Goal: Task Accomplishment & Management: Complete application form

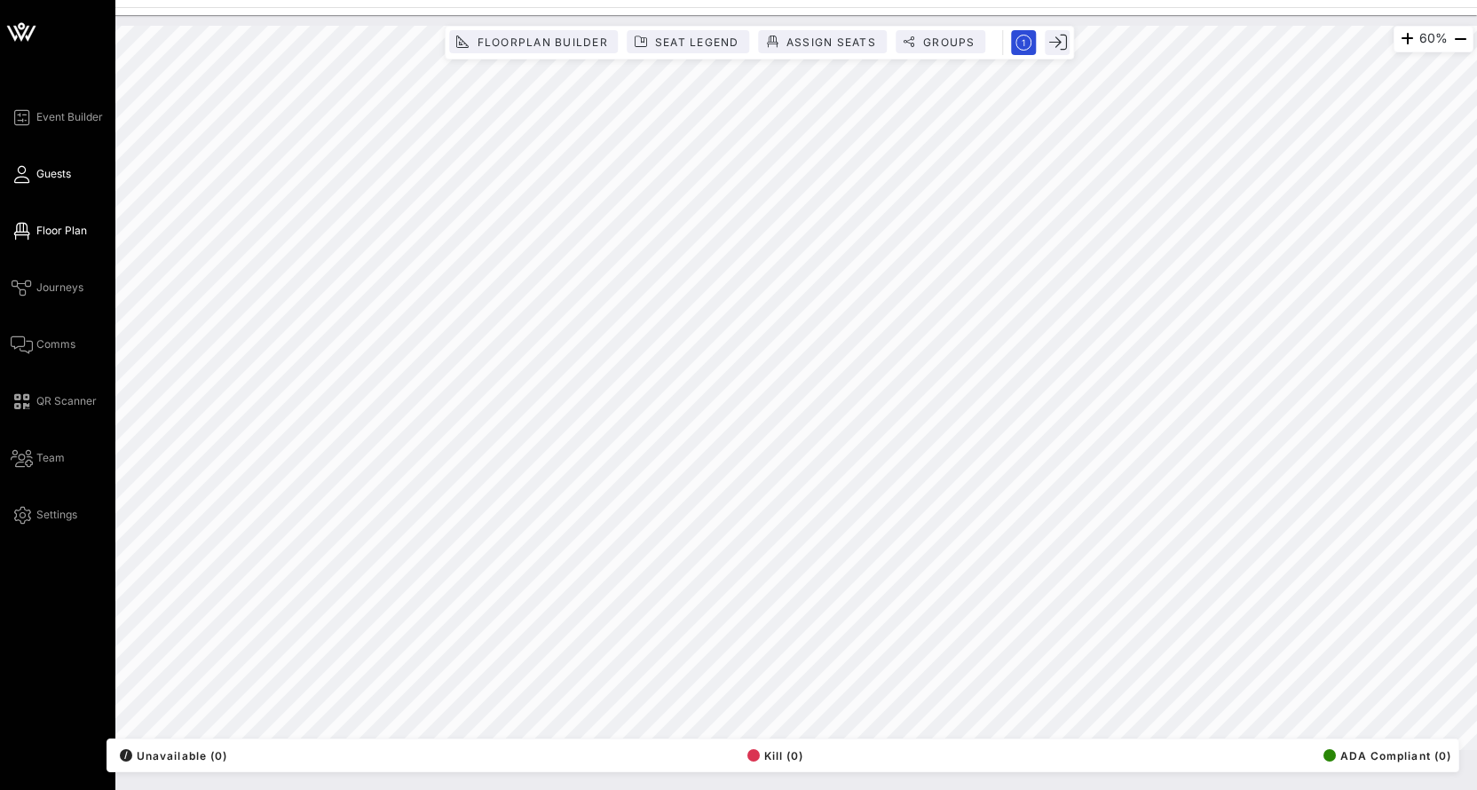
click at [25, 176] on icon at bounding box center [22, 174] width 22 height 3
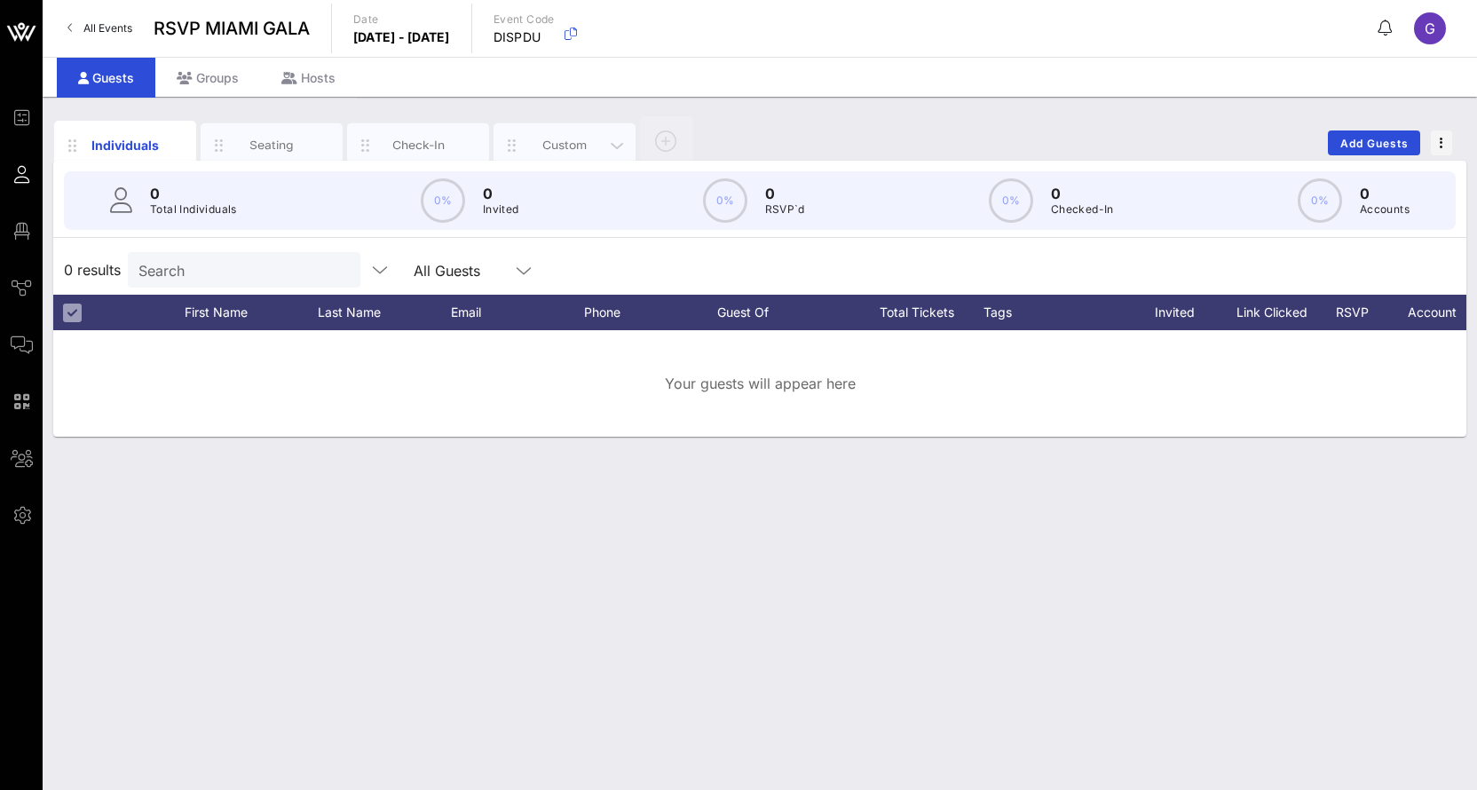
click at [570, 148] on div "Custom" at bounding box center [564, 145] width 79 height 17
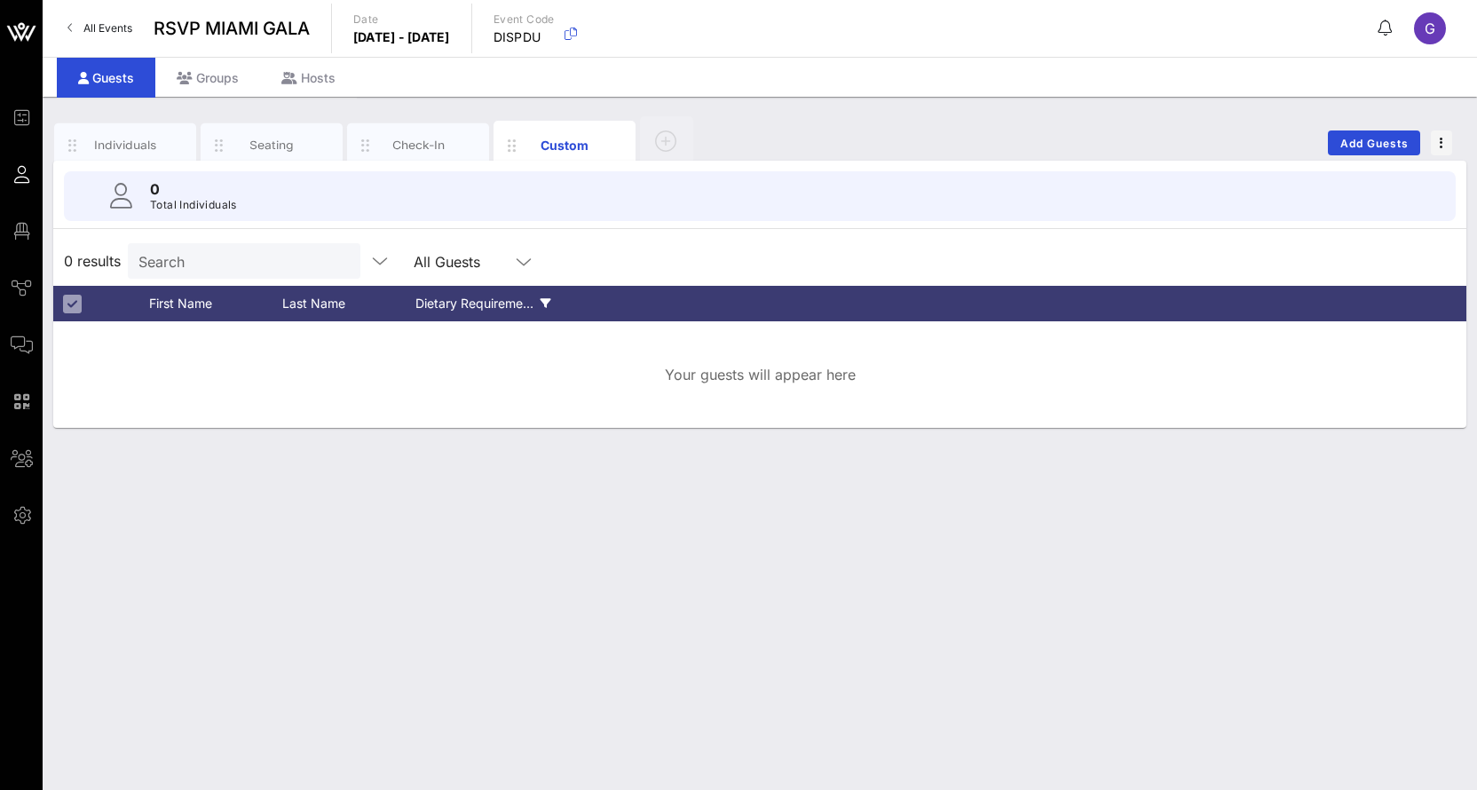
click at [520, 302] on div "Dietary Requireme…" at bounding box center [483, 303] width 136 height 35
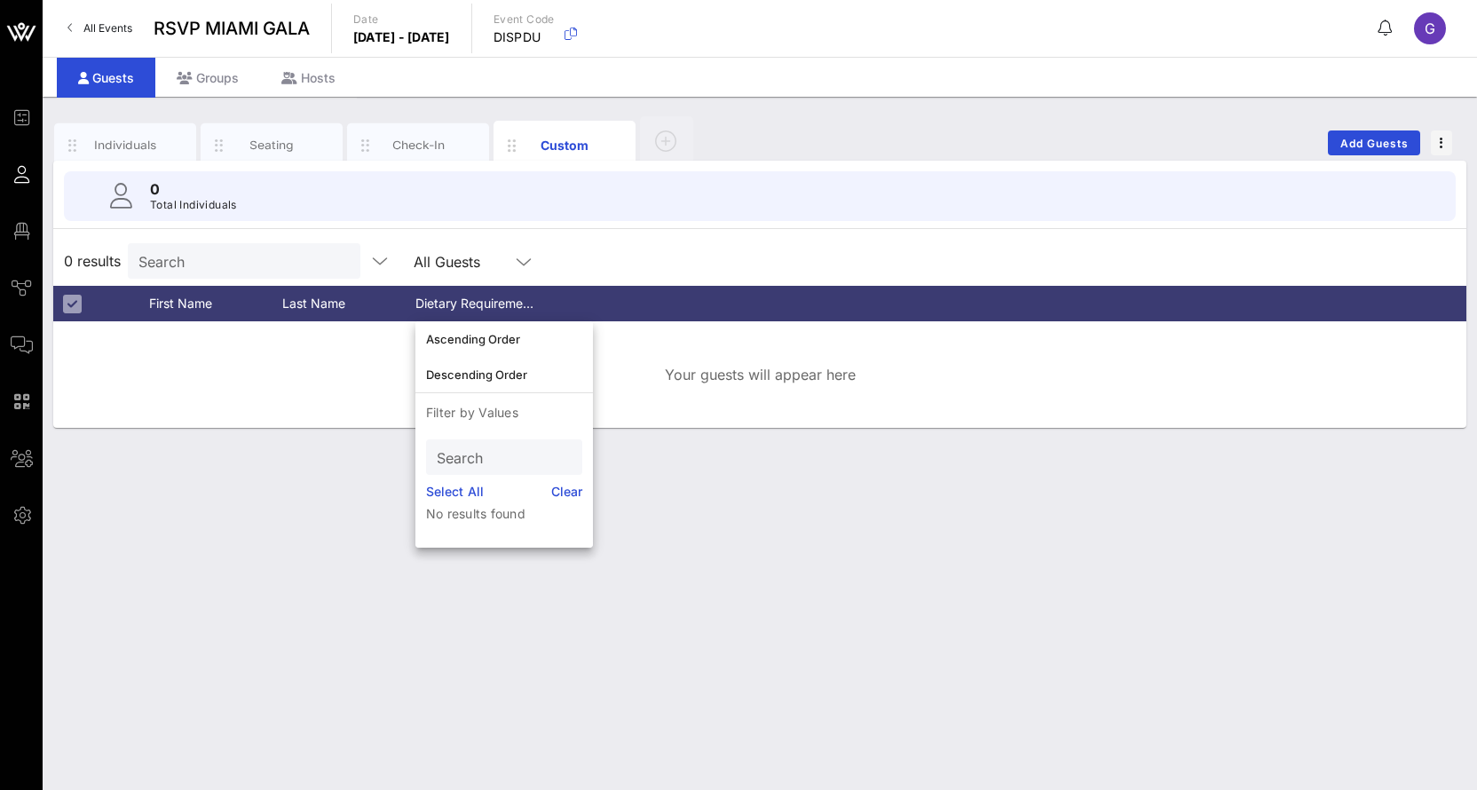
click at [708, 322] on div "Your guests will appear here" at bounding box center [759, 374] width 1413 height 106
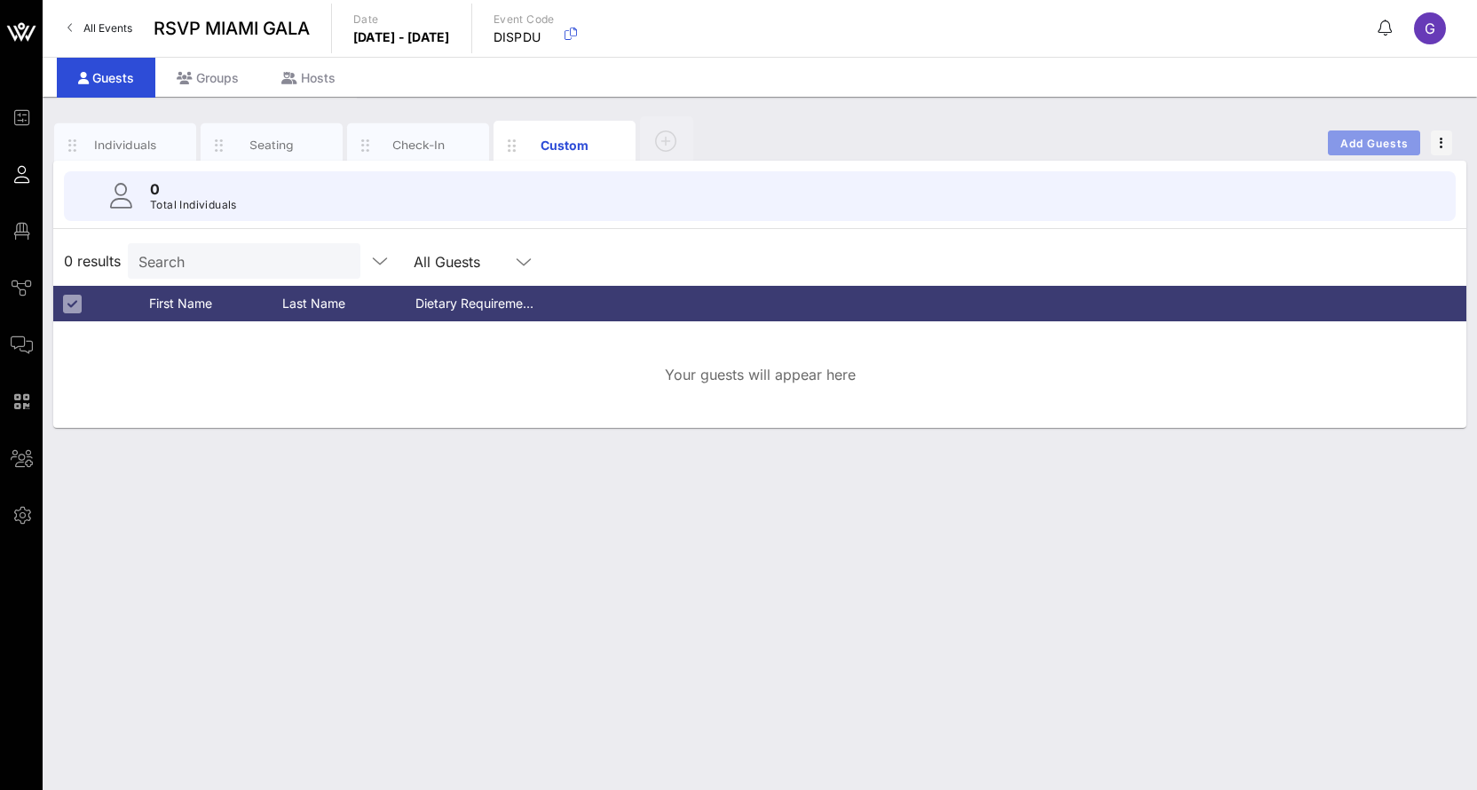
click at [1350, 139] on span "Add Guests" at bounding box center [1374, 143] width 70 height 13
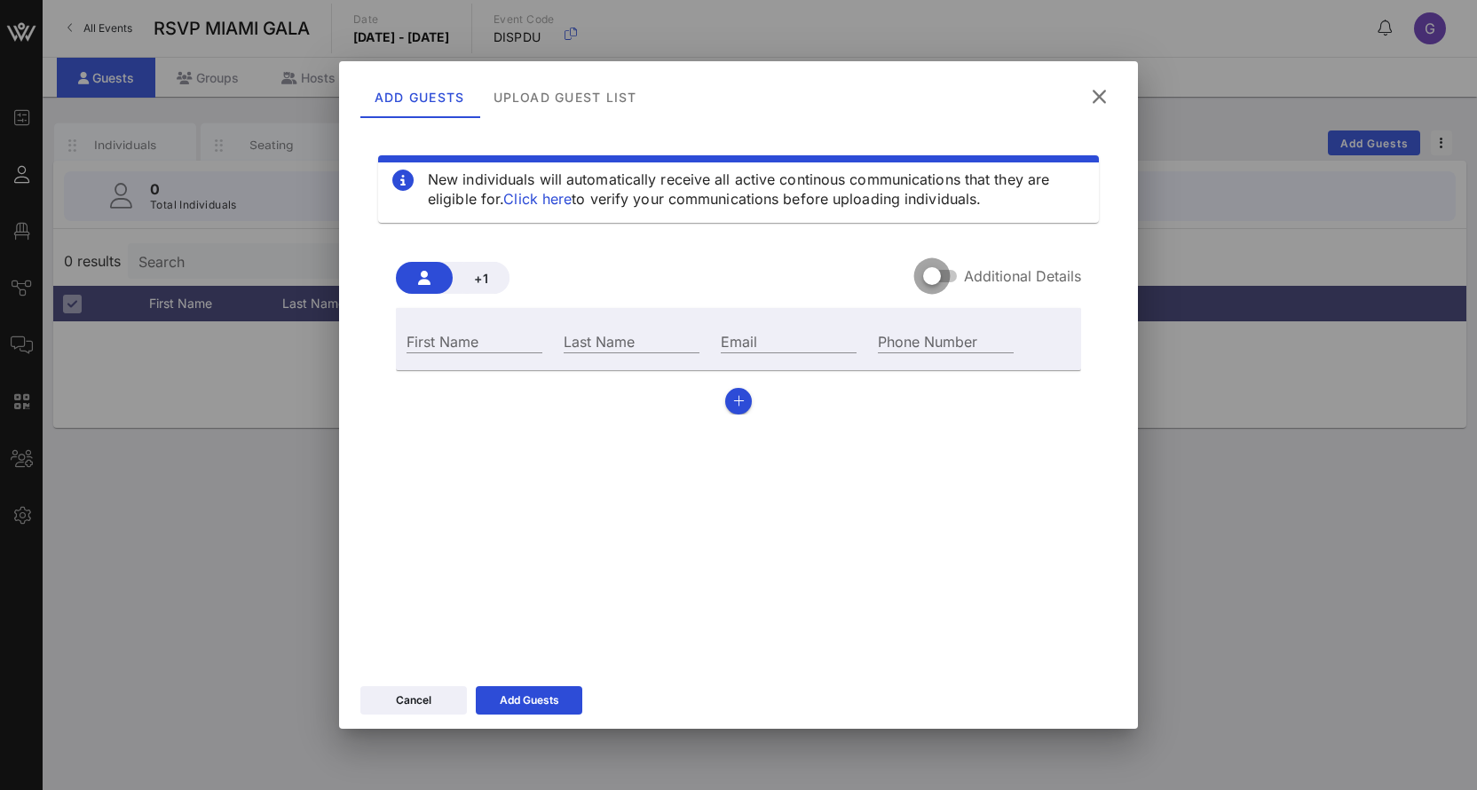
click at [942, 276] on div at bounding box center [932, 276] width 30 height 30
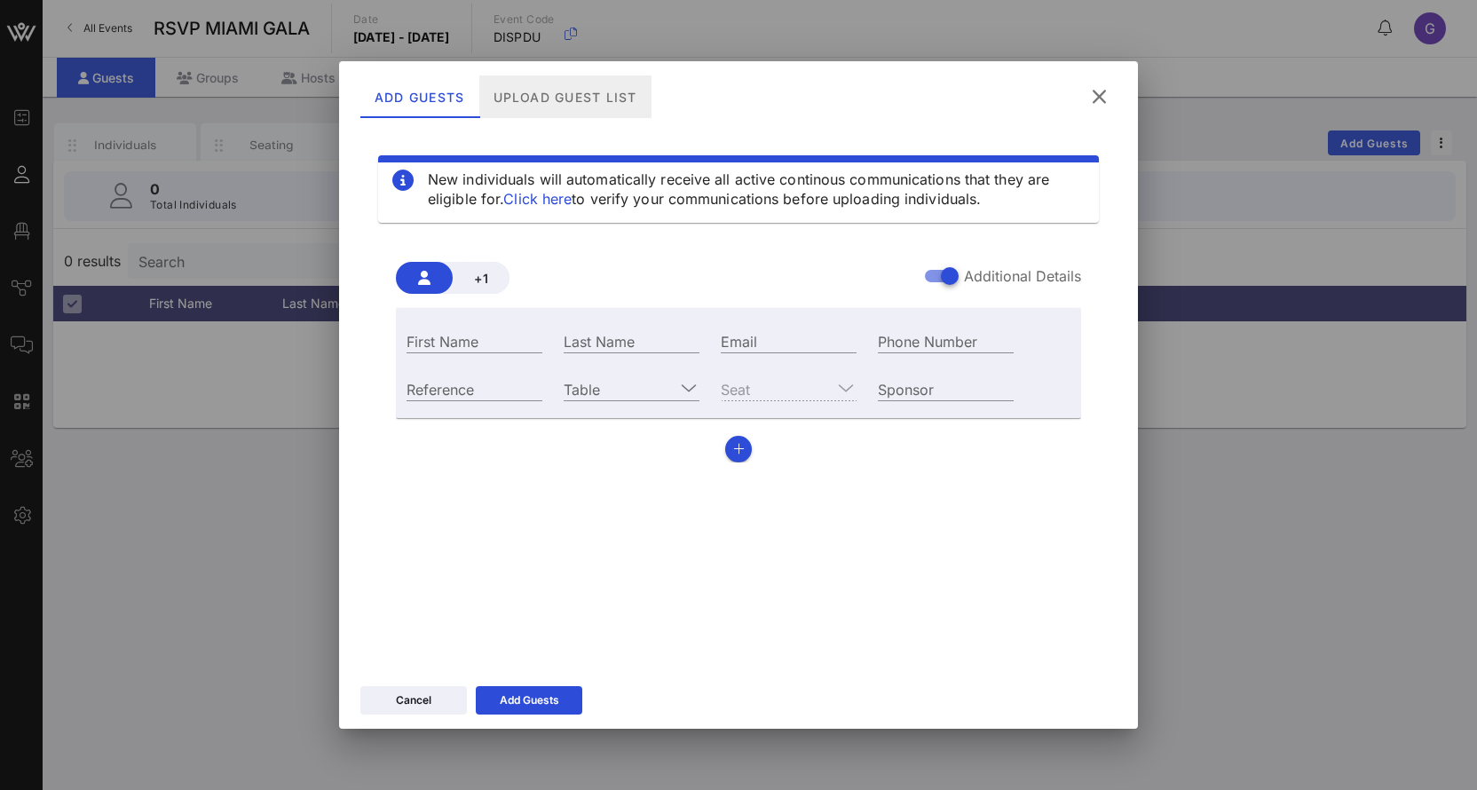
click at [548, 97] on div "Upload Guest List" at bounding box center [565, 96] width 172 height 43
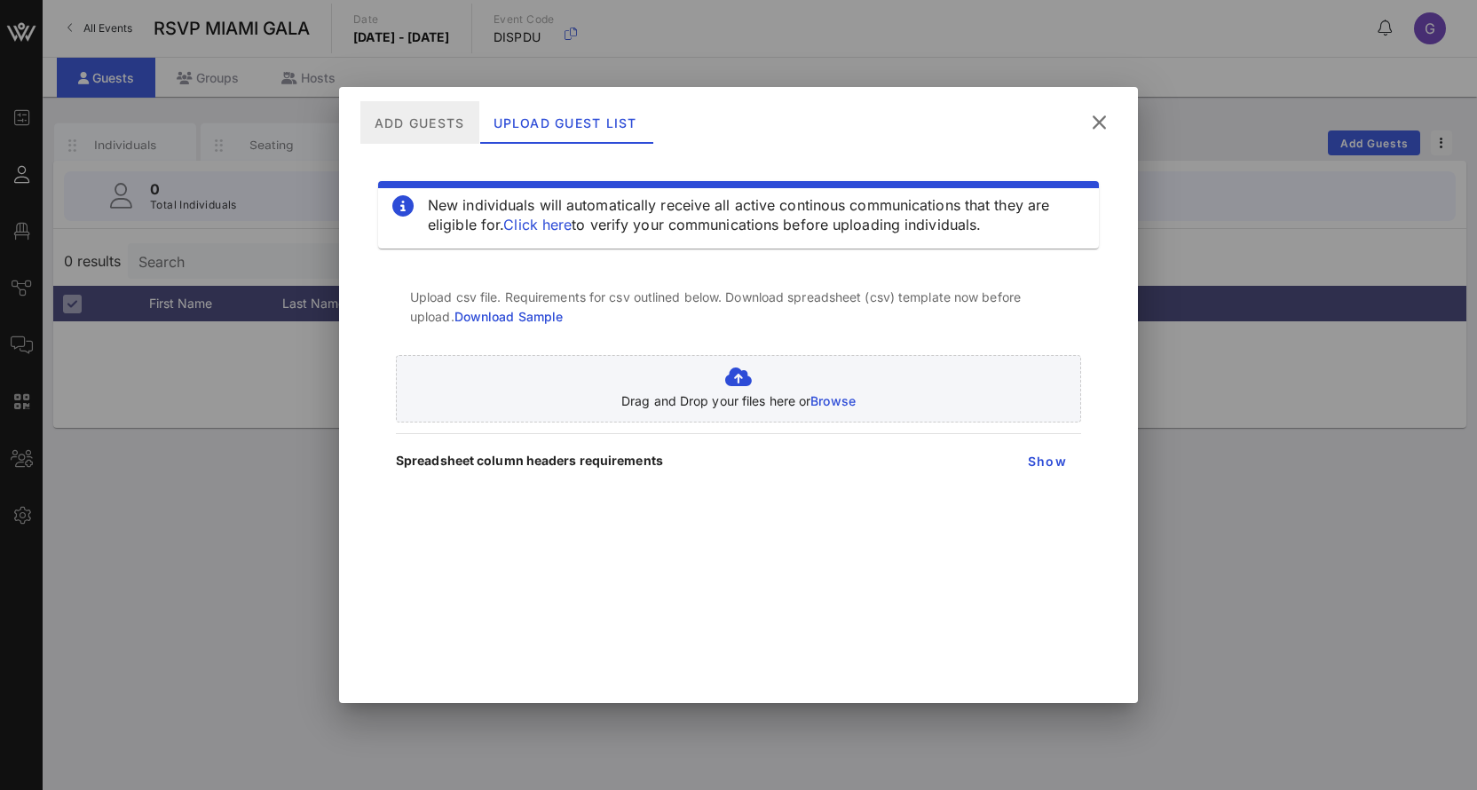
click at [426, 127] on div "Add Guests" at bounding box center [419, 122] width 119 height 43
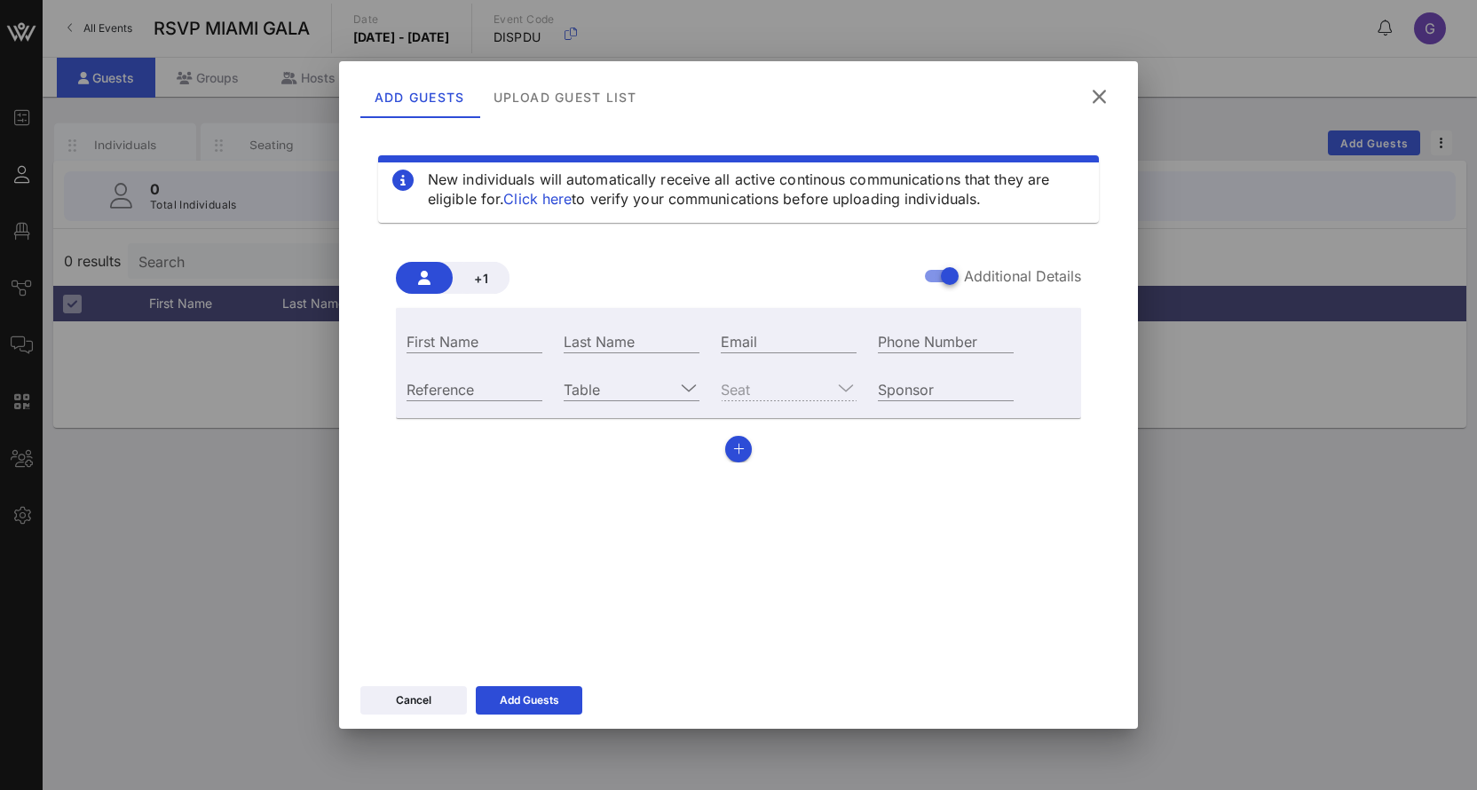
click at [521, 200] on link "Click here" at bounding box center [537, 199] width 68 height 18
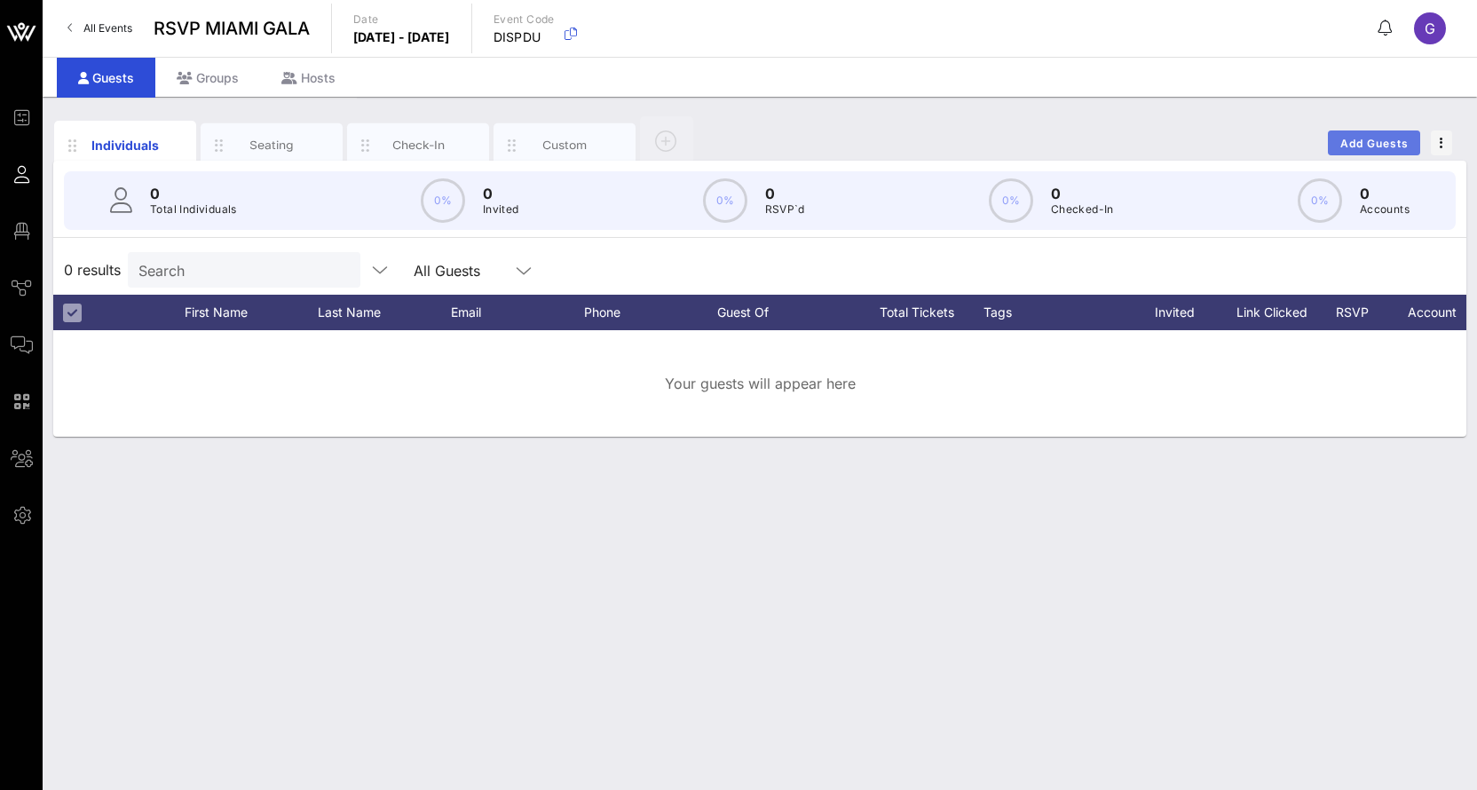
click at [1359, 151] on button "Add Guests" at bounding box center [1374, 142] width 92 height 25
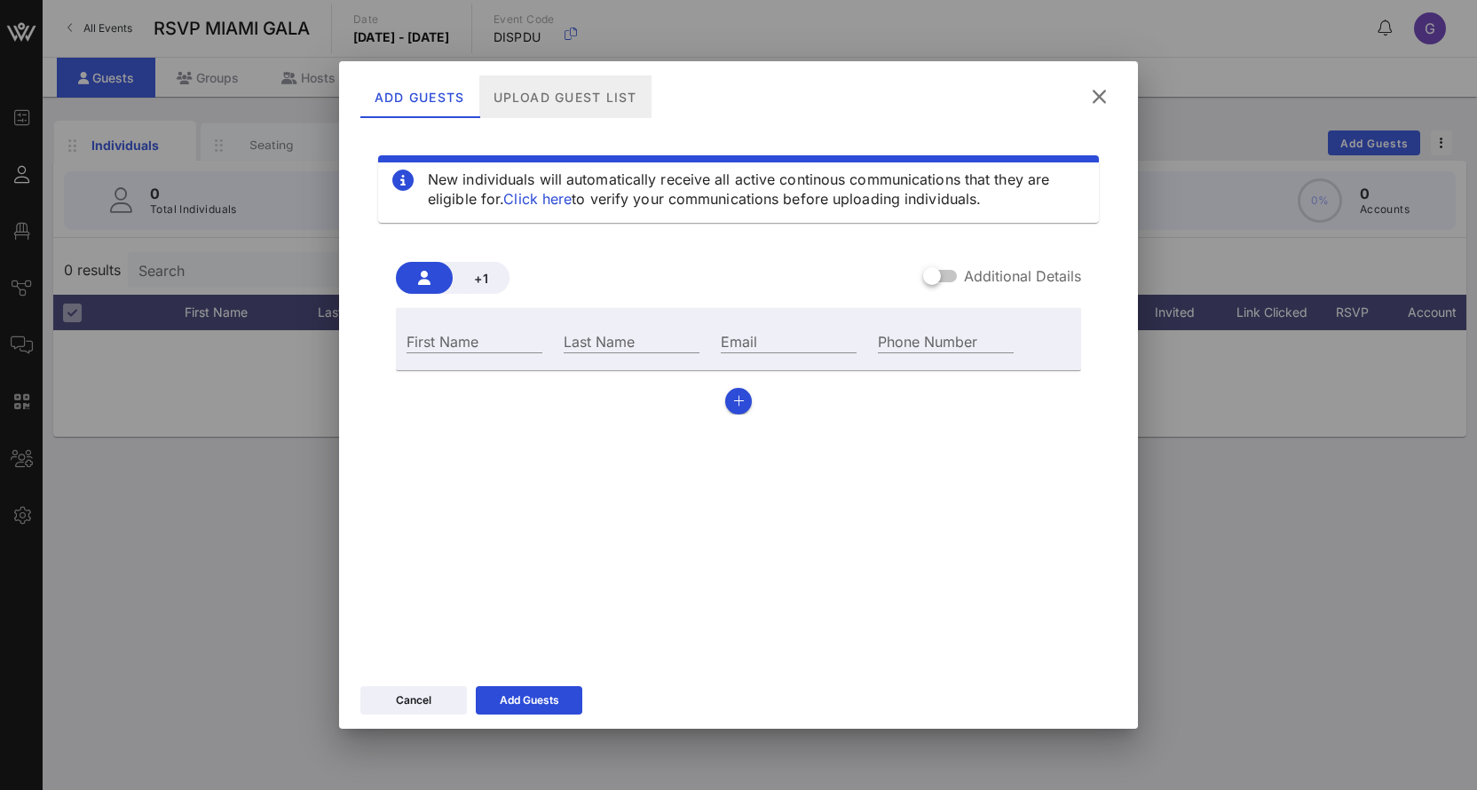
click at [576, 104] on div "Upload Guest List" at bounding box center [565, 96] width 172 height 43
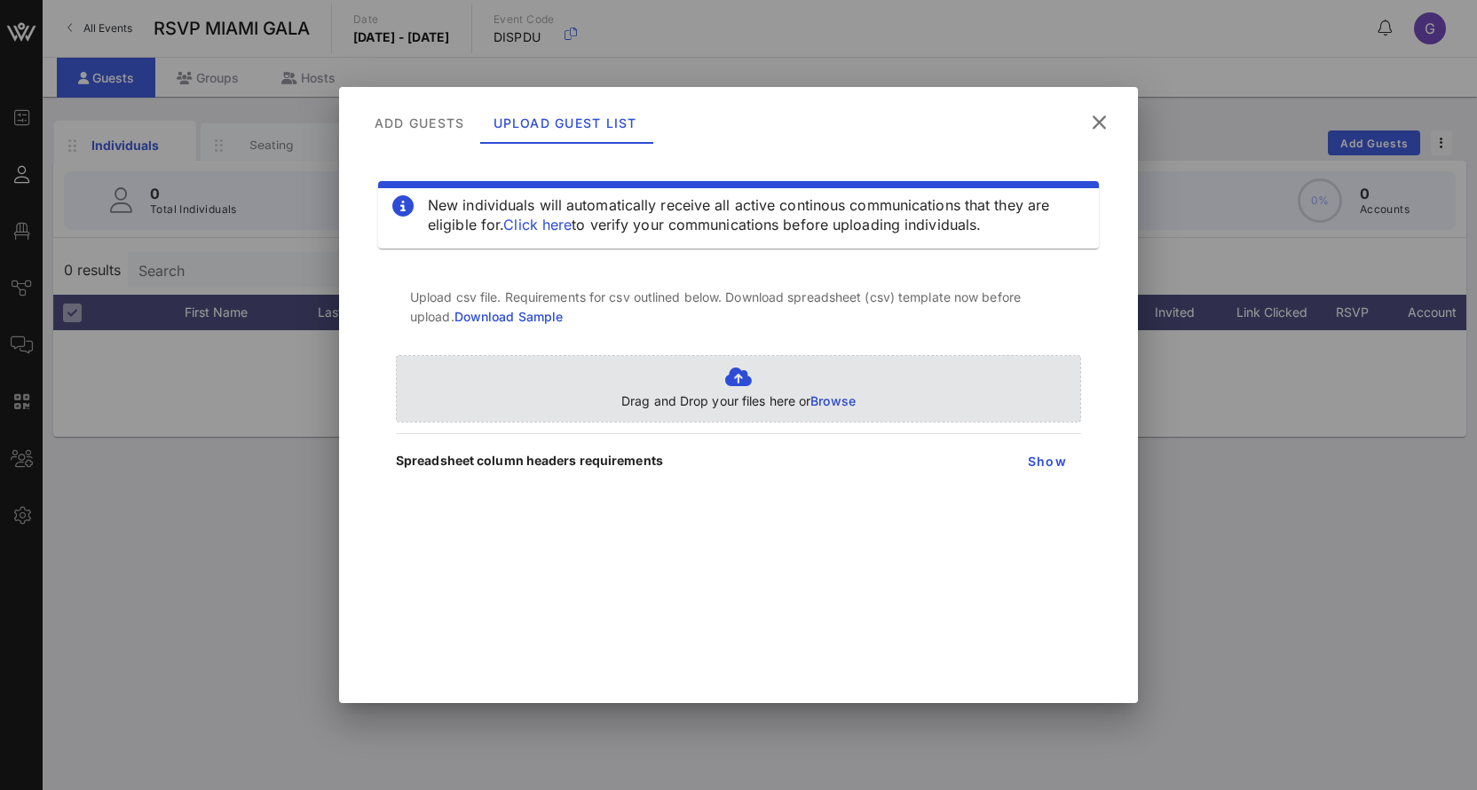
click at [844, 374] on icon at bounding box center [738, 376] width 234 height 21
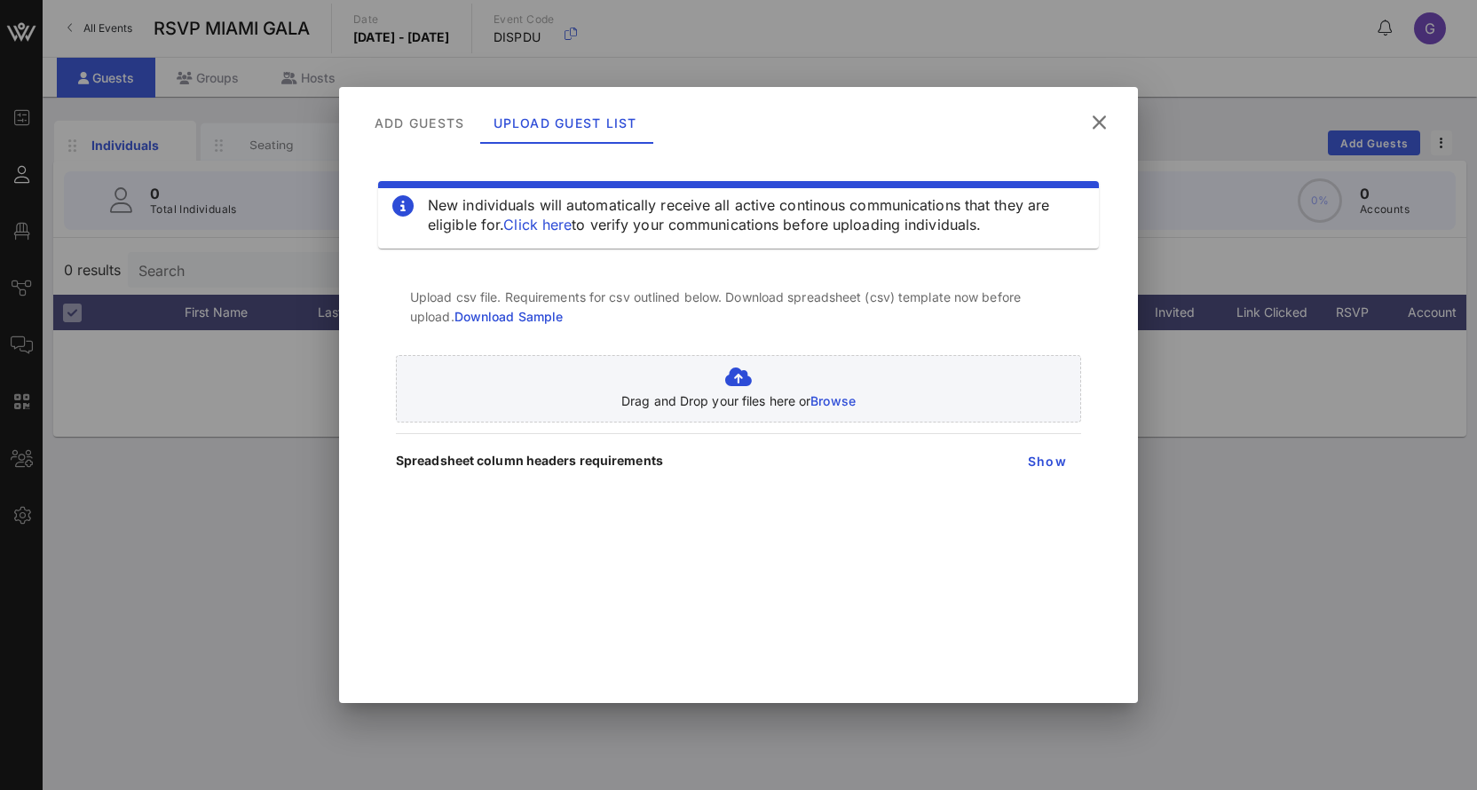
click at [547, 324] on p "Upload csv file. Requirements for csv outlined below. Download spreadsheet (csv…" at bounding box center [738, 307] width 657 height 39
click at [543, 311] on link "Download Sample" at bounding box center [508, 316] width 109 height 15
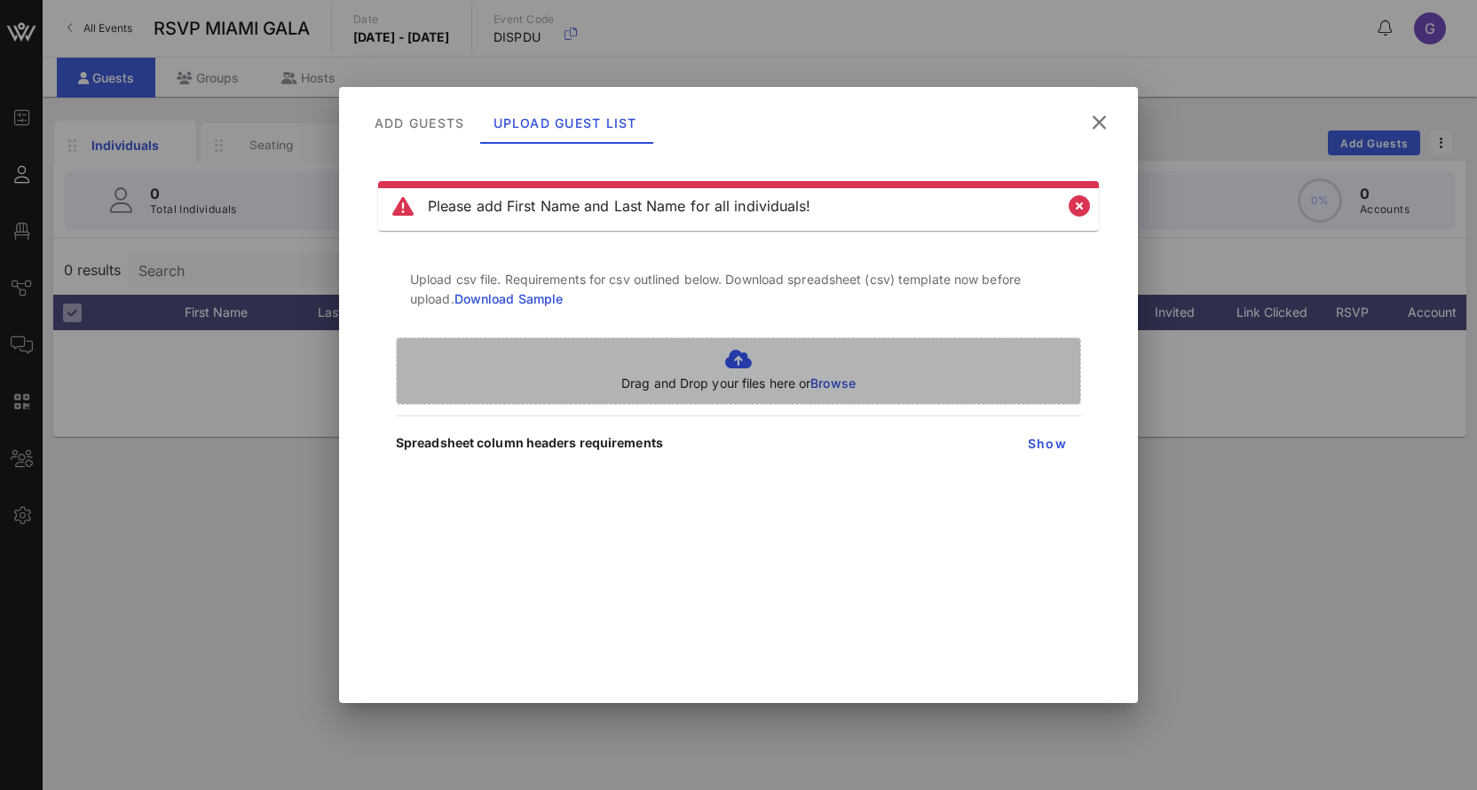
click at [847, 379] on span "Browse" at bounding box center [832, 382] width 45 height 15
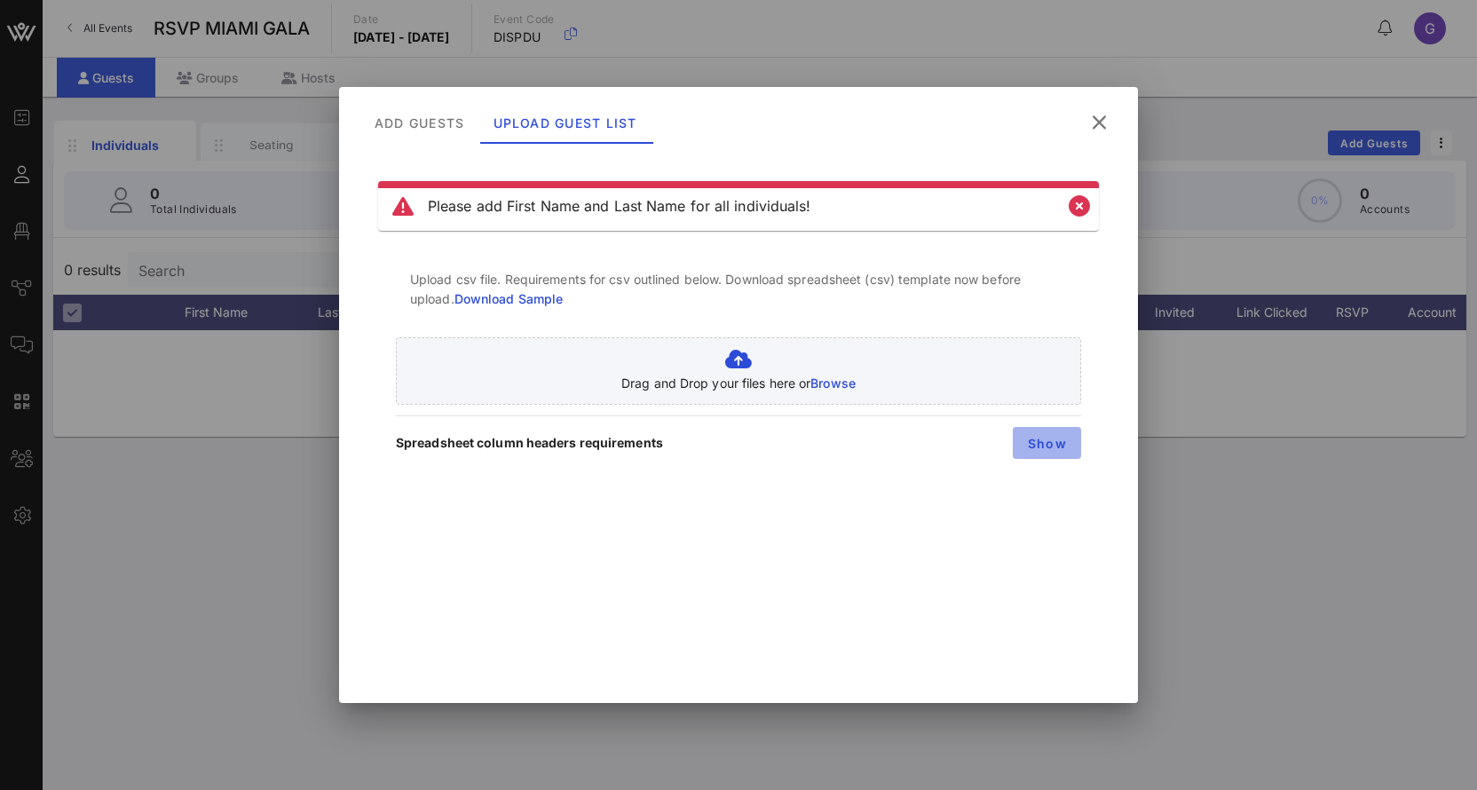
click at [1040, 446] on span "Show" at bounding box center [1047, 443] width 40 height 15
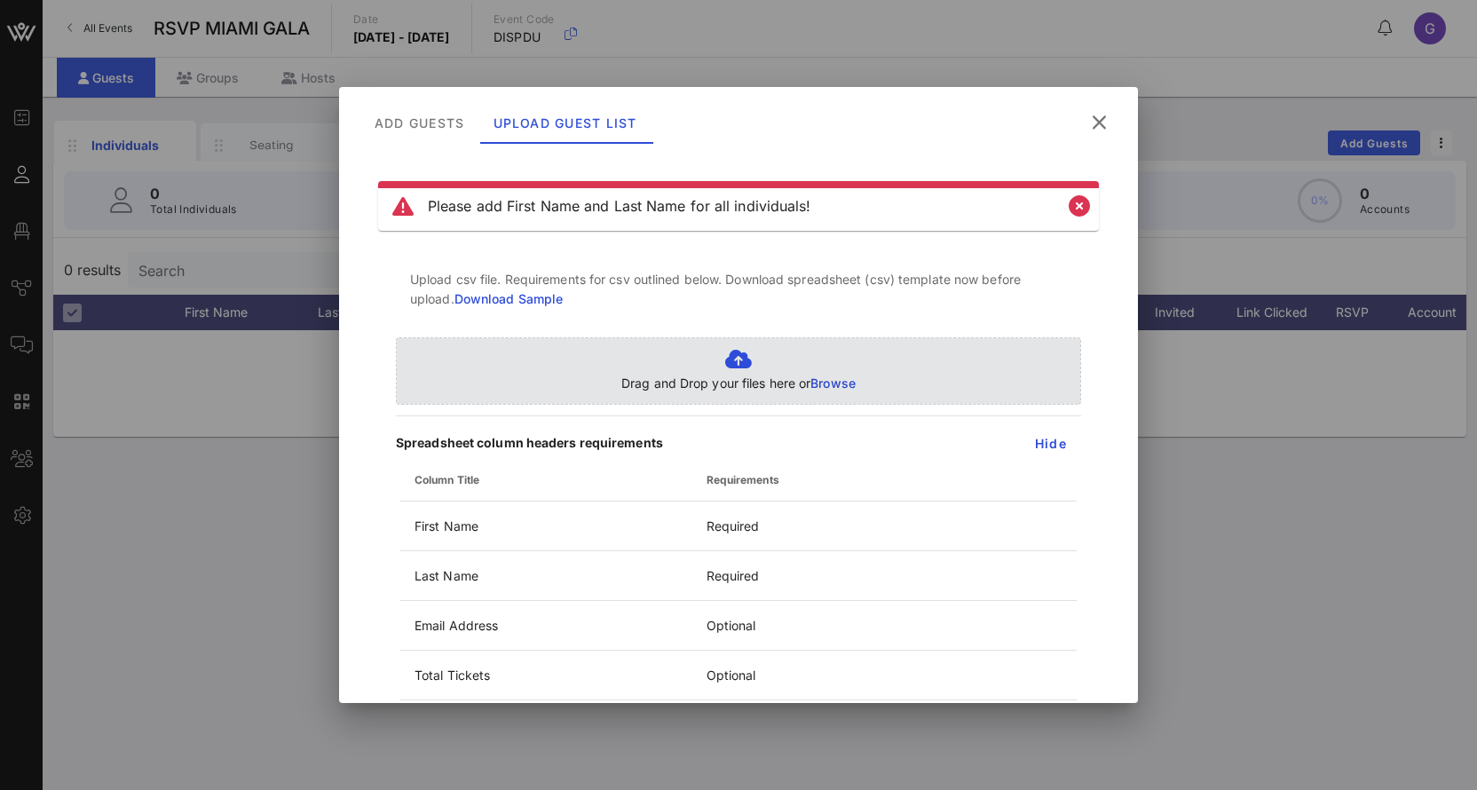
click at [803, 383] on p "Drag and Drop your files here or Browse" at bounding box center [738, 384] width 234 height 20
click at [800, 374] on p "Drag and Drop your files here or Browse" at bounding box center [738, 384] width 234 height 20
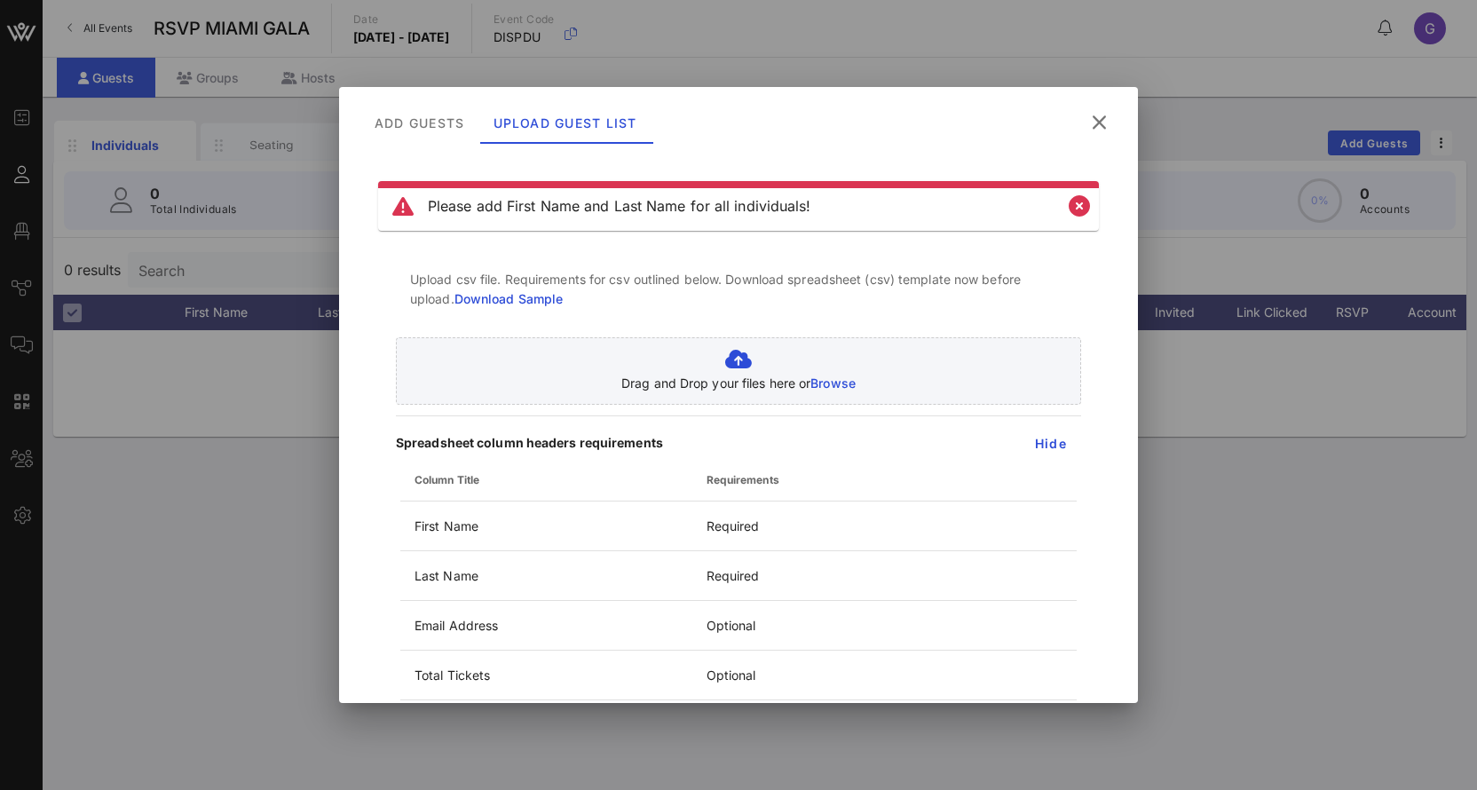
click at [1099, 132] on icon at bounding box center [1100, 122] width 32 height 31
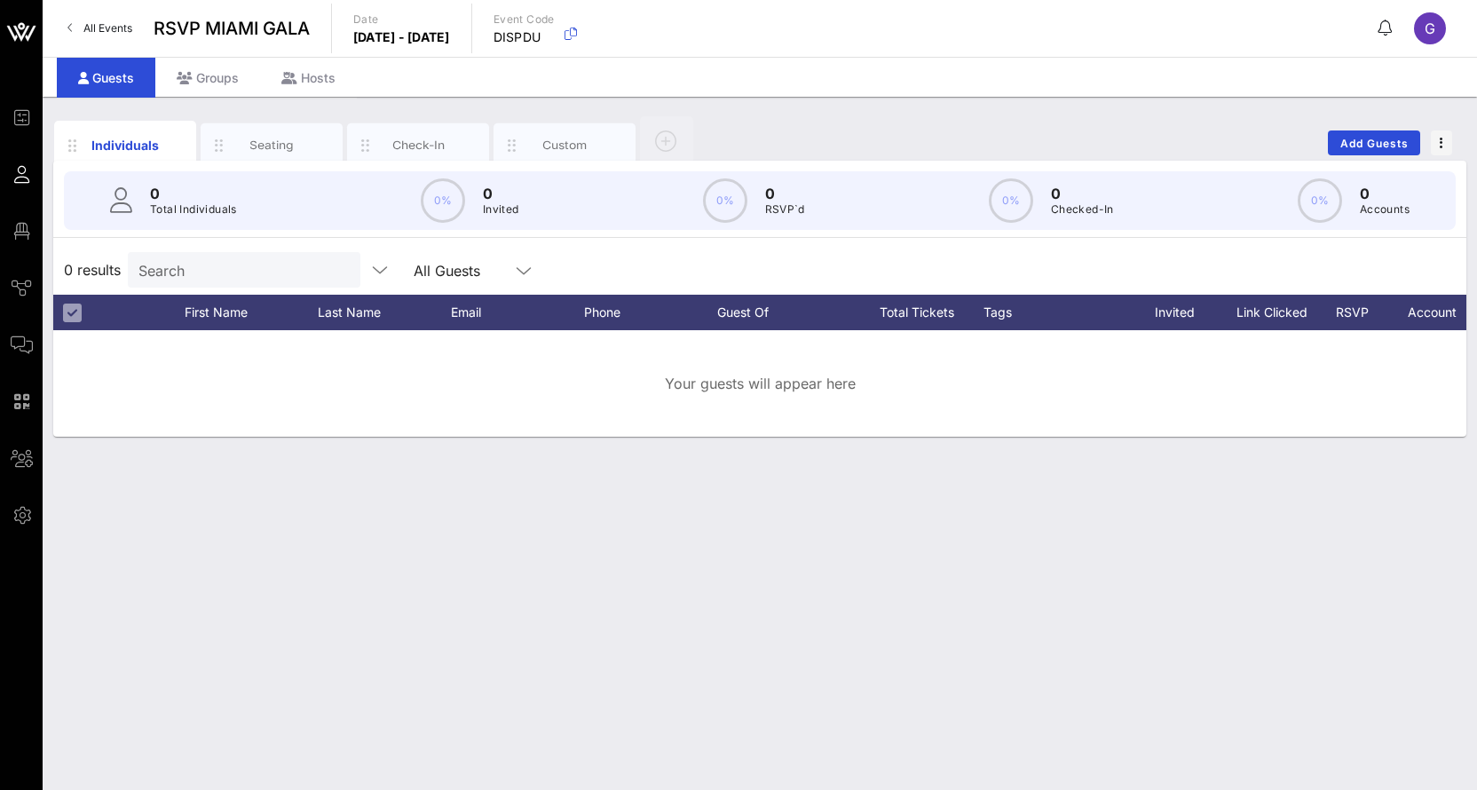
click at [438, 419] on div "Your guests will appear here" at bounding box center [759, 383] width 1413 height 106
click at [1365, 148] on span "Add Guests" at bounding box center [1374, 143] width 70 height 13
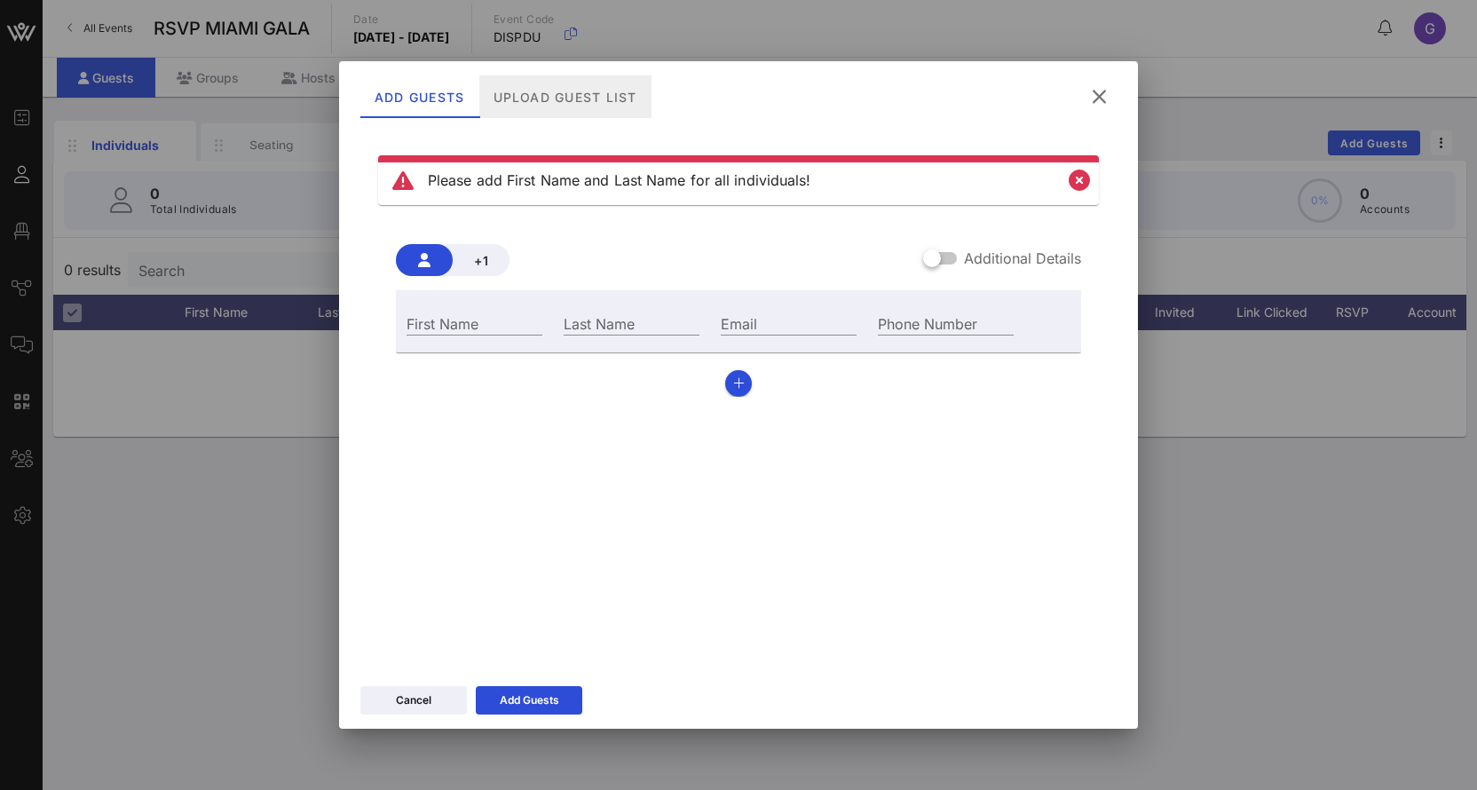
click at [537, 103] on div "Upload Guest List" at bounding box center [565, 96] width 172 height 43
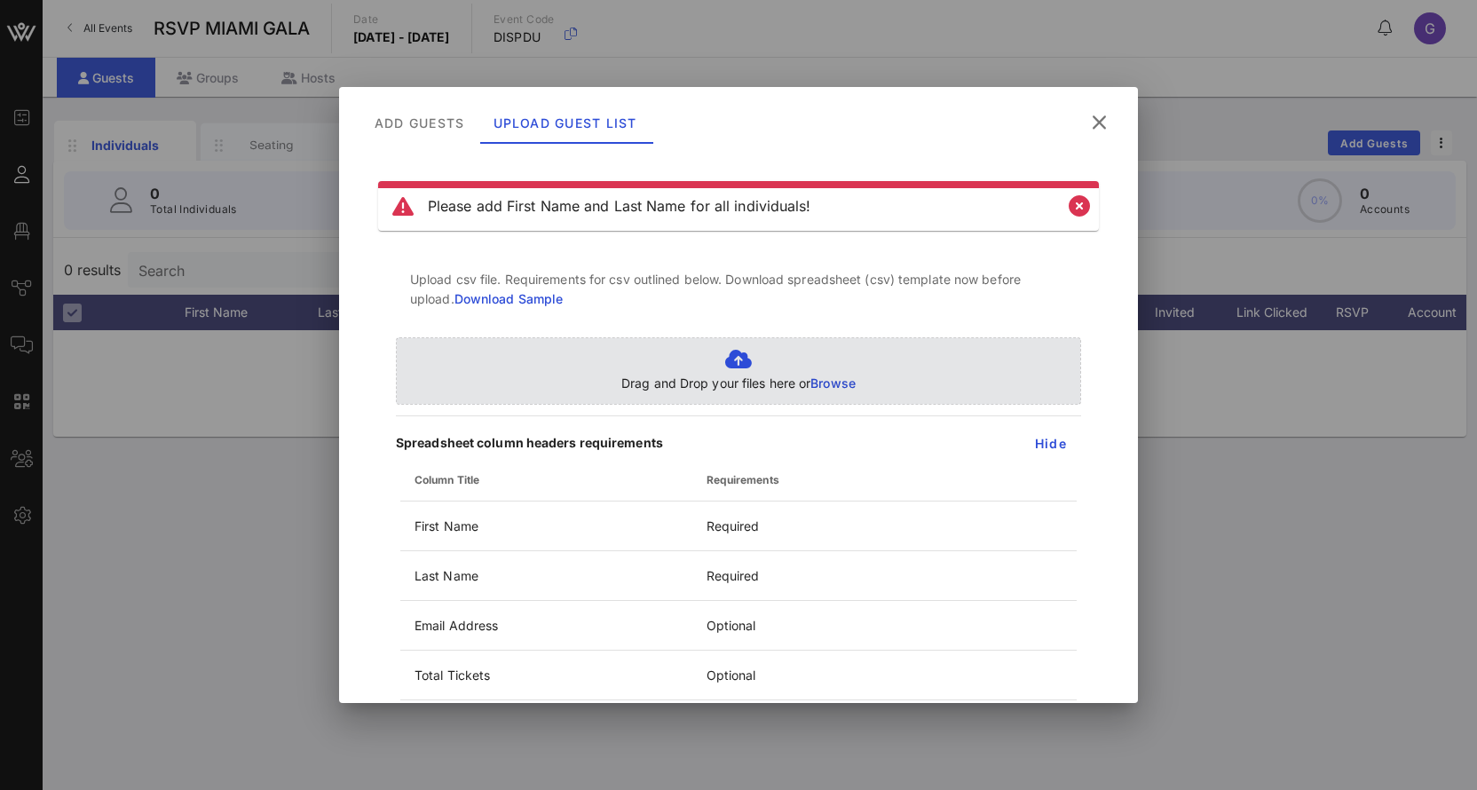
click at [728, 393] on div "Drag and Drop your files here or Browse" at bounding box center [738, 370] width 685 height 67
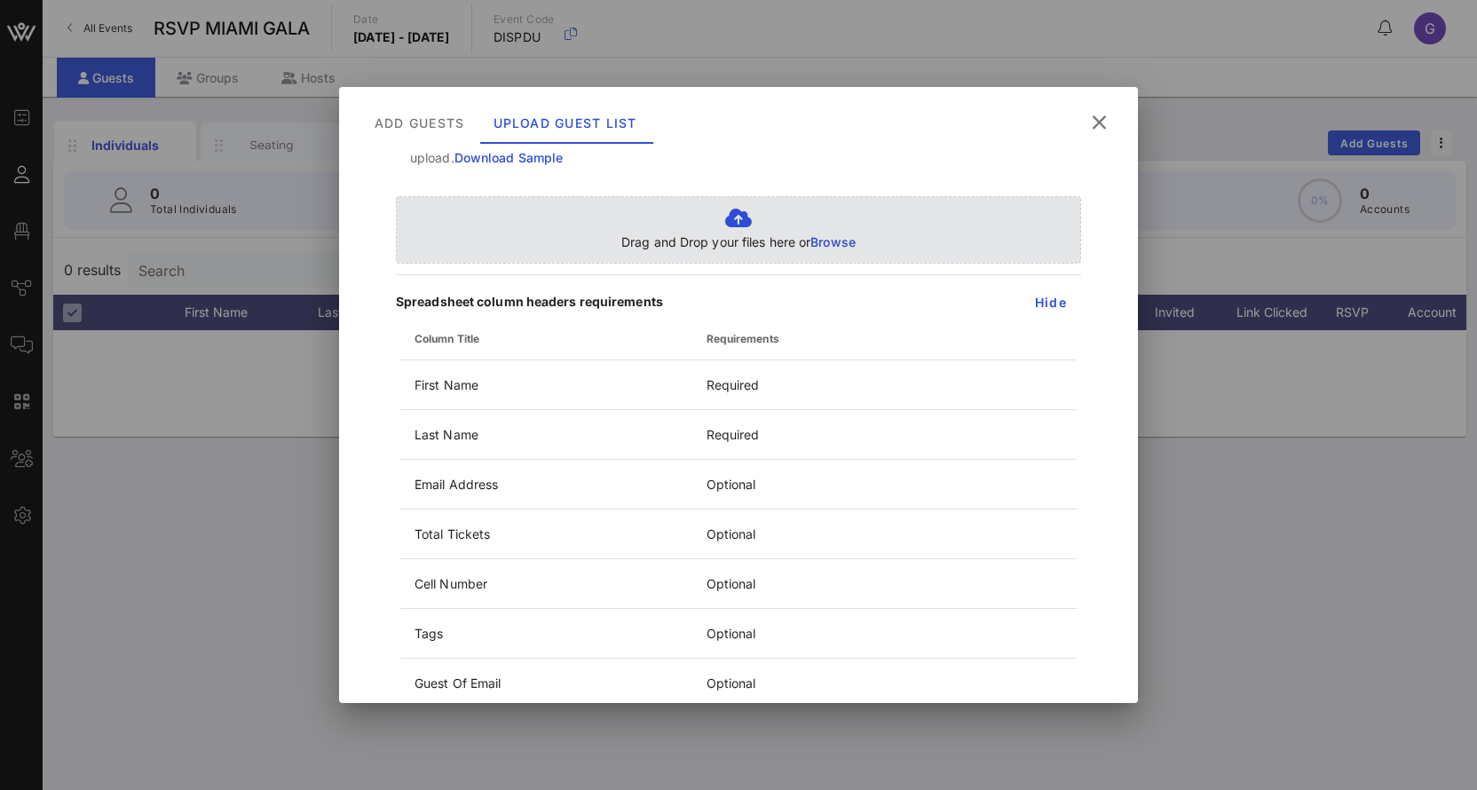
scroll to position [150, 0]
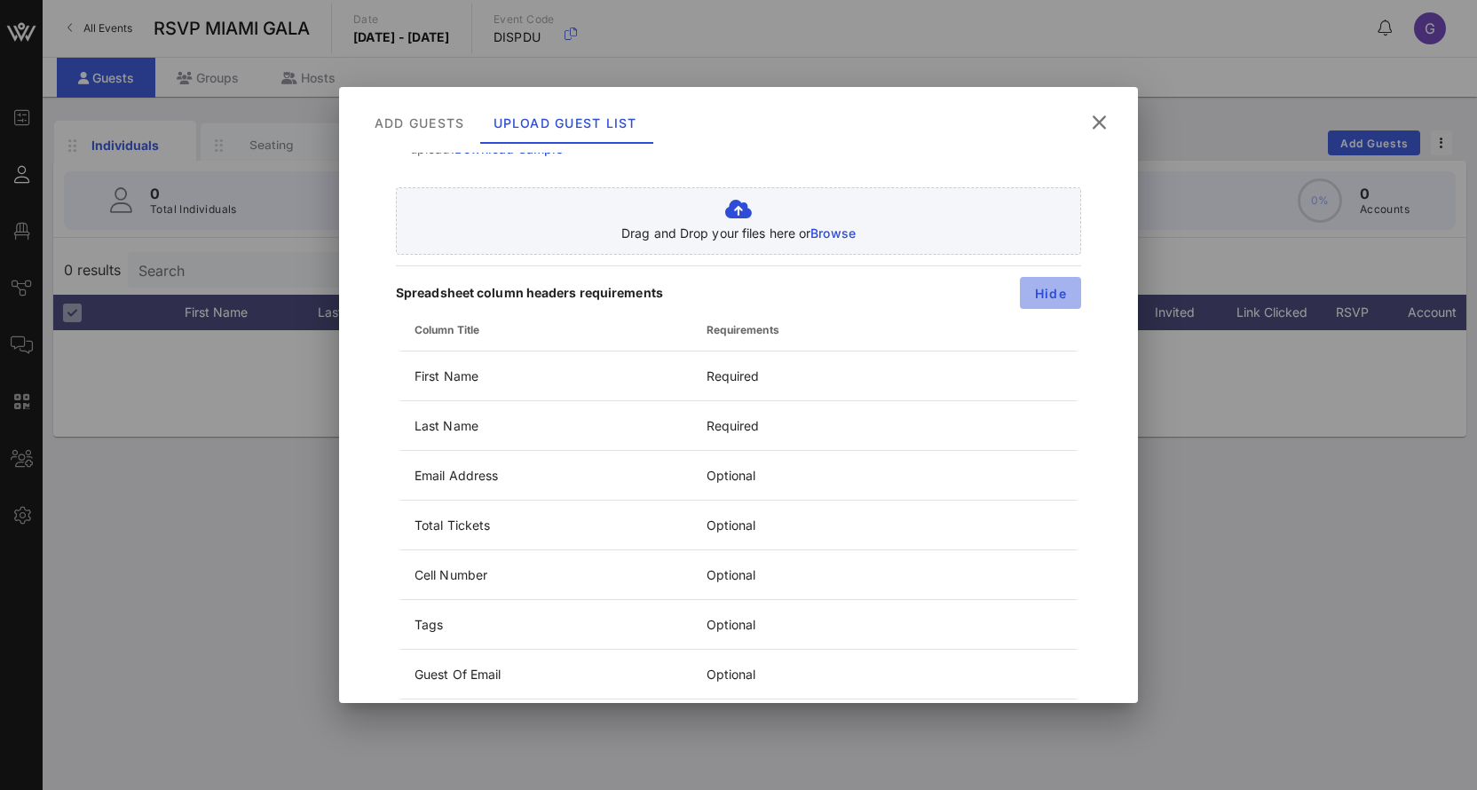
click at [1058, 284] on button "Hide" at bounding box center [1050, 293] width 61 height 32
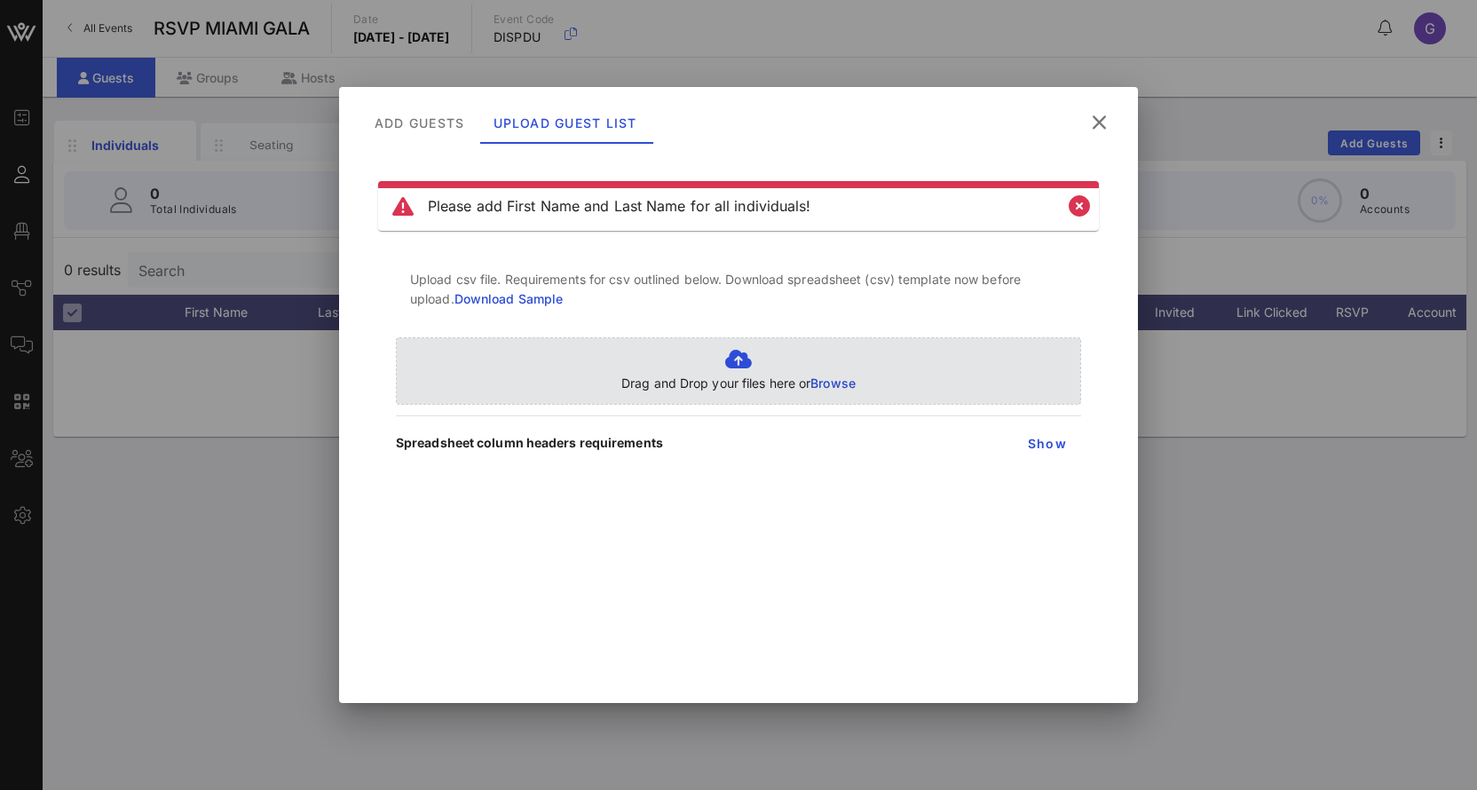
click at [829, 383] on span "Browse" at bounding box center [832, 382] width 45 height 15
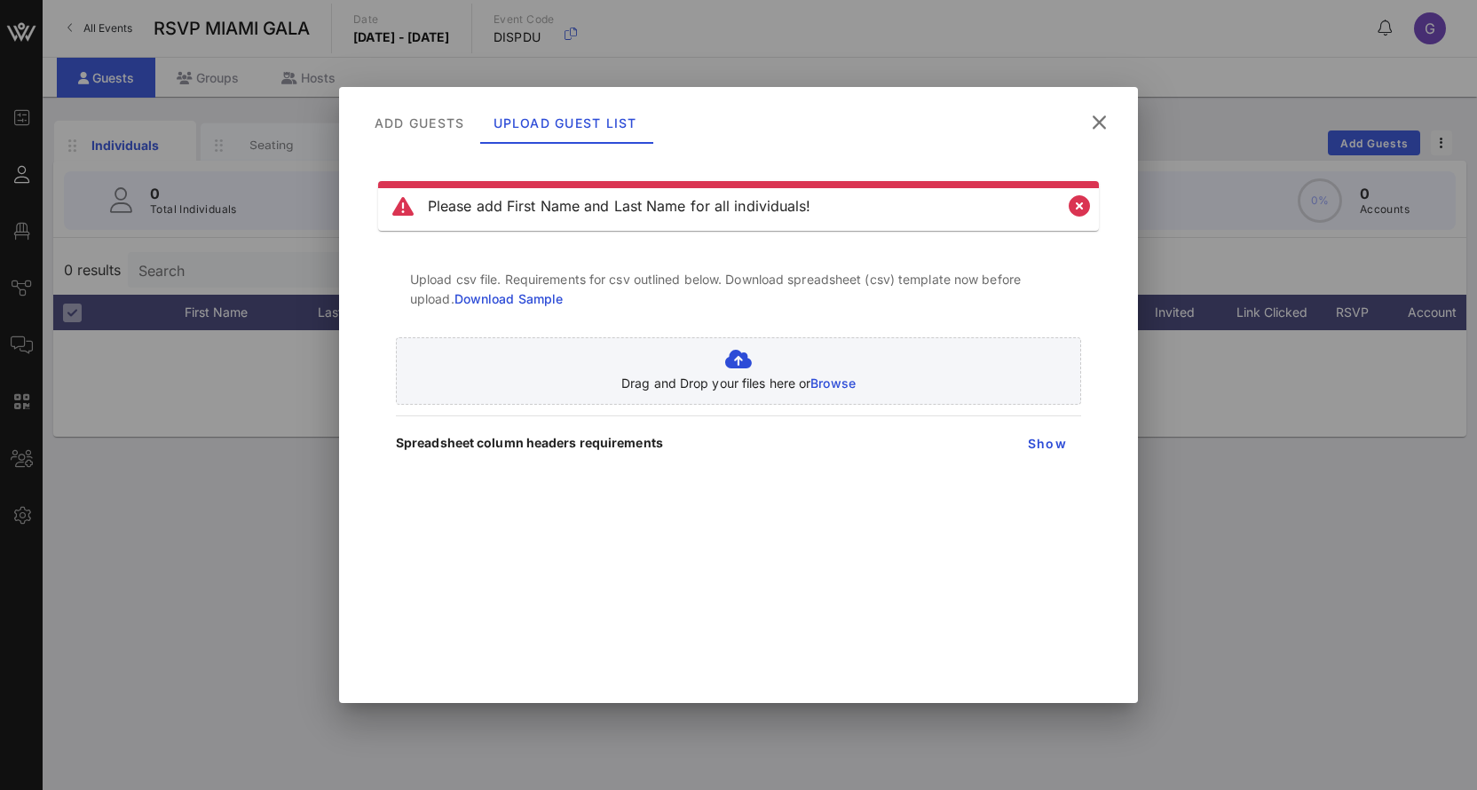
click at [1107, 116] on icon at bounding box center [1098, 122] width 27 height 28
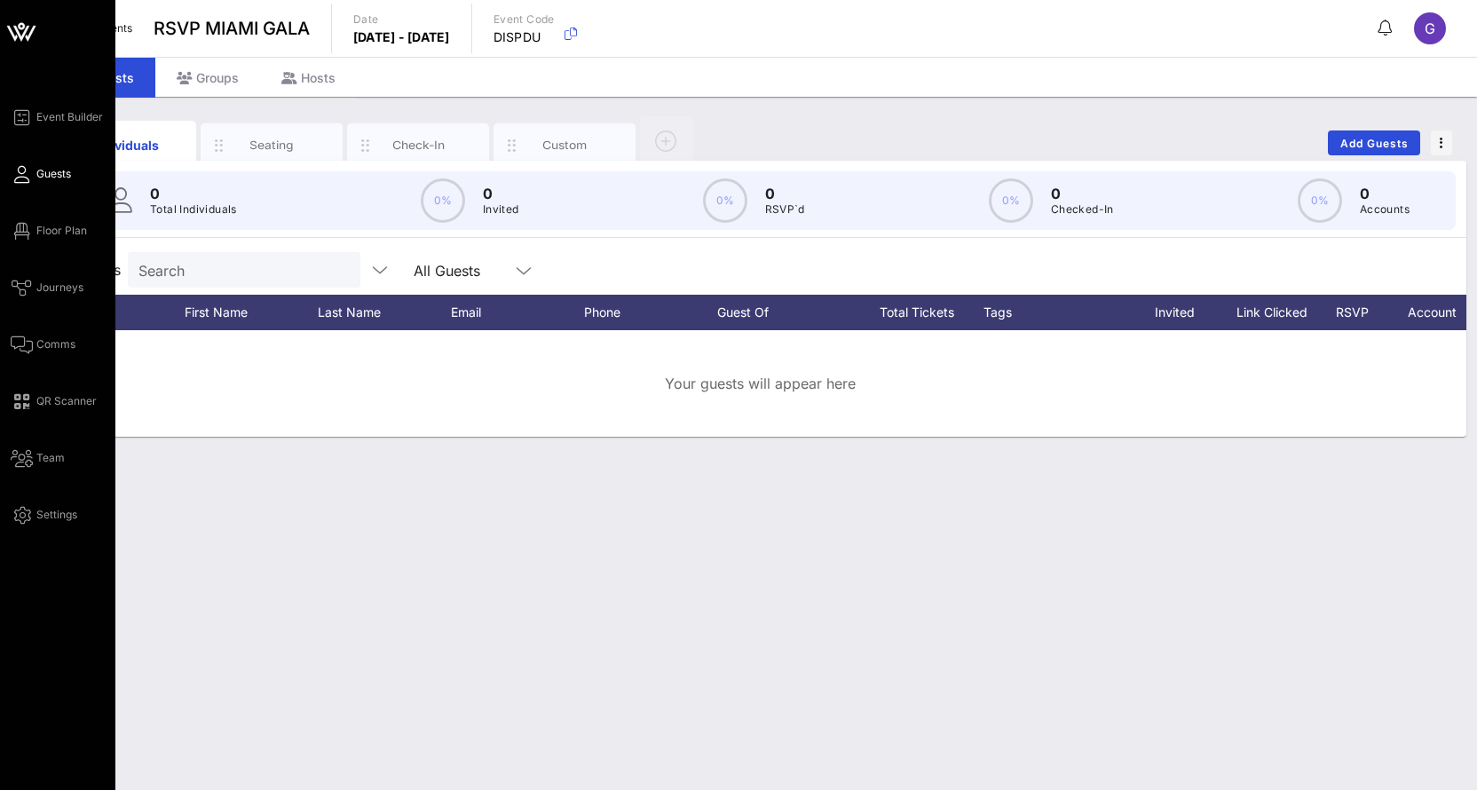
click at [33, 169] on link "Guests" at bounding box center [41, 173] width 60 height 21
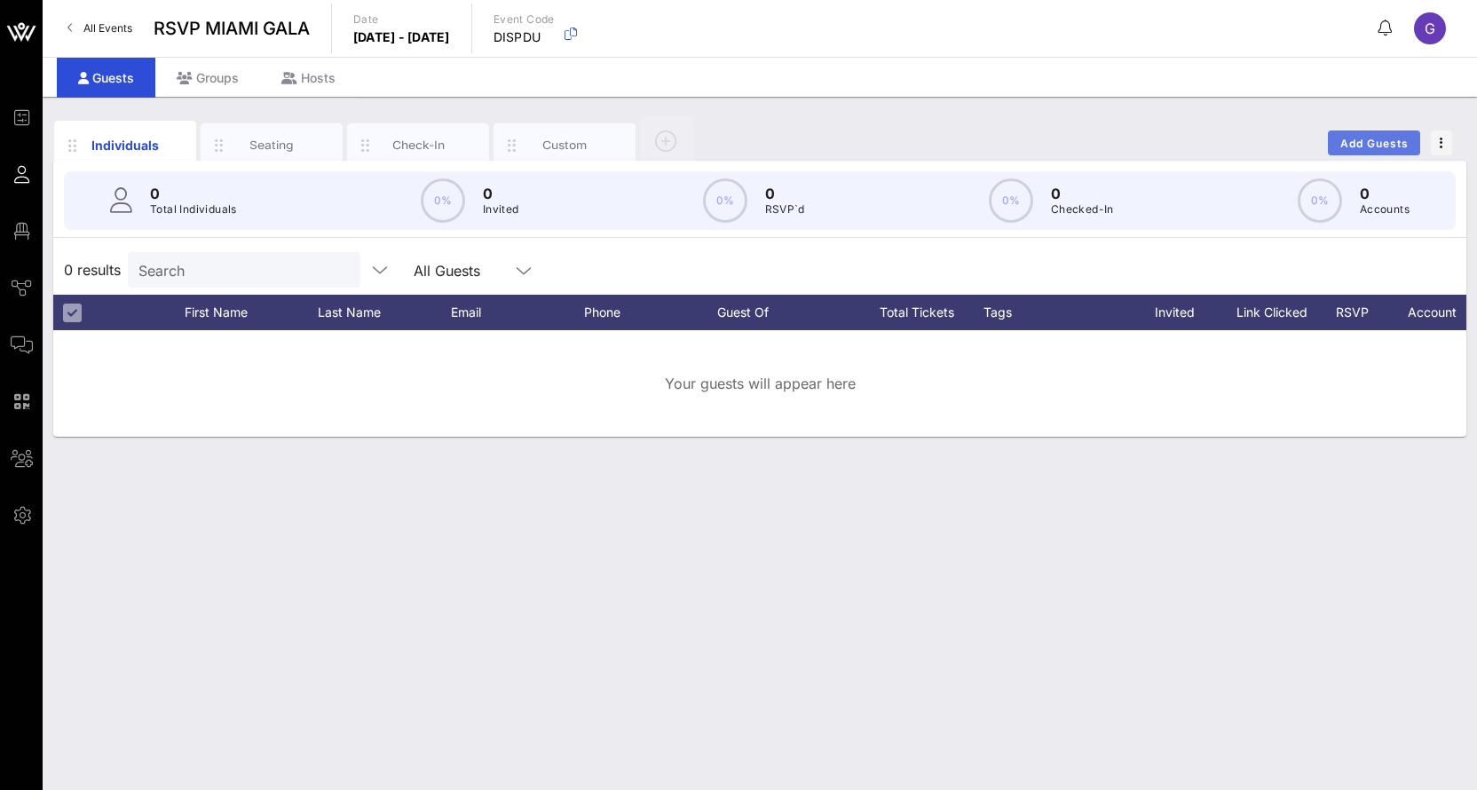
click at [1339, 143] on span "Add Guests" at bounding box center [1374, 143] width 70 height 13
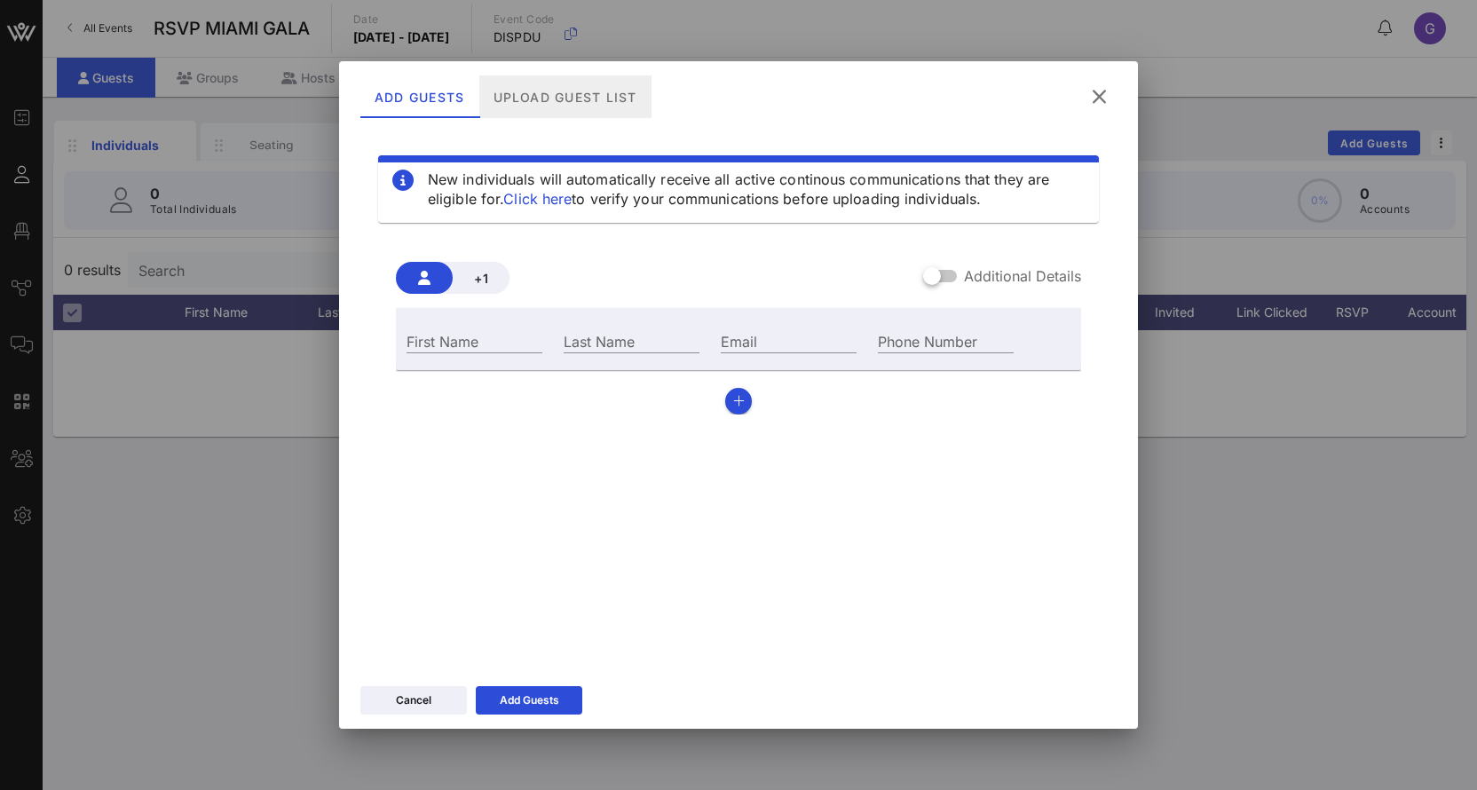
click at [543, 99] on div "Upload Guest List" at bounding box center [565, 96] width 172 height 43
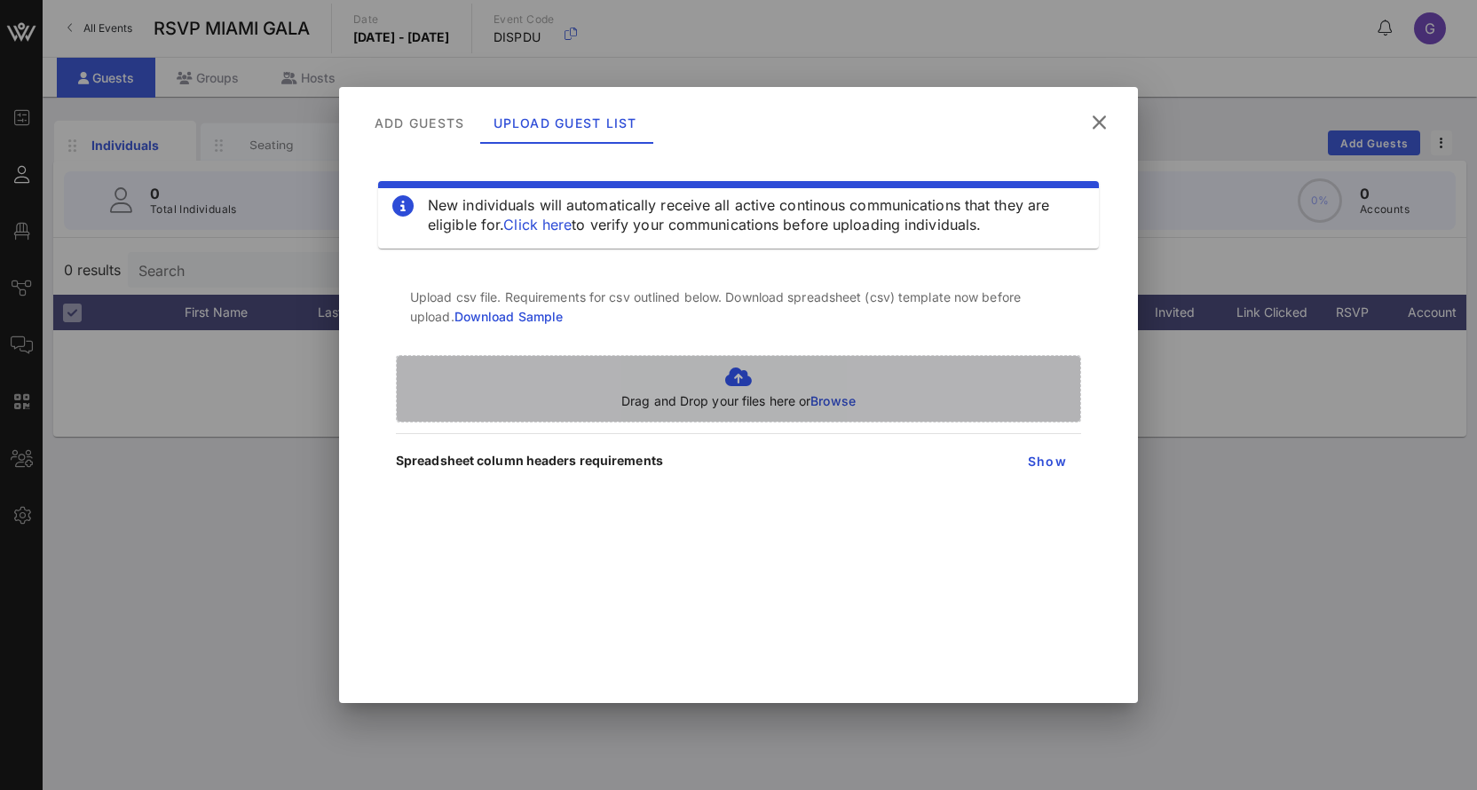
click at [740, 396] on p "Drag and Drop your files here or Browse" at bounding box center [738, 401] width 234 height 20
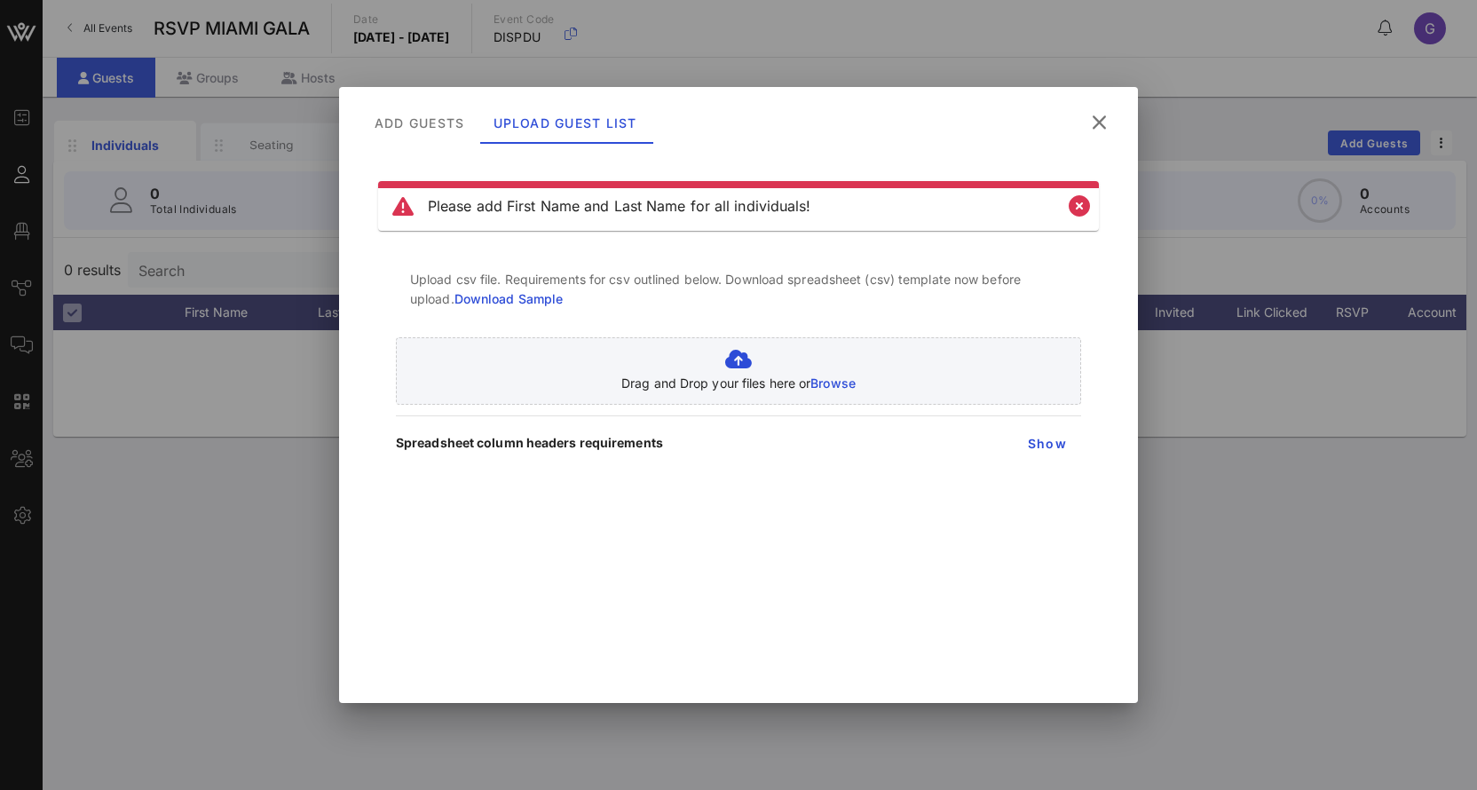
click at [1093, 130] on icon at bounding box center [1099, 122] width 24 height 21
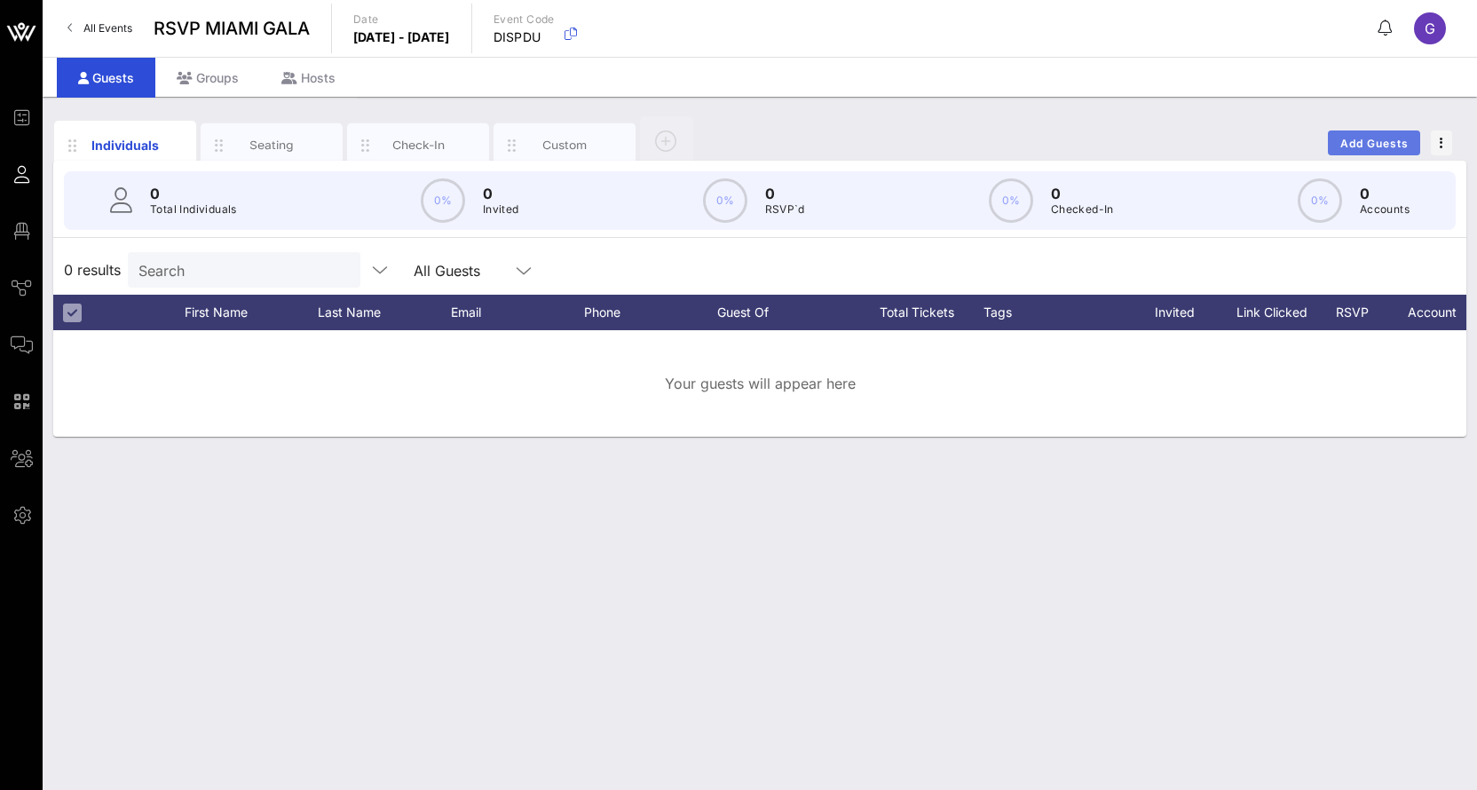
click at [1339, 138] on span "Add Guests" at bounding box center [1374, 143] width 70 height 13
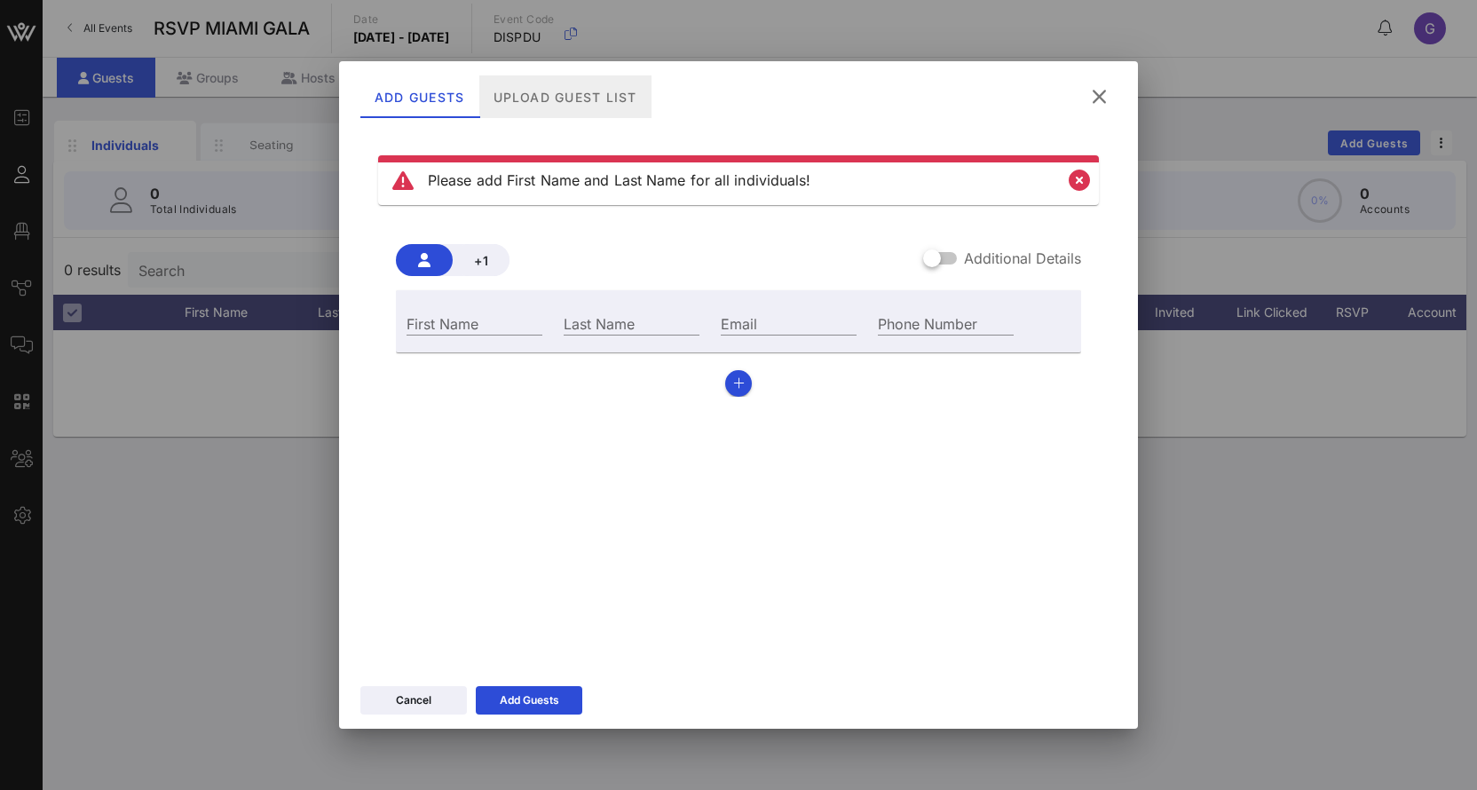
click at [548, 85] on div "Upload Guest List" at bounding box center [565, 96] width 172 height 43
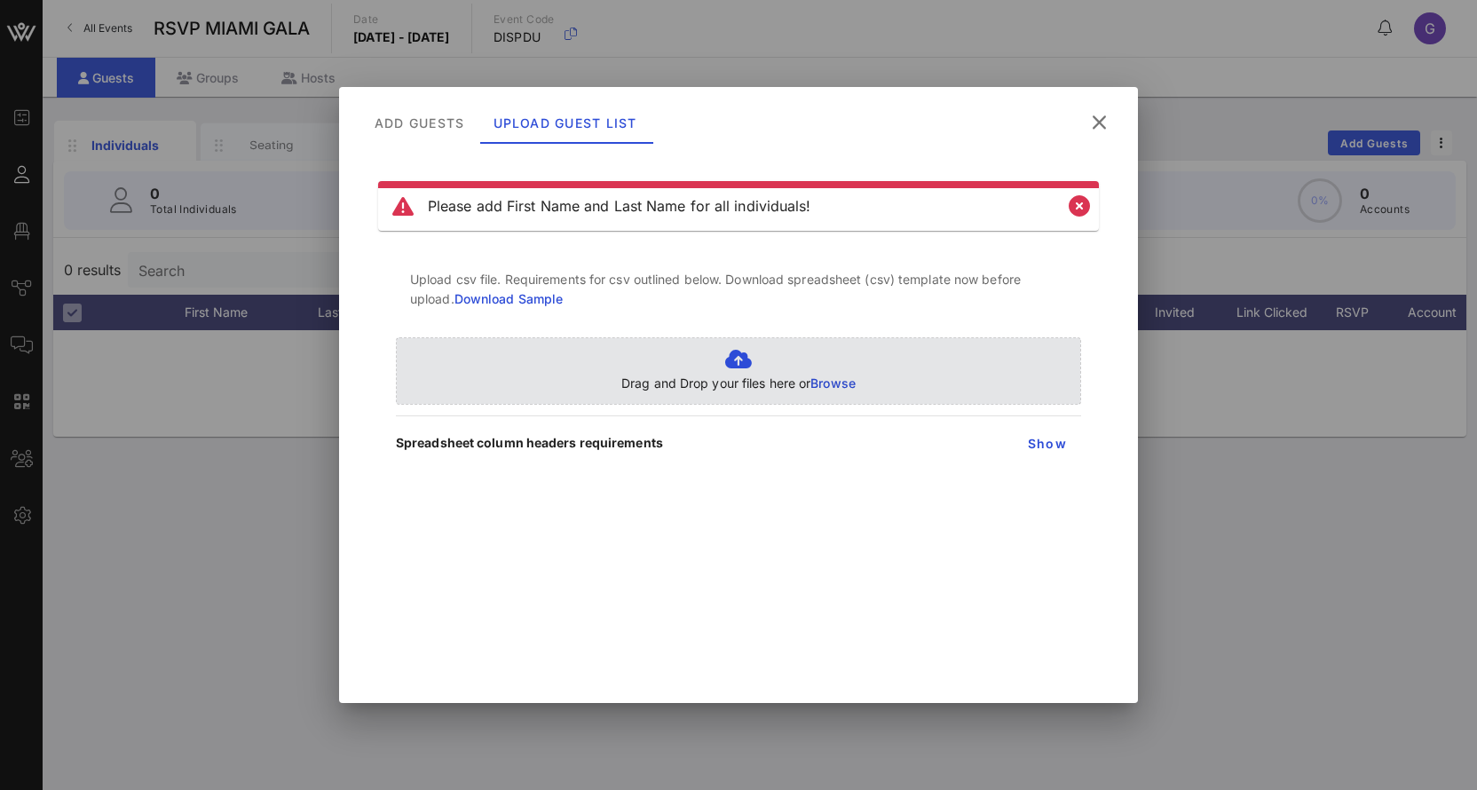
click at [851, 387] on span "Browse" at bounding box center [832, 382] width 45 height 15
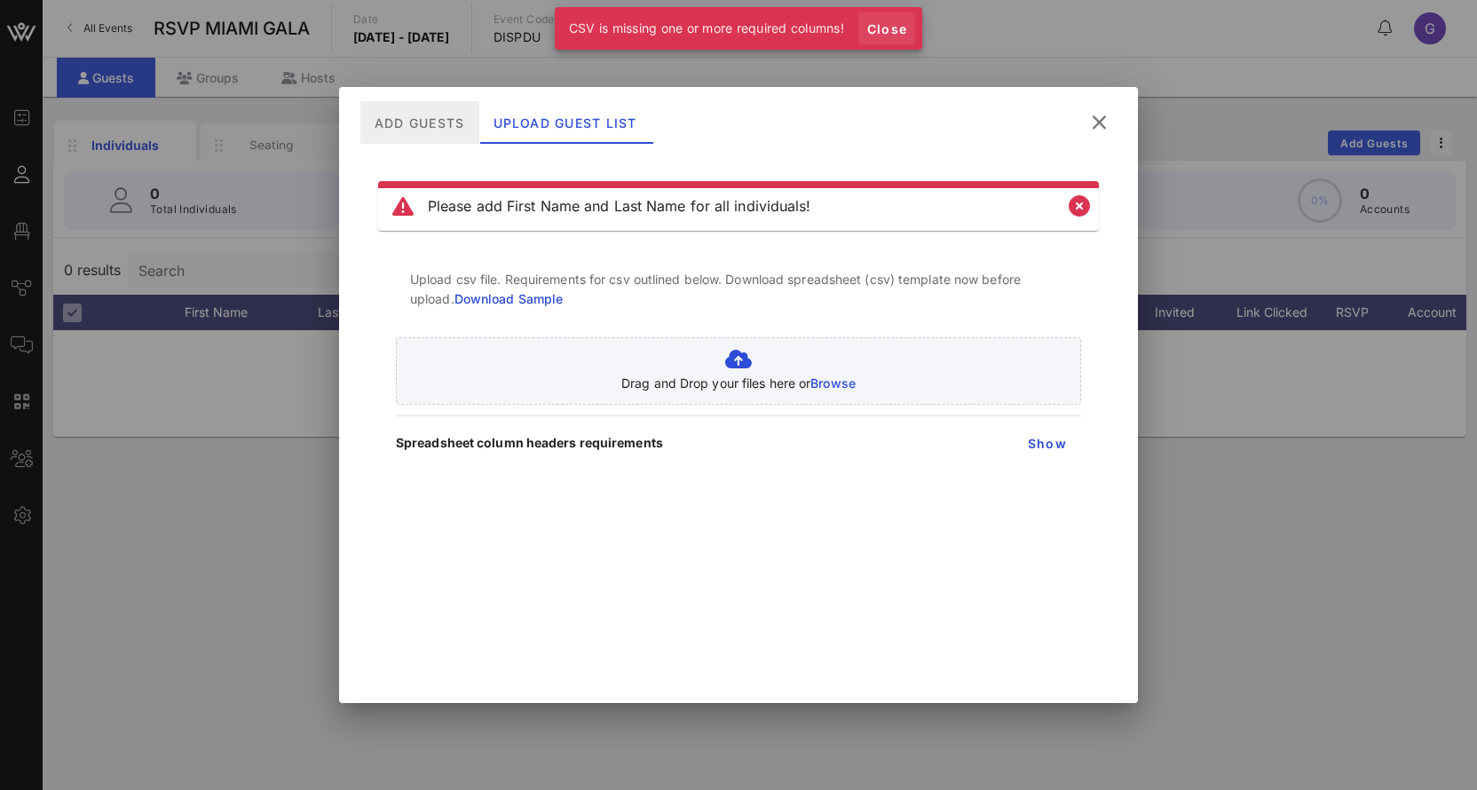
click at [886, 27] on span "Close" at bounding box center [886, 28] width 43 height 15
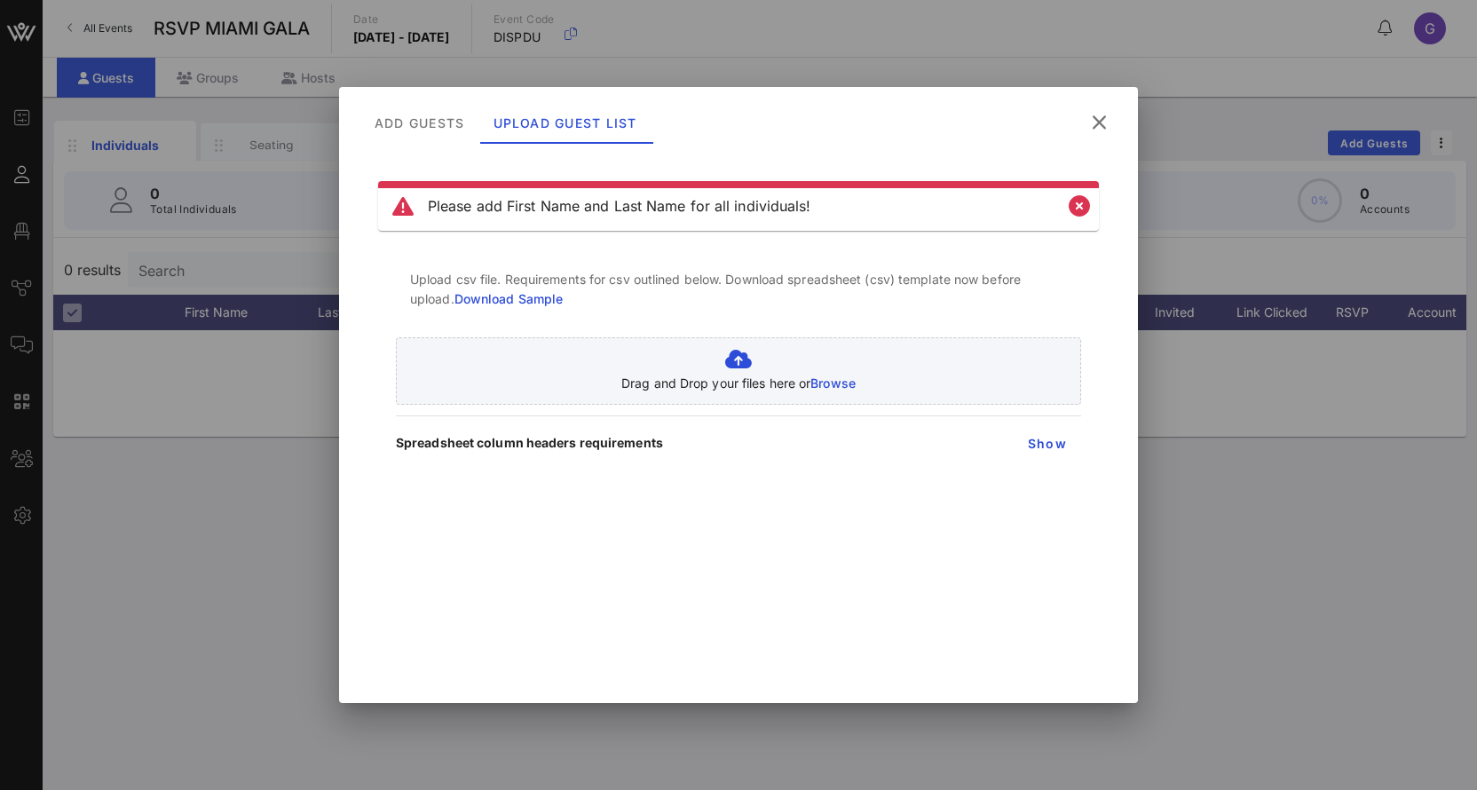
click at [1099, 127] on icon at bounding box center [1099, 122] width 24 height 21
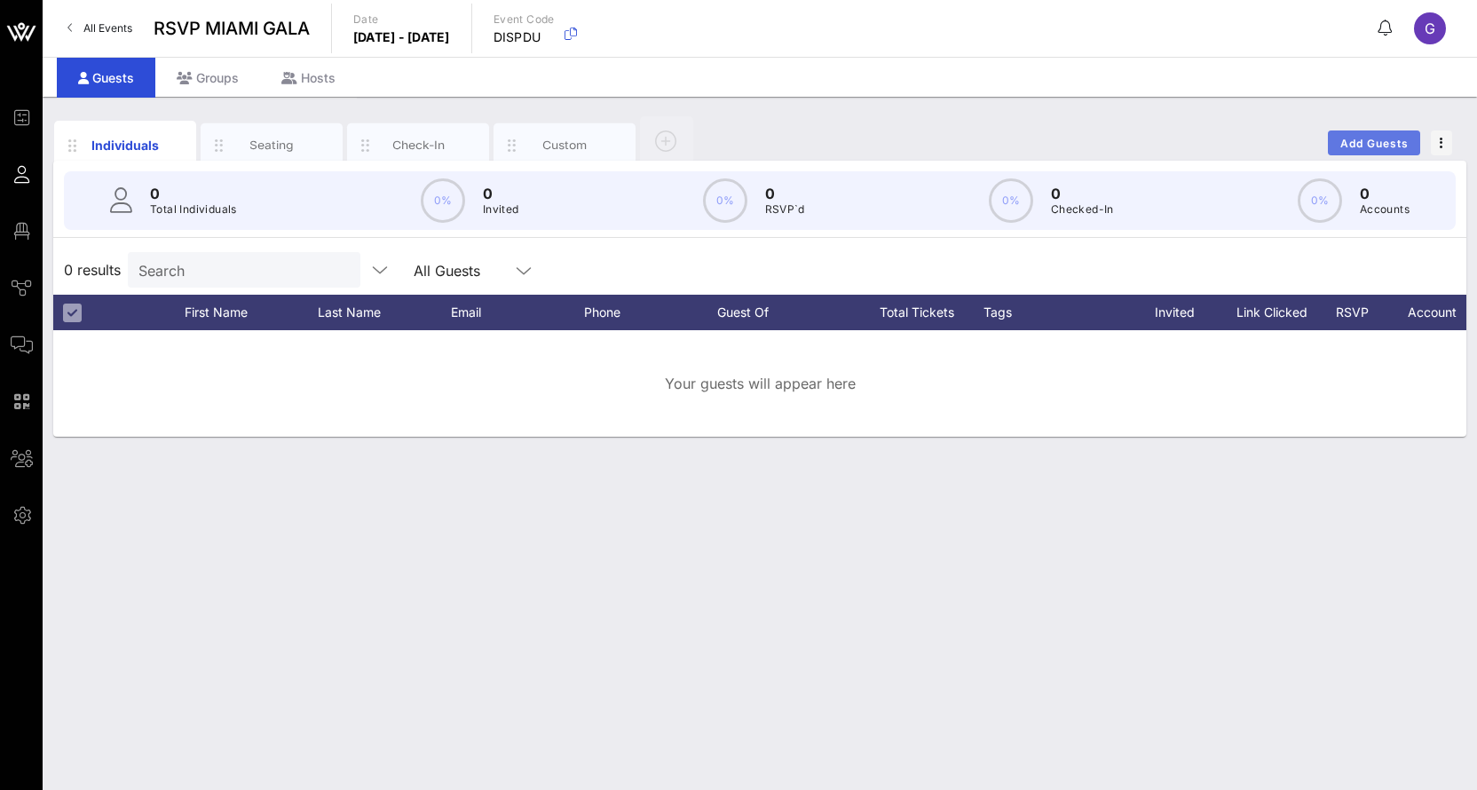
click at [1360, 142] on span "Add Guests" at bounding box center [1374, 143] width 70 height 13
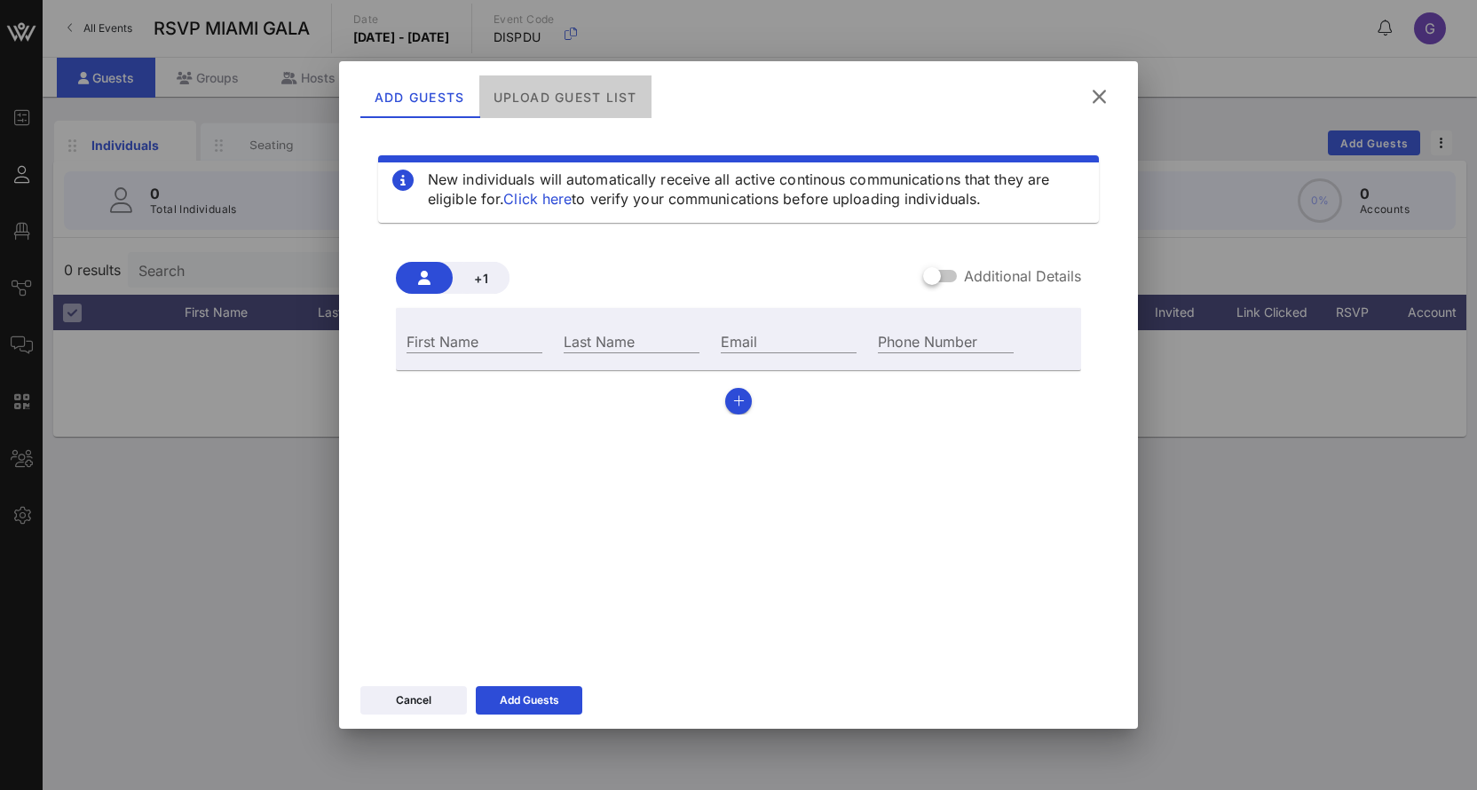
click at [567, 83] on div "Upload Guest List" at bounding box center [565, 96] width 172 height 43
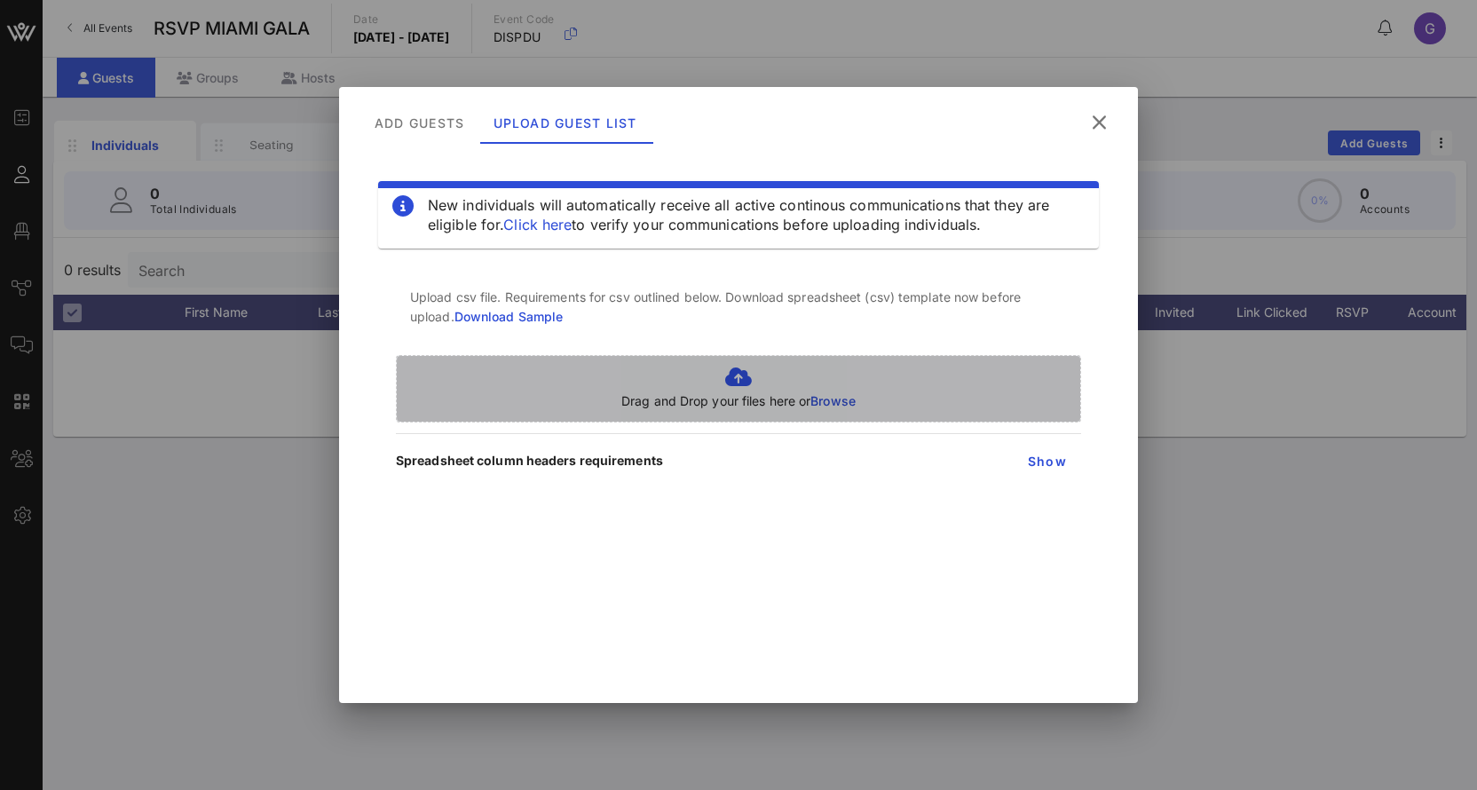
click at [910, 413] on div "Drag and Drop your files here or Browse" at bounding box center [738, 388] width 685 height 67
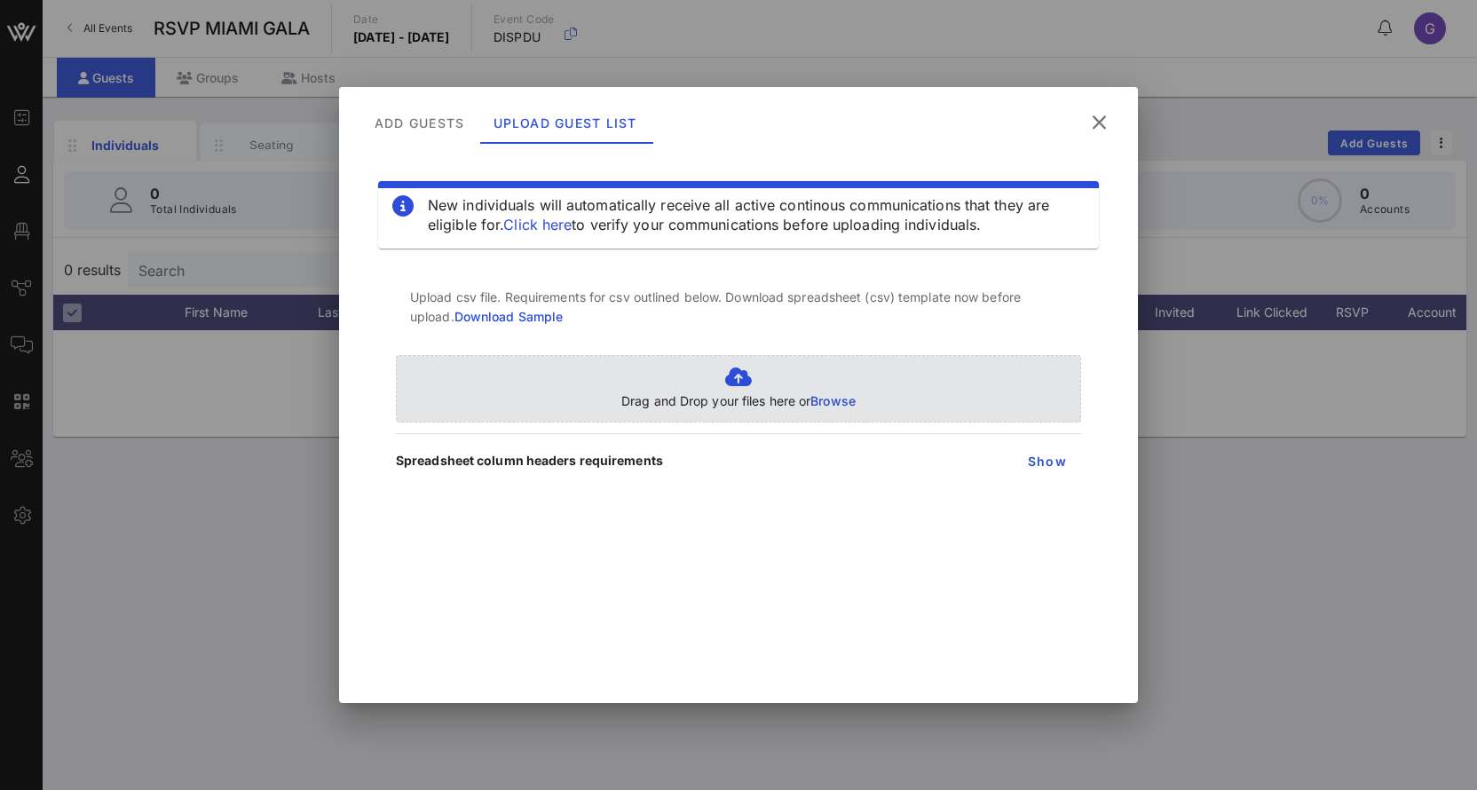
click at [762, 395] on p "Drag and Drop your files here or Browse" at bounding box center [738, 401] width 234 height 20
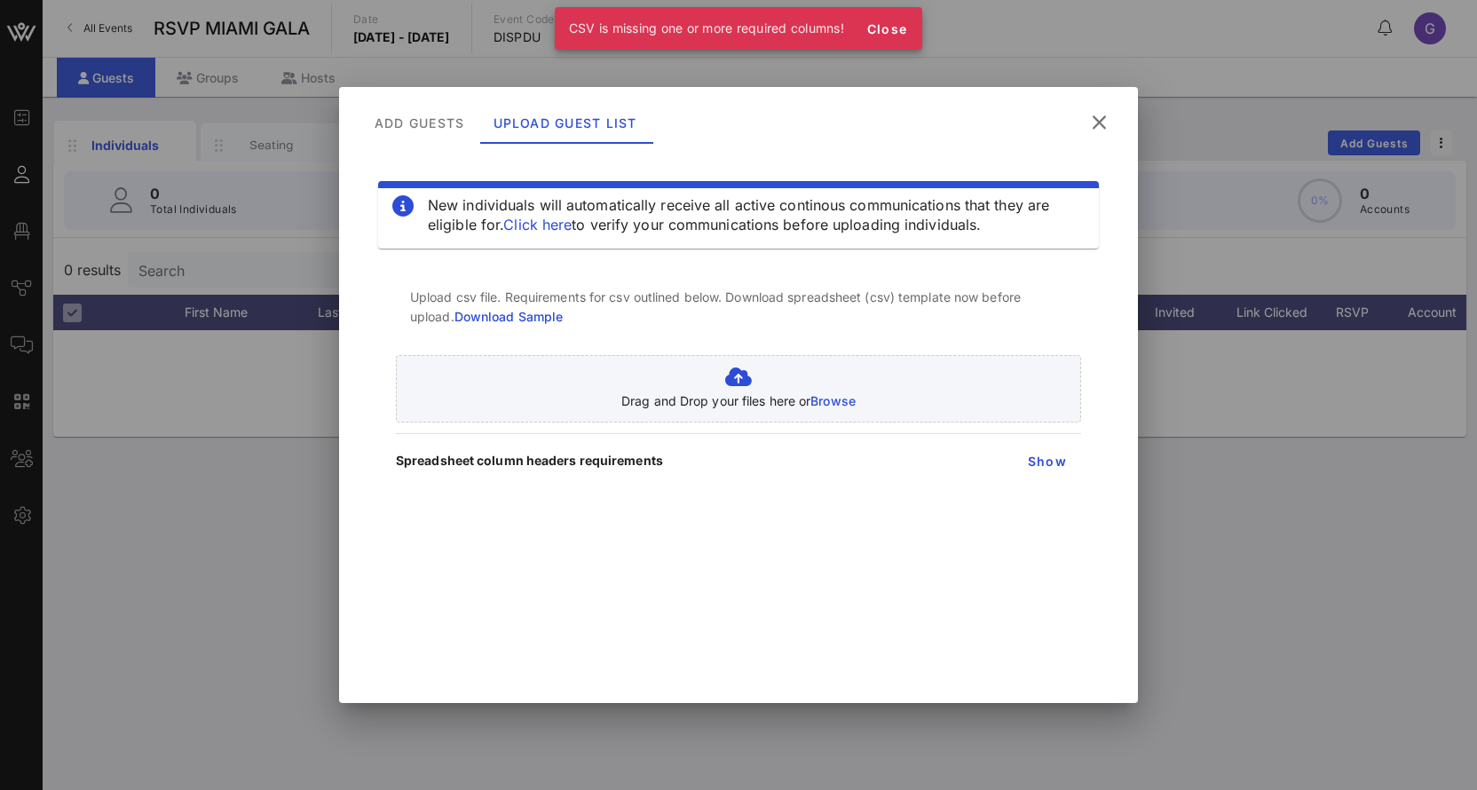
click at [792, 25] on span "CSV is missing one or more required columns!" at bounding box center [706, 27] width 275 height 15
click at [857, 32] on div "CSV is missing one or more required columns!" at bounding box center [706, 28] width 303 height 43
click at [883, 29] on span "Close" at bounding box center [886, 28] width 43 height 15
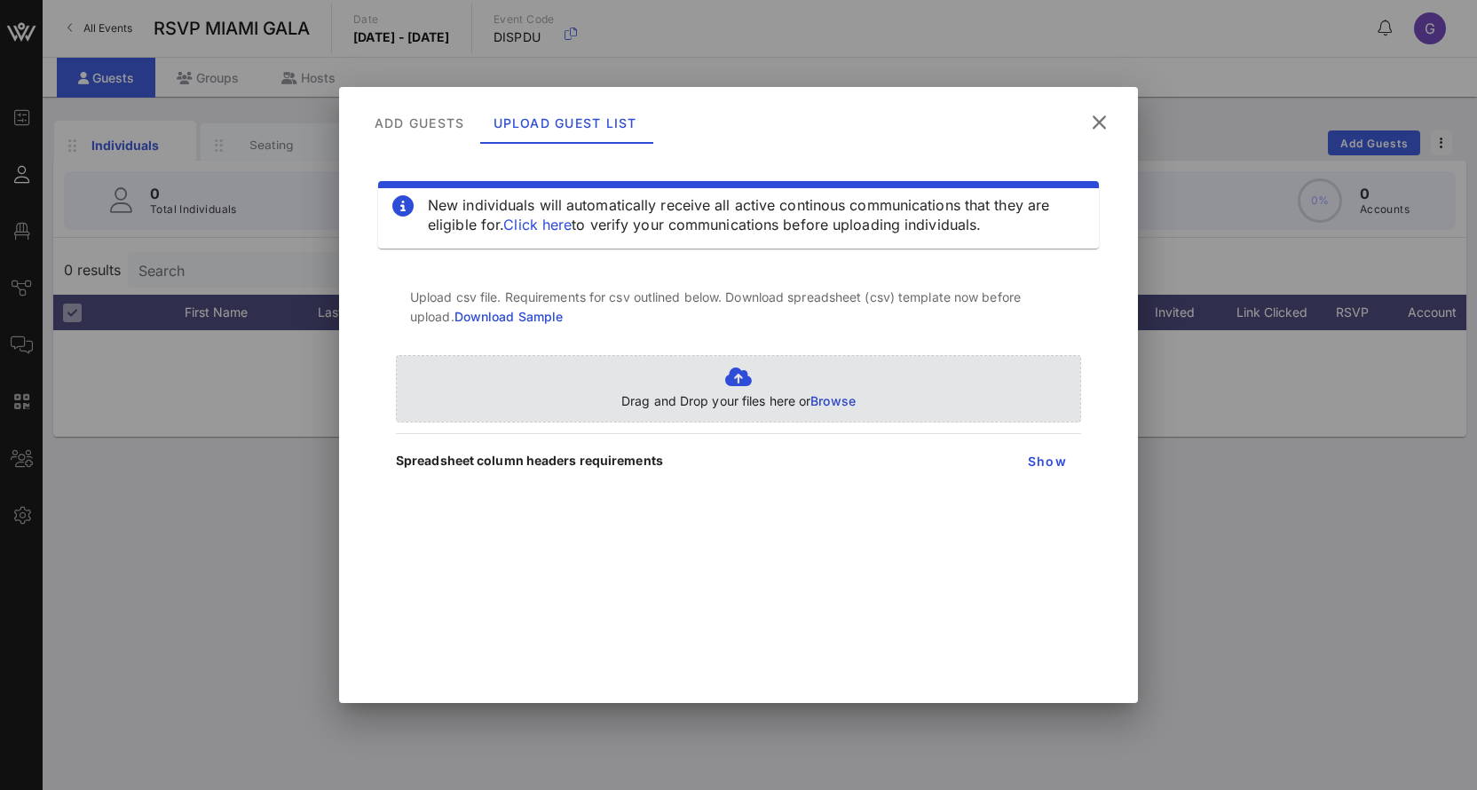
click at [736, 408] on p "Drag and Drop your files here or Browse" at bounding box center [738, 401] width 234 height 20
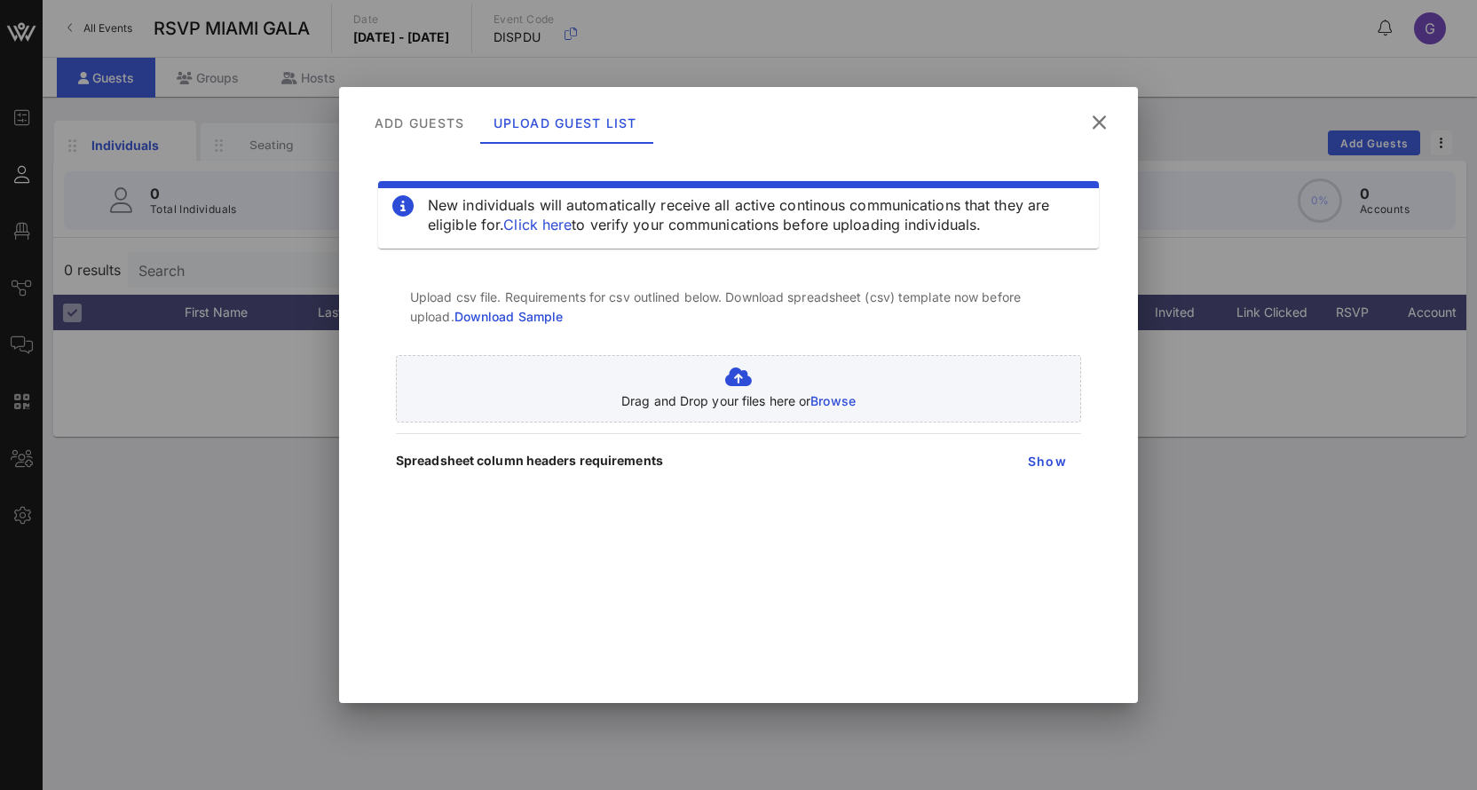
click at [524, 317] on link "Download Sample" at bounding box center [508, 316] width 109 height 15
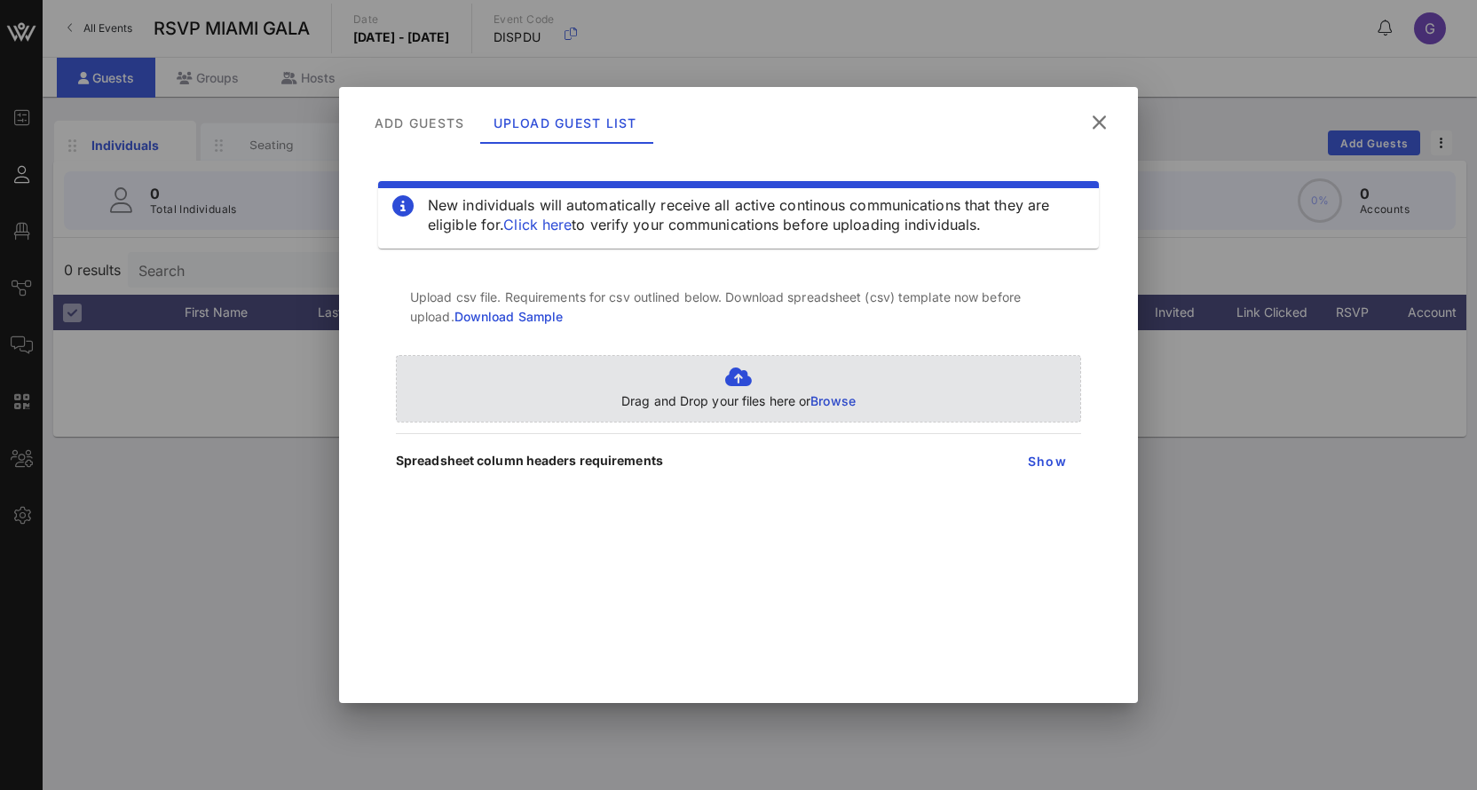
click at [737, 381] on icon at bounding box center [738, 376] width 234 height 21
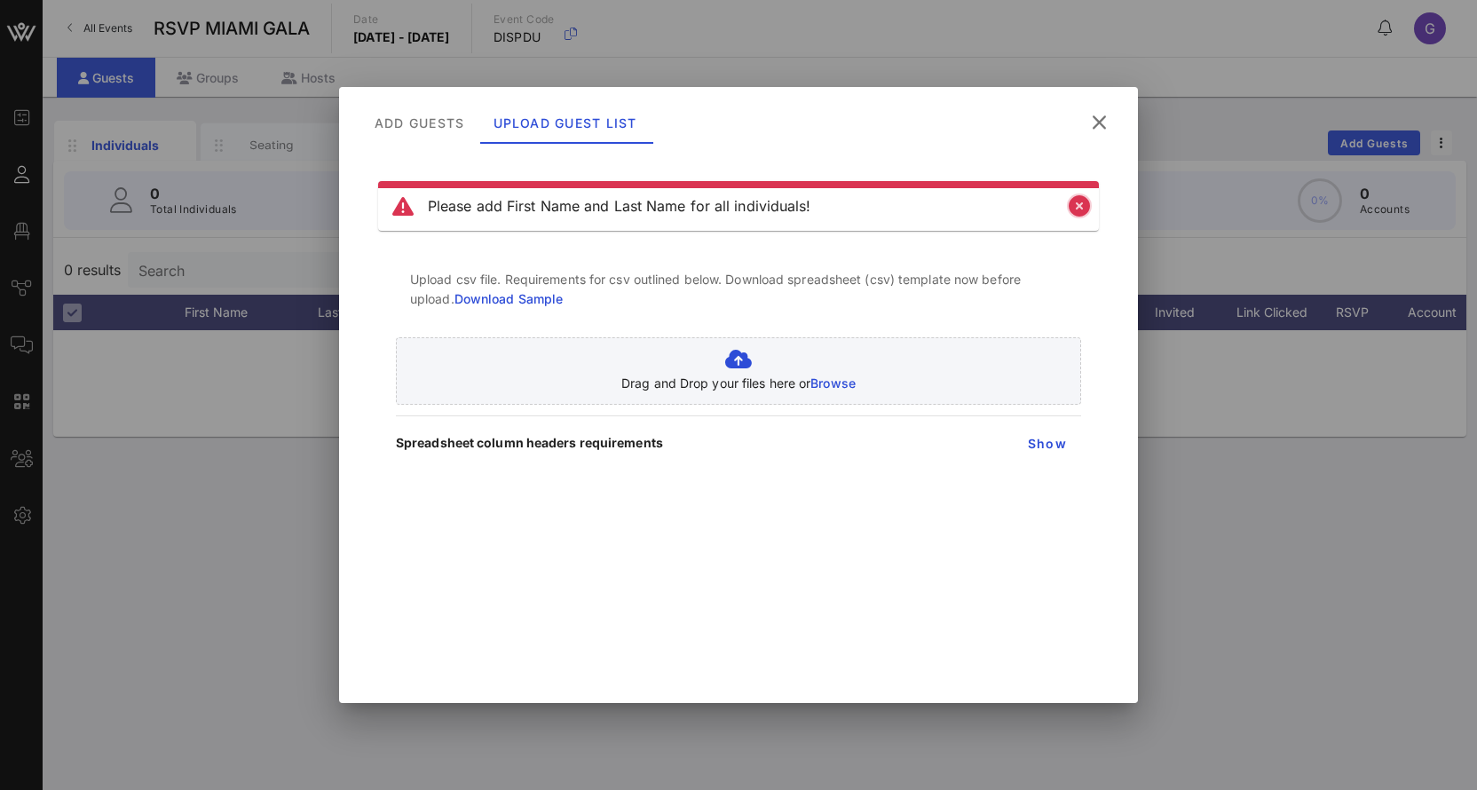
click at [1087, 201] on icon "Close" at bounding box center [1078, 205] width 21 height 21
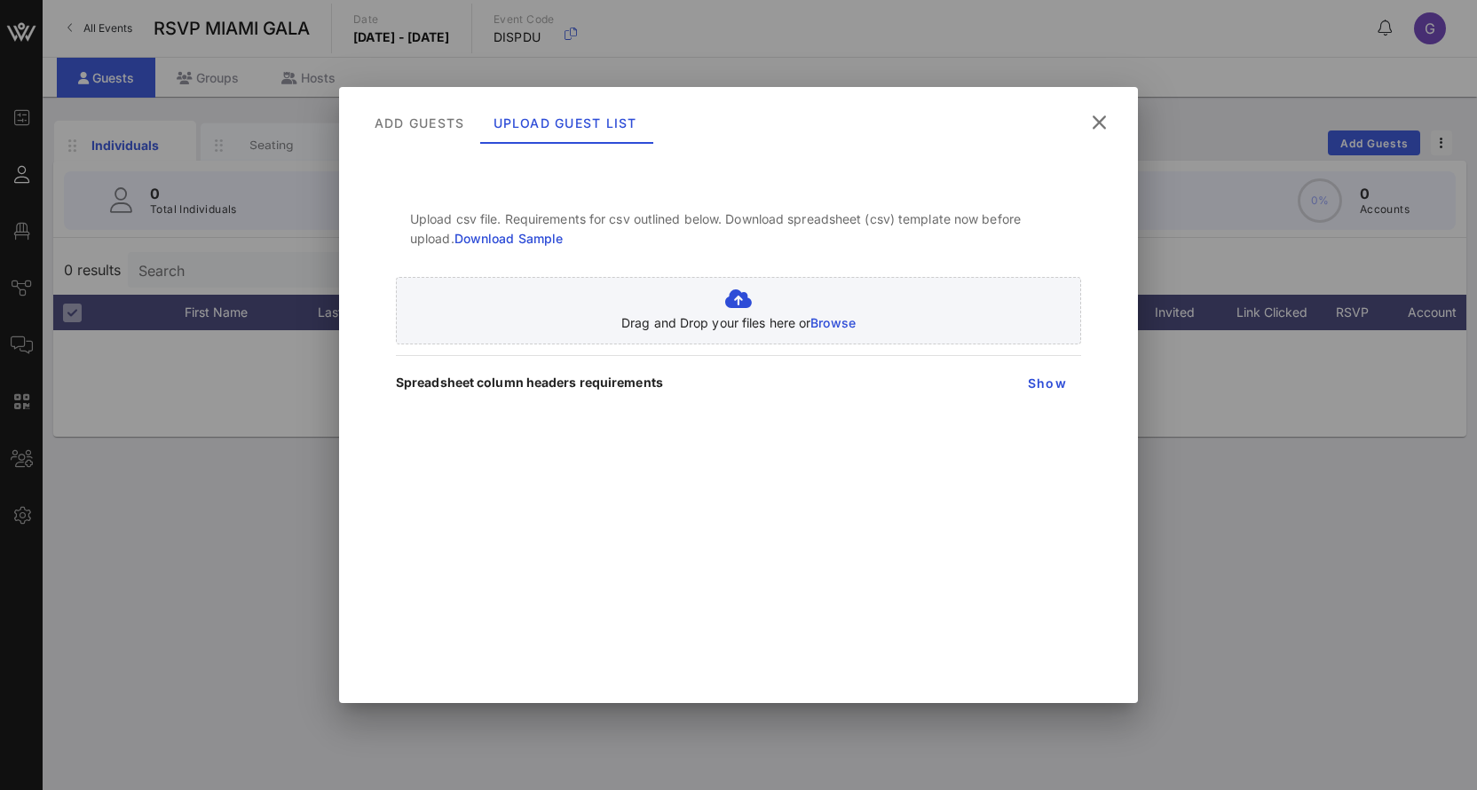
click at [939, 365] on div "Upload csv file. Requirements for csv outlined below. Download spreadsheet (csv…" at bounding box center [738, 296] width 685 height 203
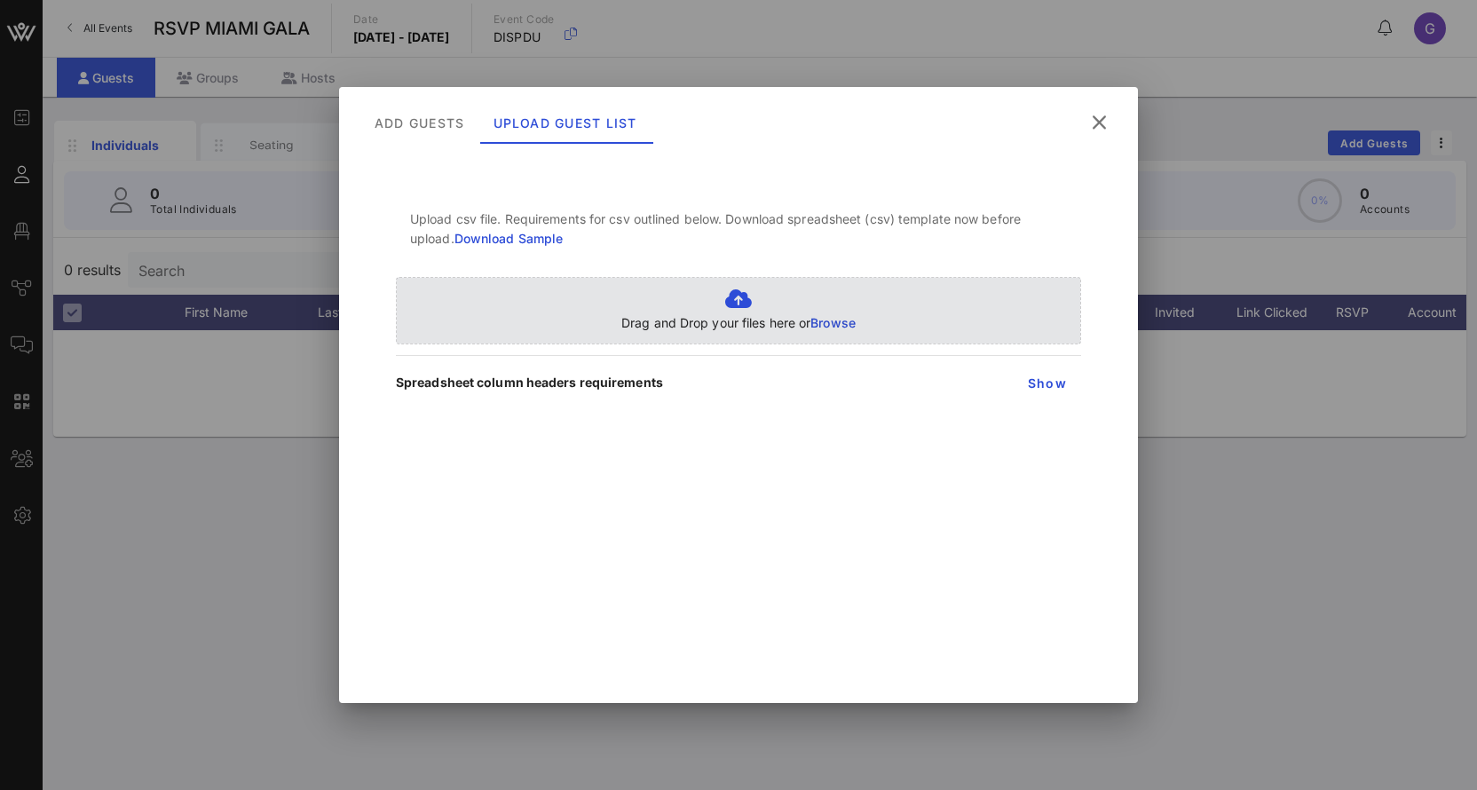
click at [793, 321] on p "Drag and Drop your files here or Browse" at bounding box center [738, 323] width 234 height 20
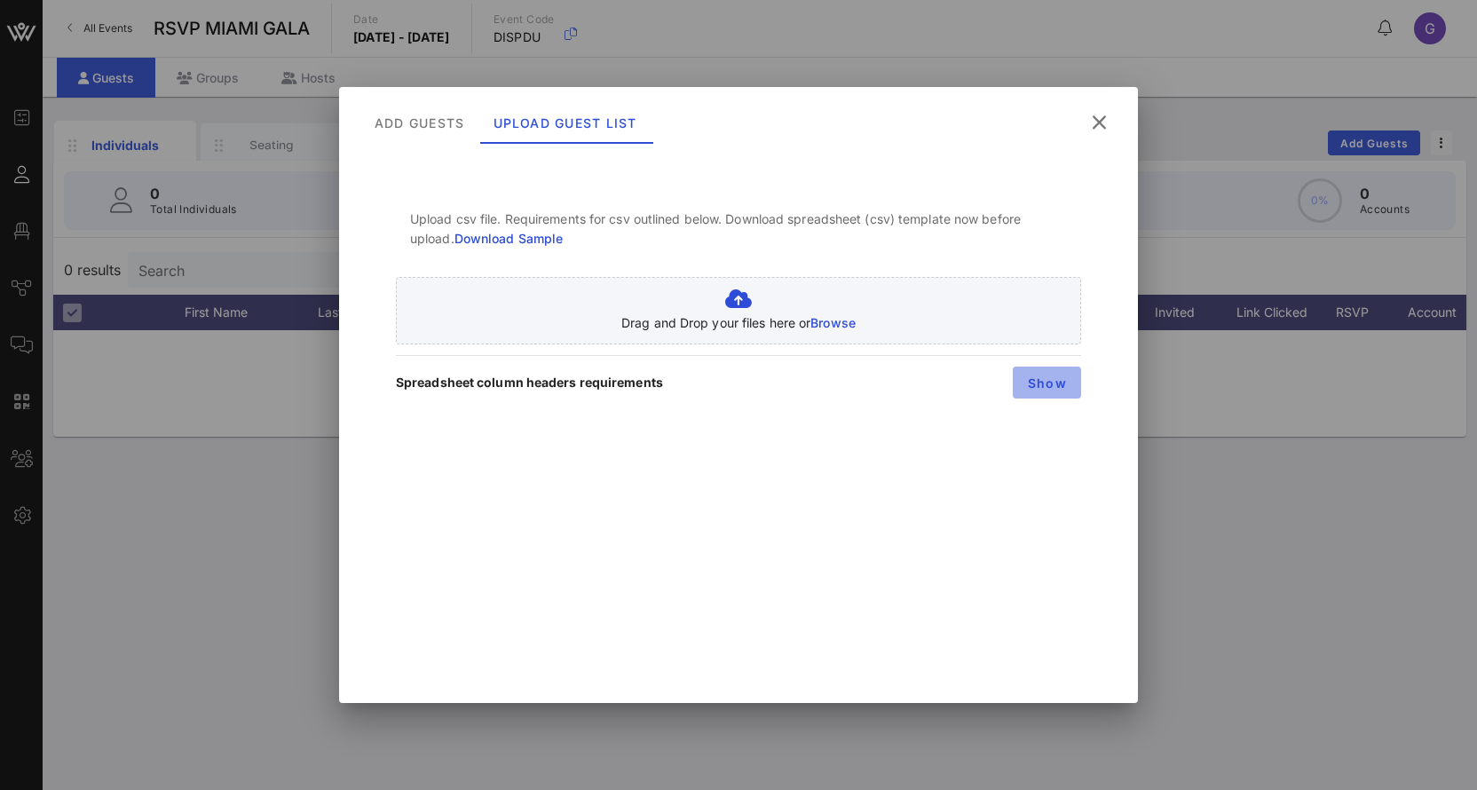
click at [1042, 387] on span "Show" at bounding box center [1047, 382] width 40 height 15
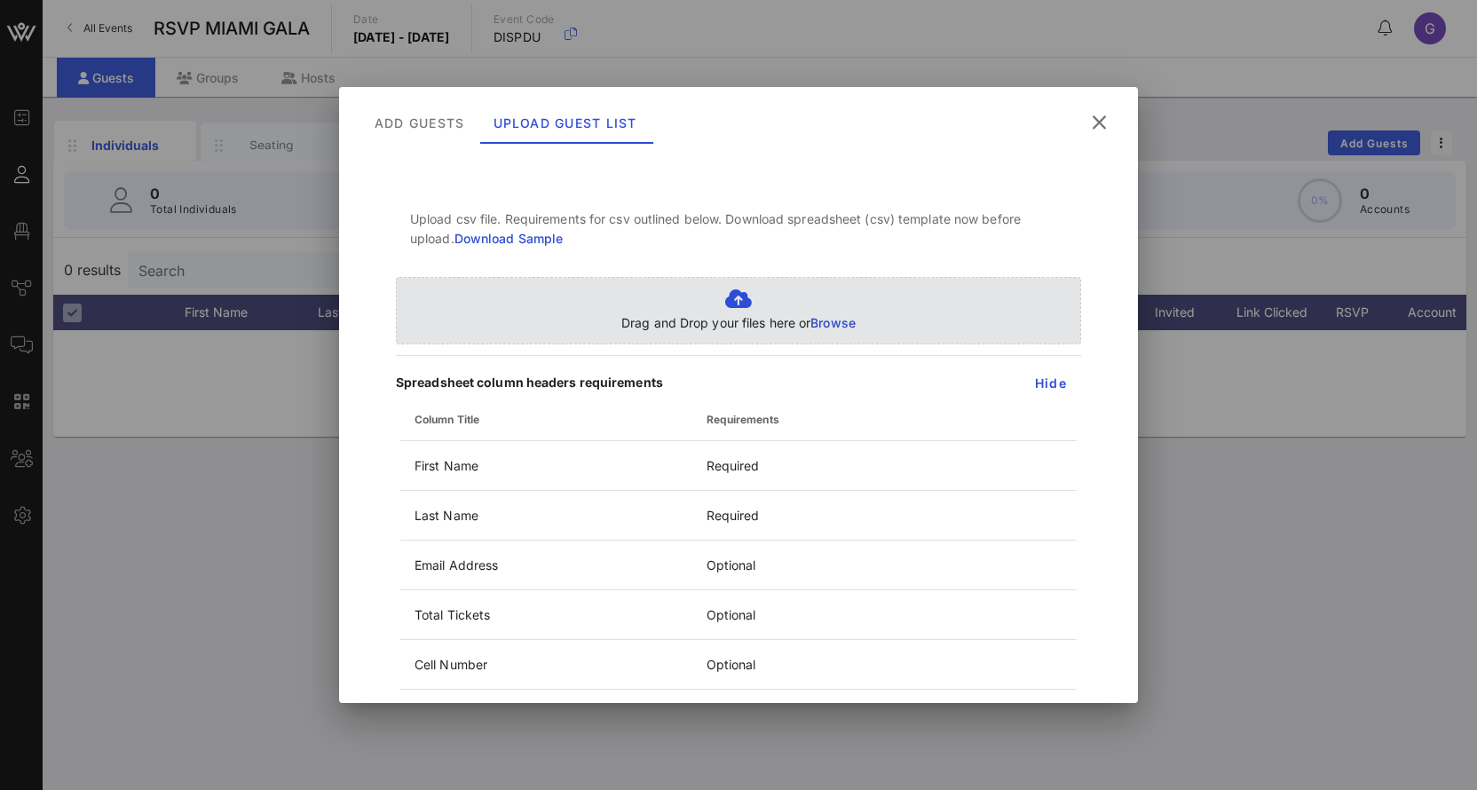
click at [808, 317] on p "Drag and Drop your files here or Browse" at bounding box center [738, 323] width 234 height 20
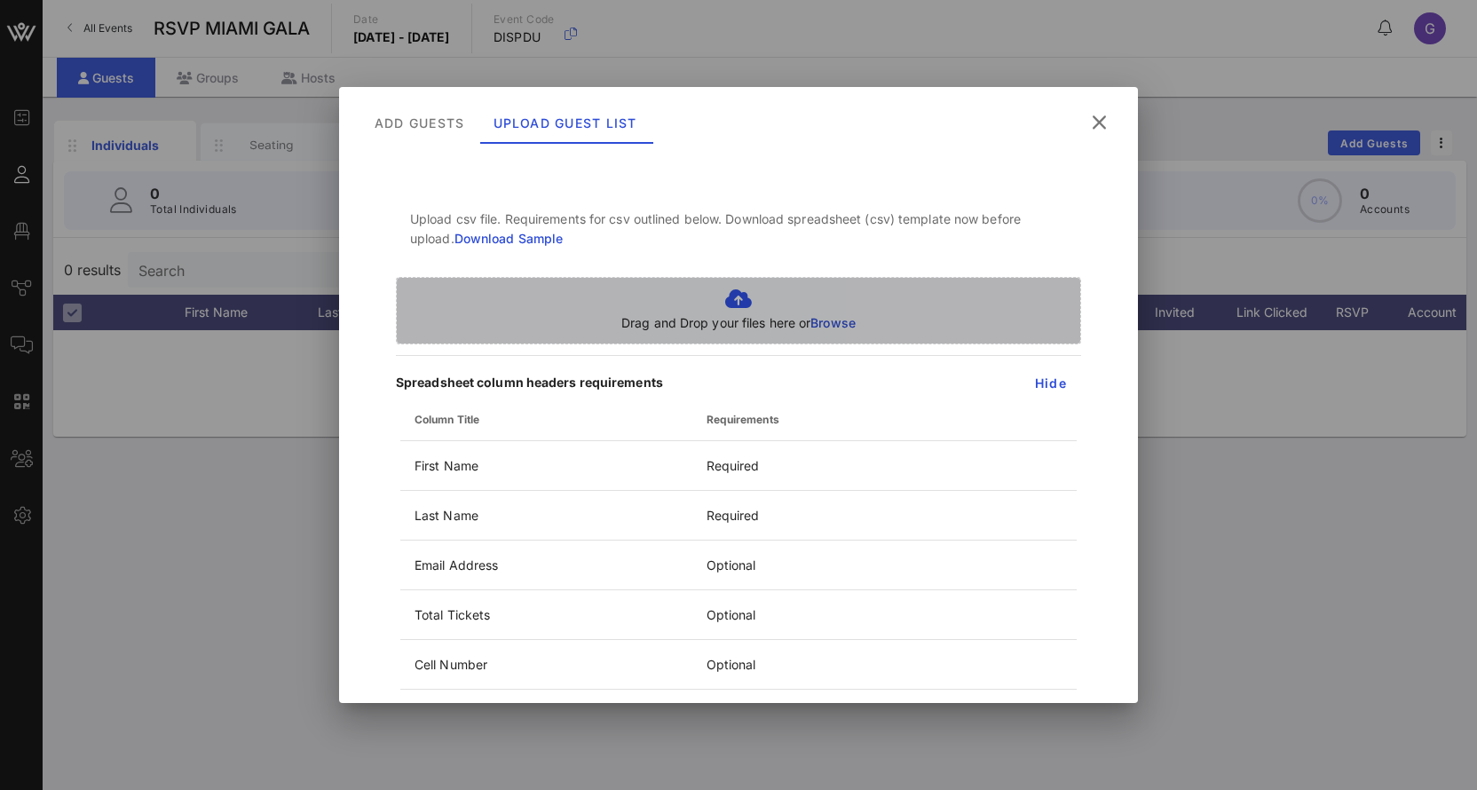
click at [809, 315] on p "Drag and Drop your files here or Browse" at bounding box center [738, 323] width 234 height 20
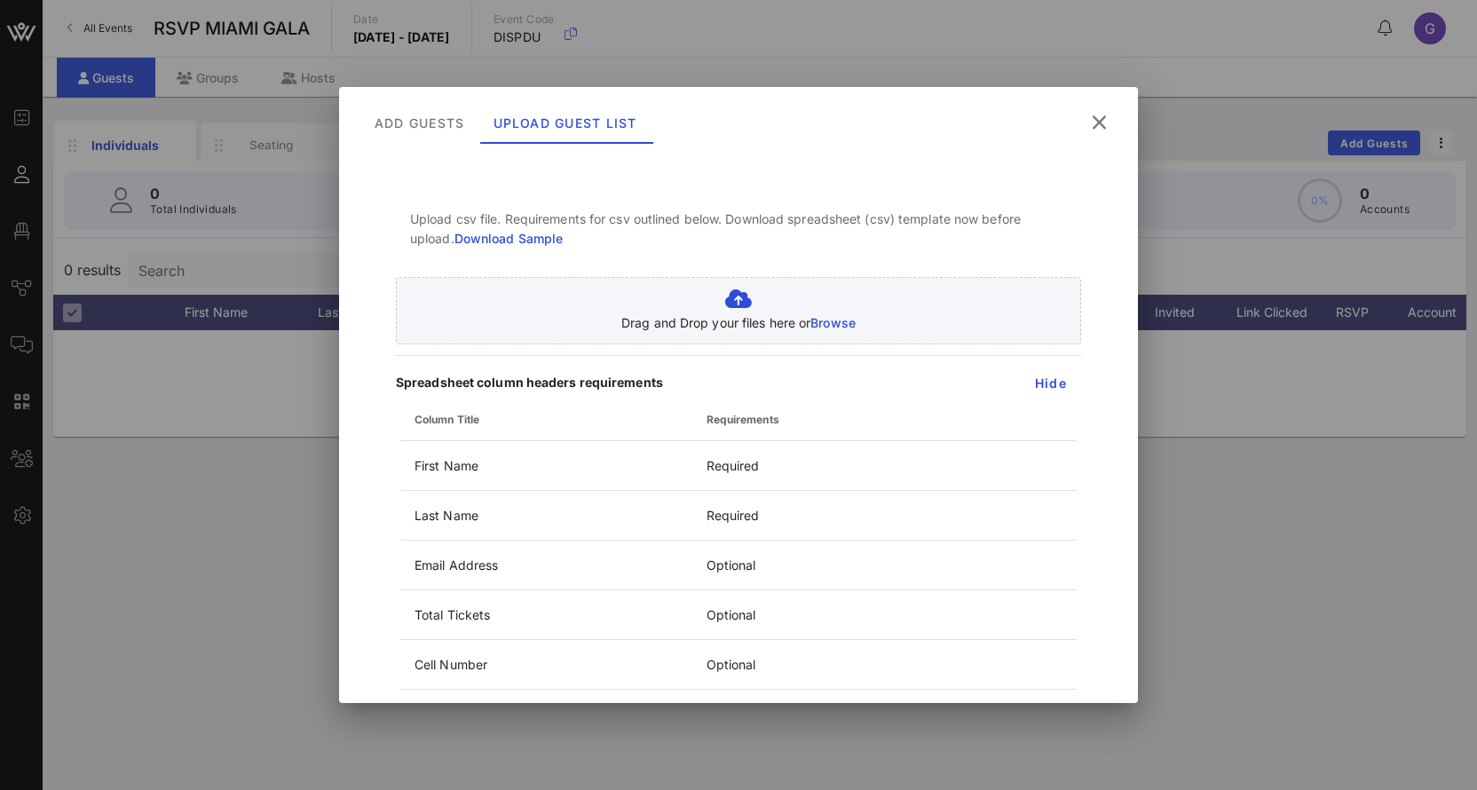
click at [1101, 114] on icon at bounding box center [1098, 122] width 25 height 22
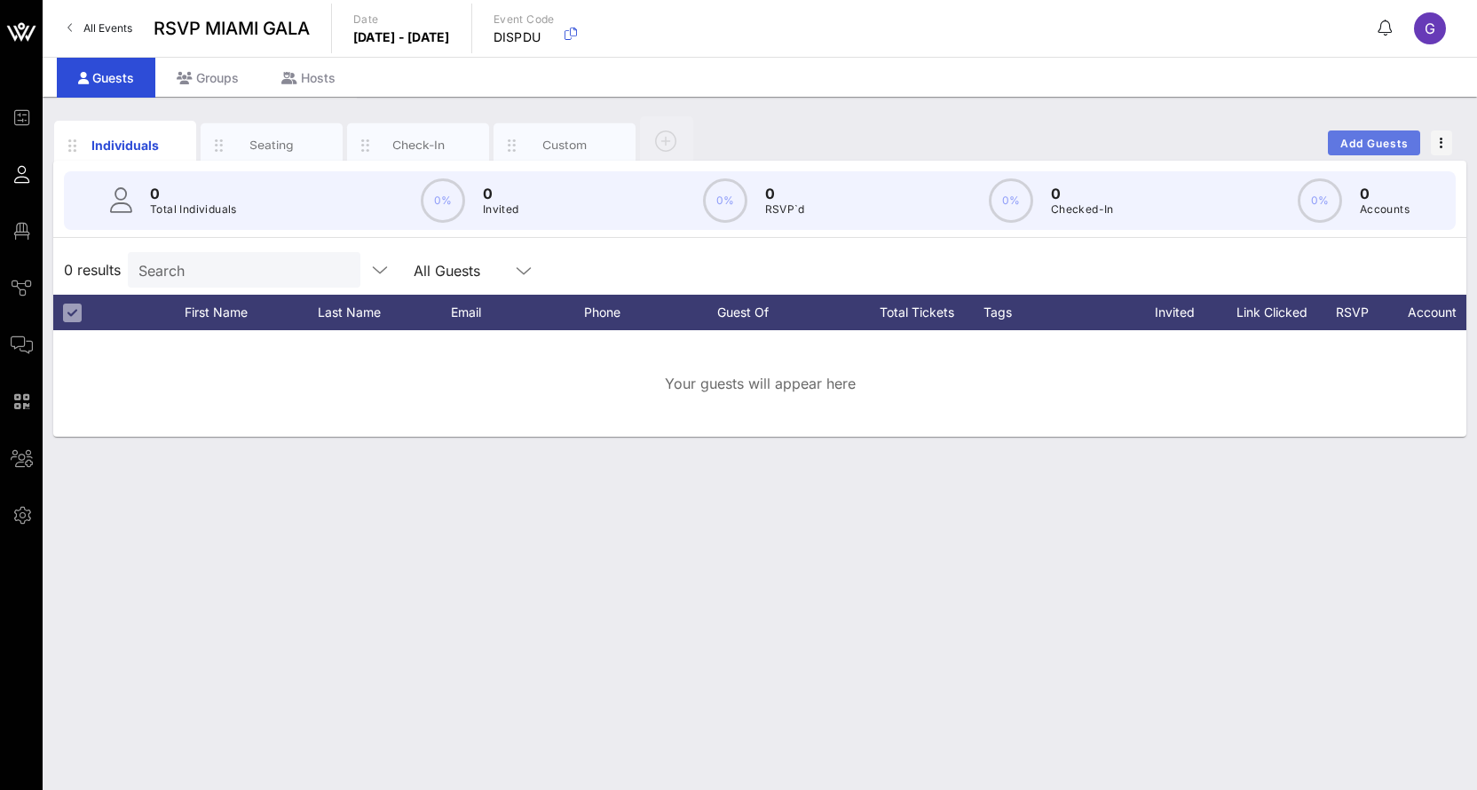
click at [1372, 141] on span "Add Guests" at bounding box center [1374, 143] width 70 height 13
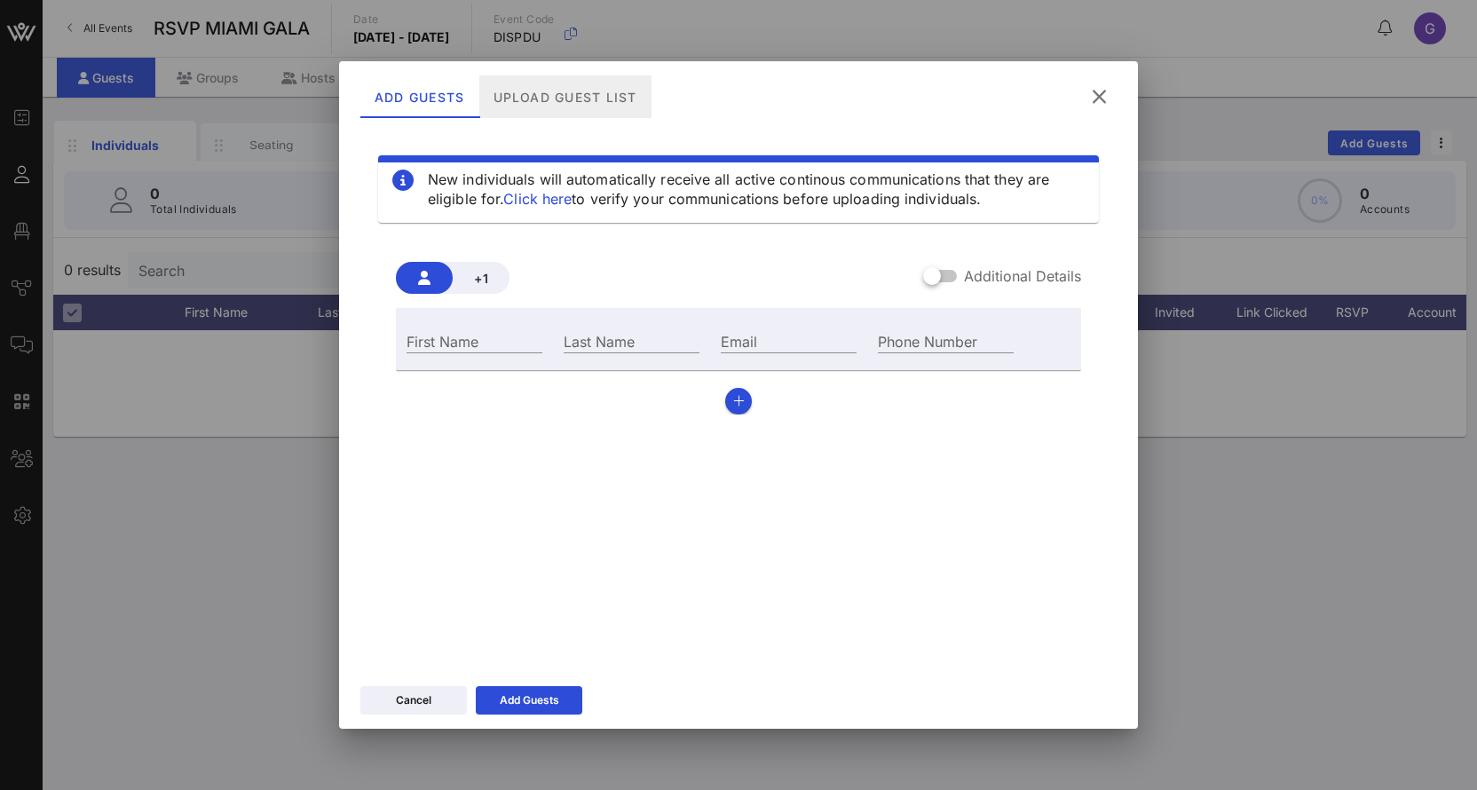
click at [551, 98] on div "Upload Guest List" at bounding box center [565, 96] width 172 height 43
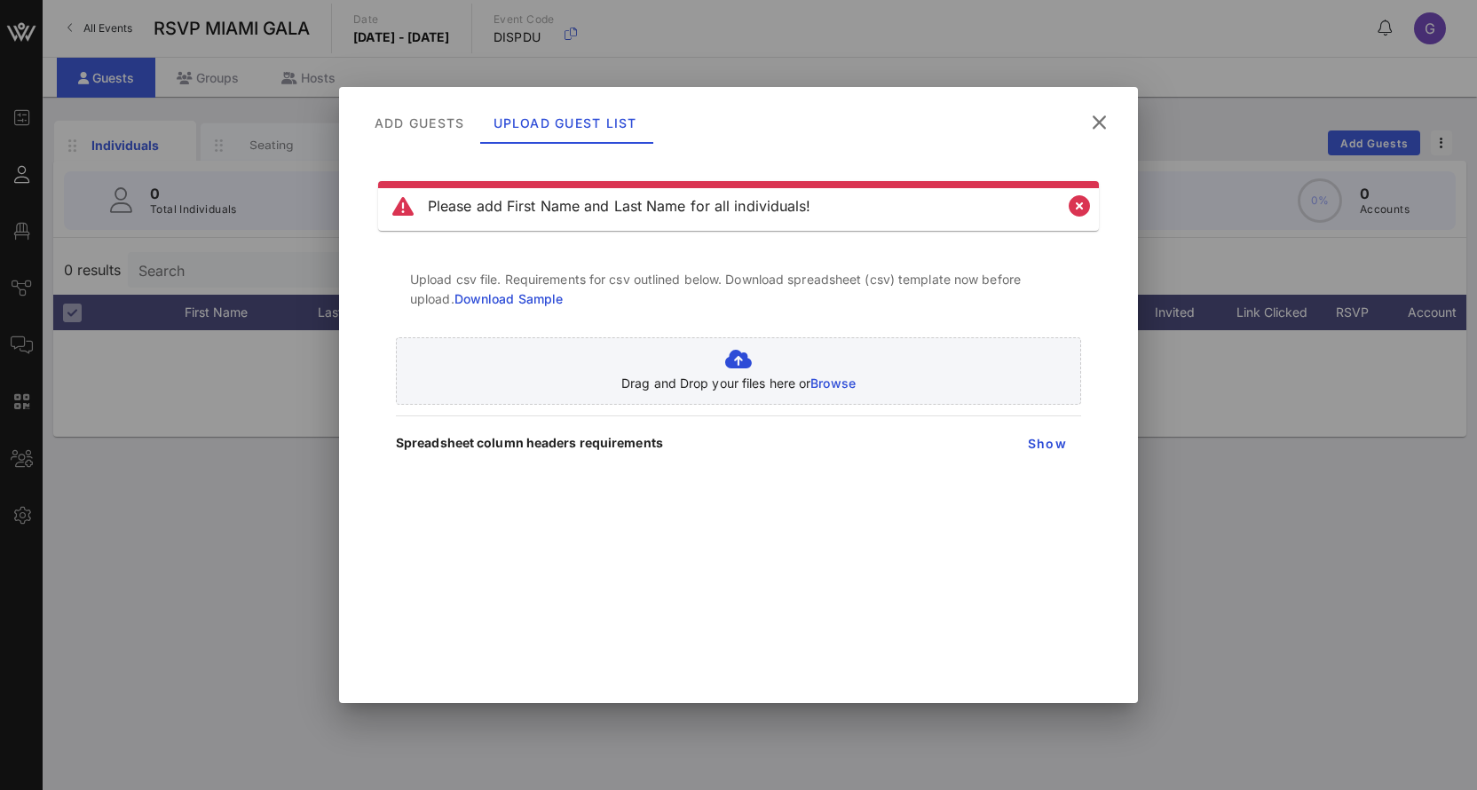
click at [982, 195] on div "Please add First Name and Last Name for all individuals!" at bounding box center [738, 205] width 692 height 21
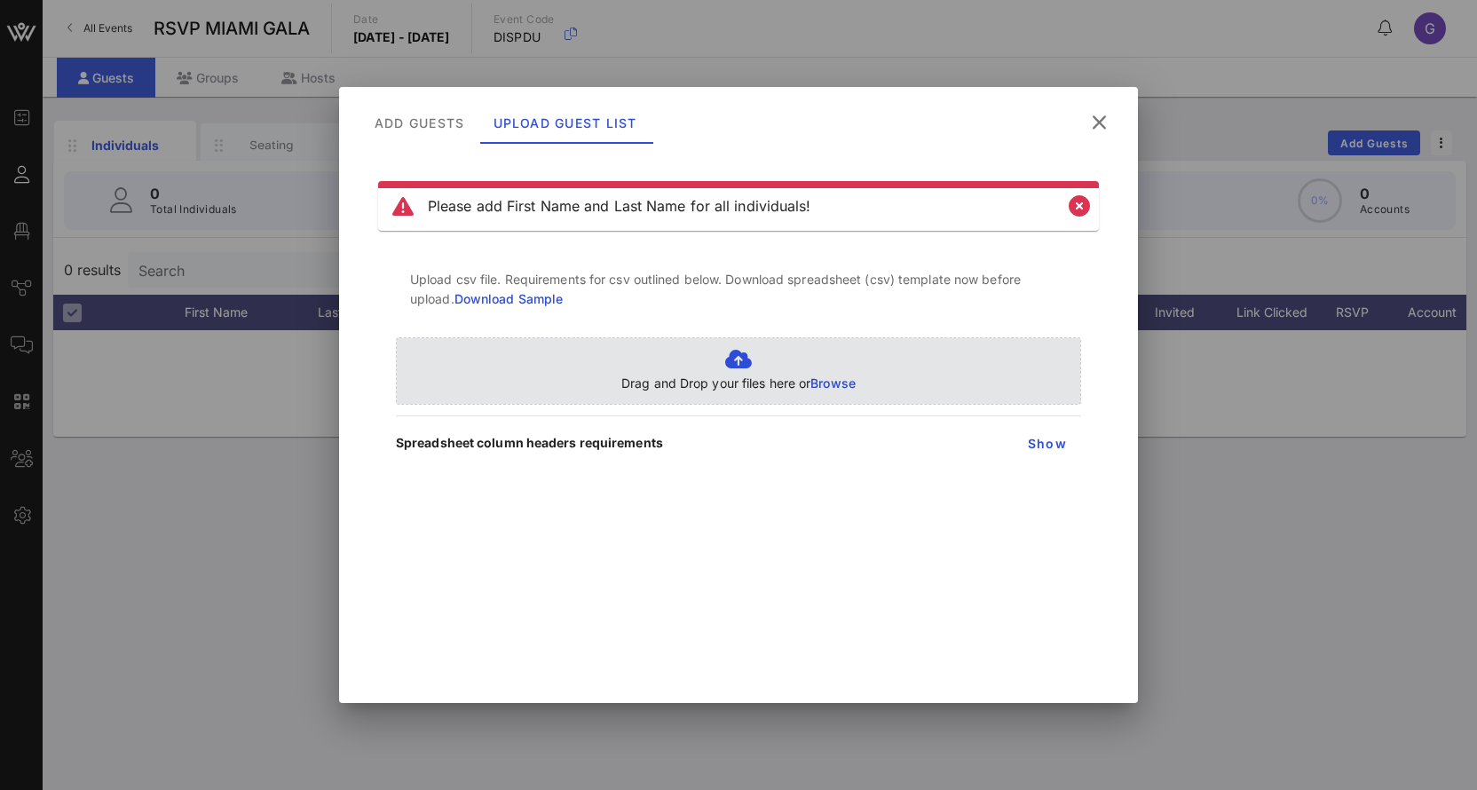
click at [831, 381] on span "Browse" at bounding box center [832, 382] width 45 height 15
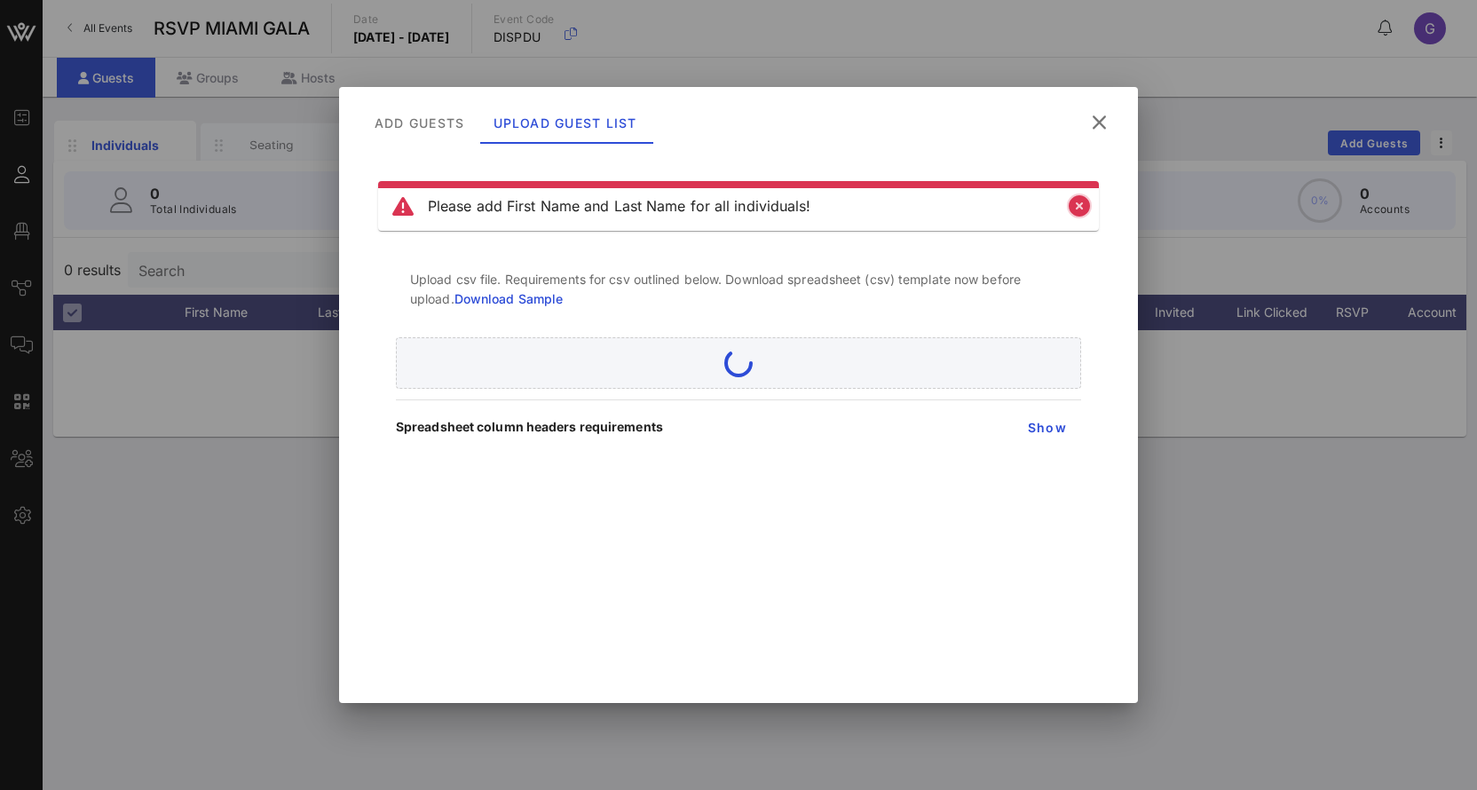
click at [1083, 209] on icon "Close" at bounding box center [1078, 205] width 21 height 21
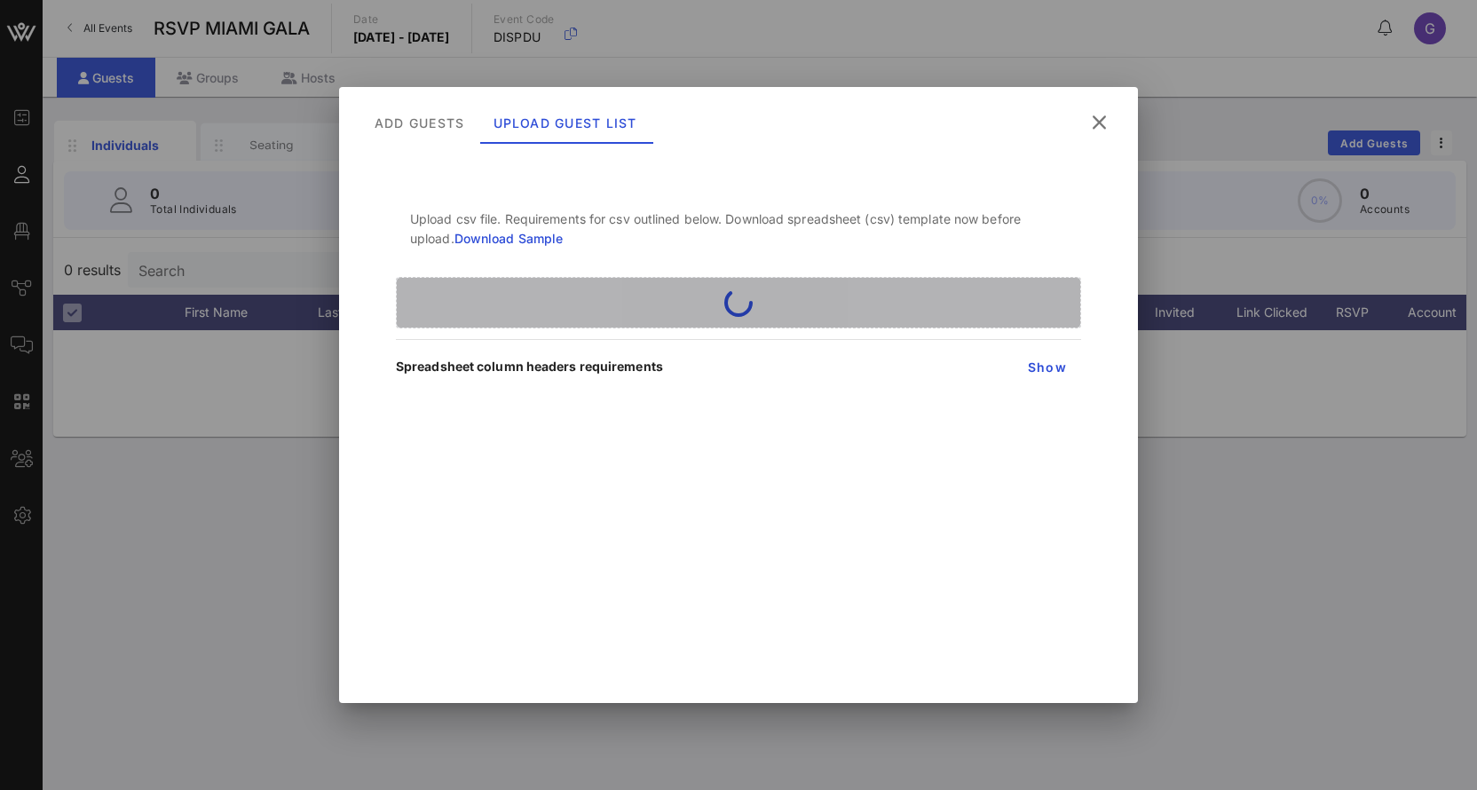
click at [822, 318] on div at bounding box center [738, 302] width 685 height 51
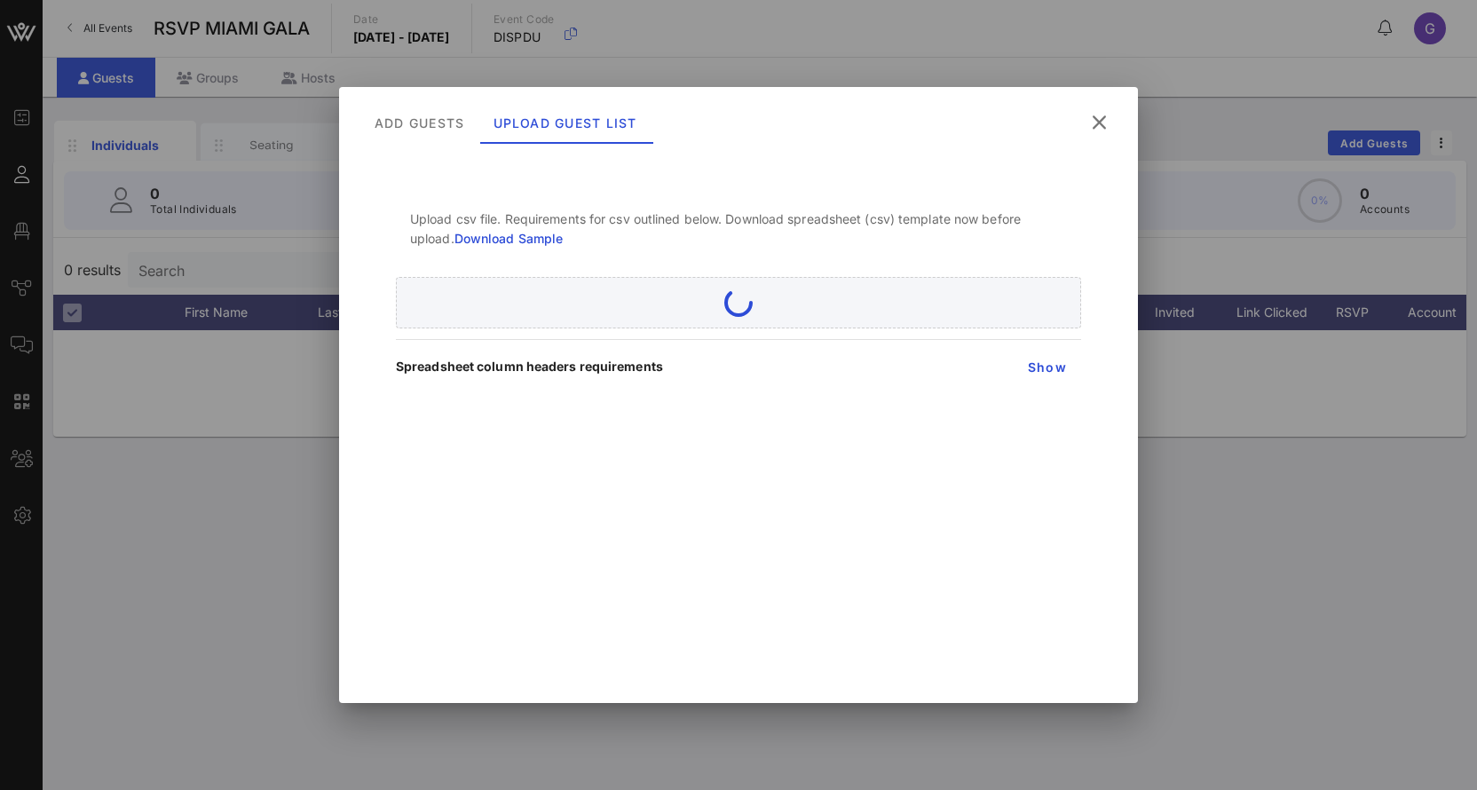
click at [1096, 133] on icon at bounding box center [1099, 122] width 30 height 29
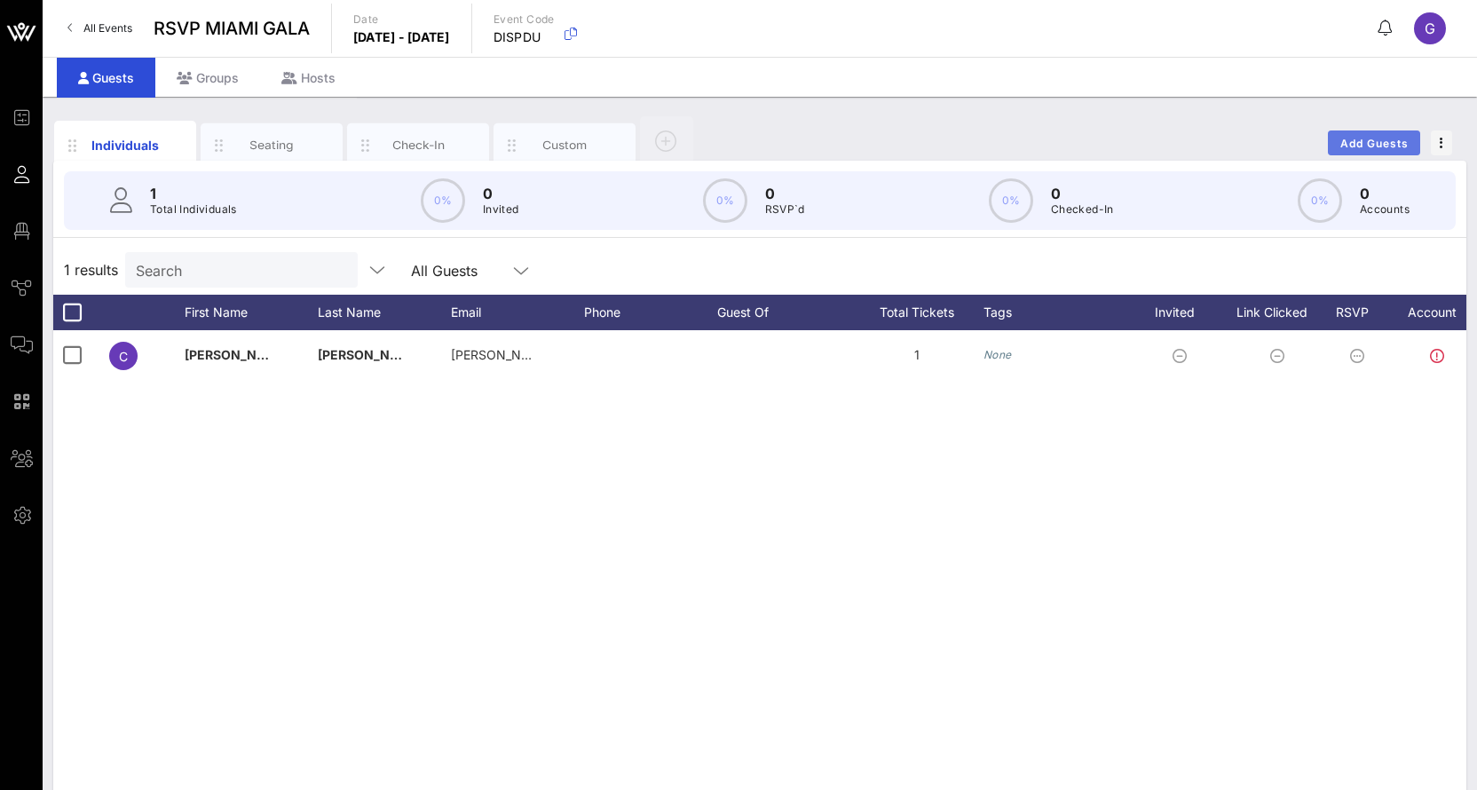
click at [1368, 151] on button "Add Guests" at bounding box center [1374, 142] width 92 height 25
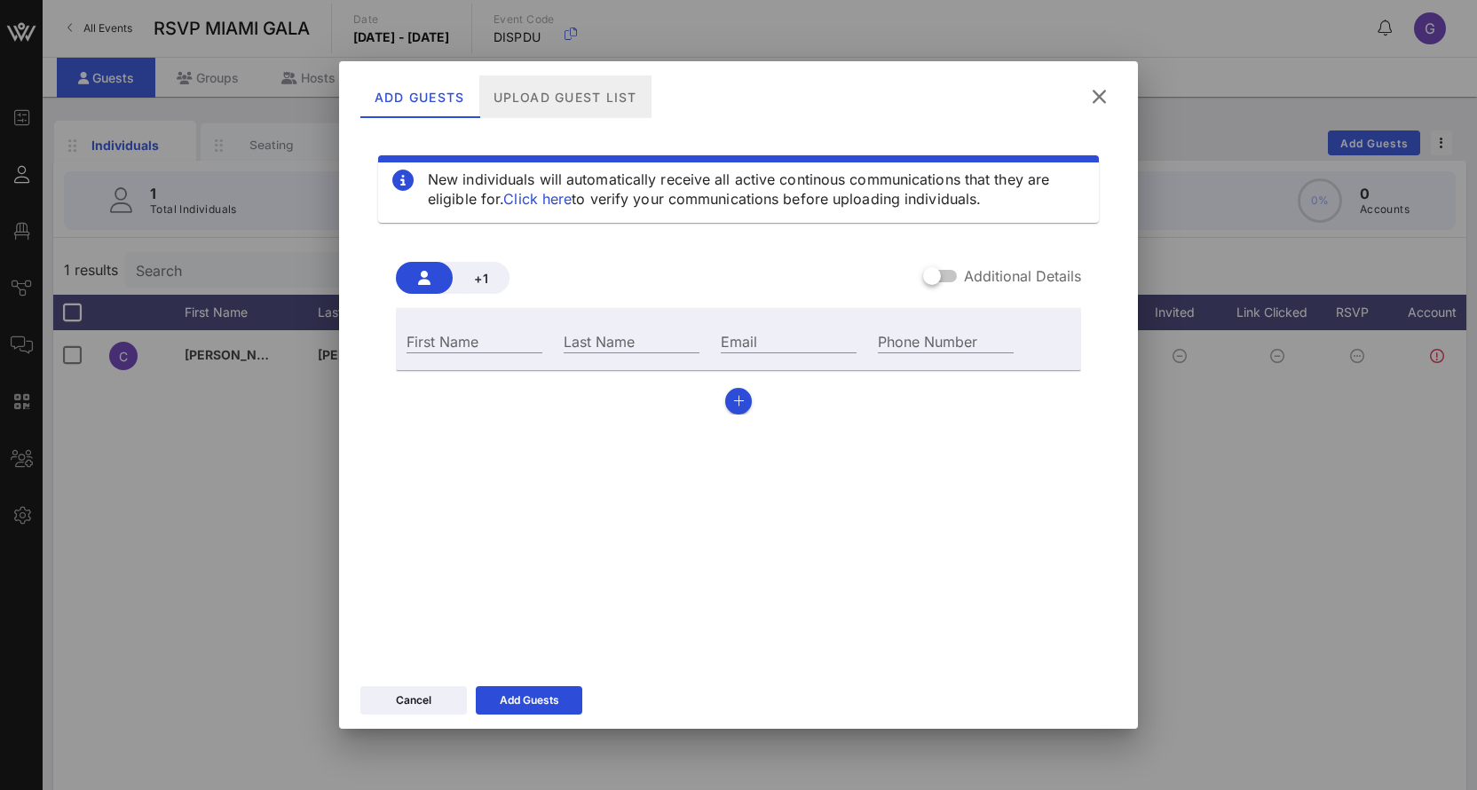
click at [551, 104] on div "Upload Guest List" at bounding box center [565, 96] width 172 height 43
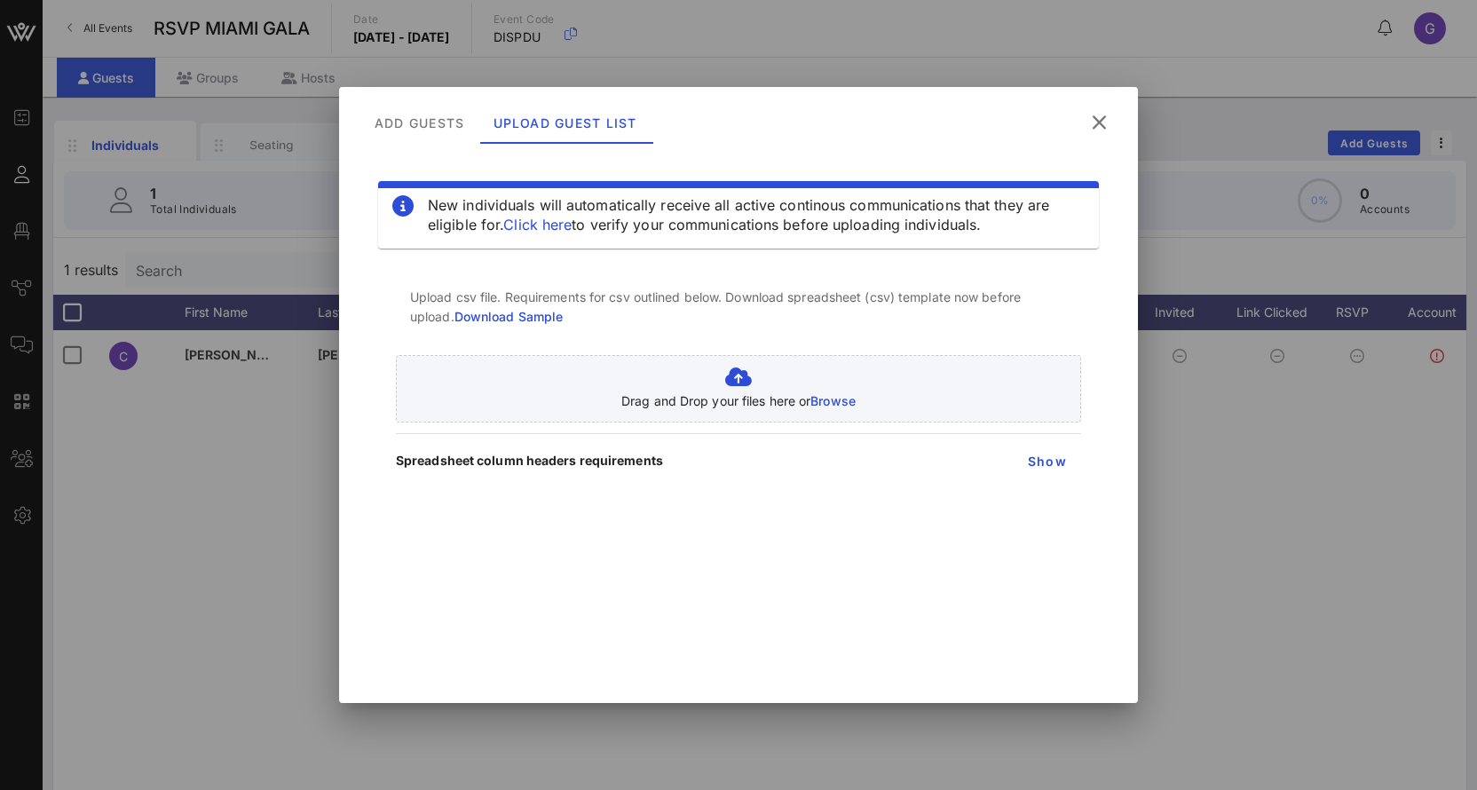
click at [762, 350] on div "Upload csv file. Requirements for csv outlined below. Download spreadsheet (csv…" at bounding box center [738, 314] width 685 height 82
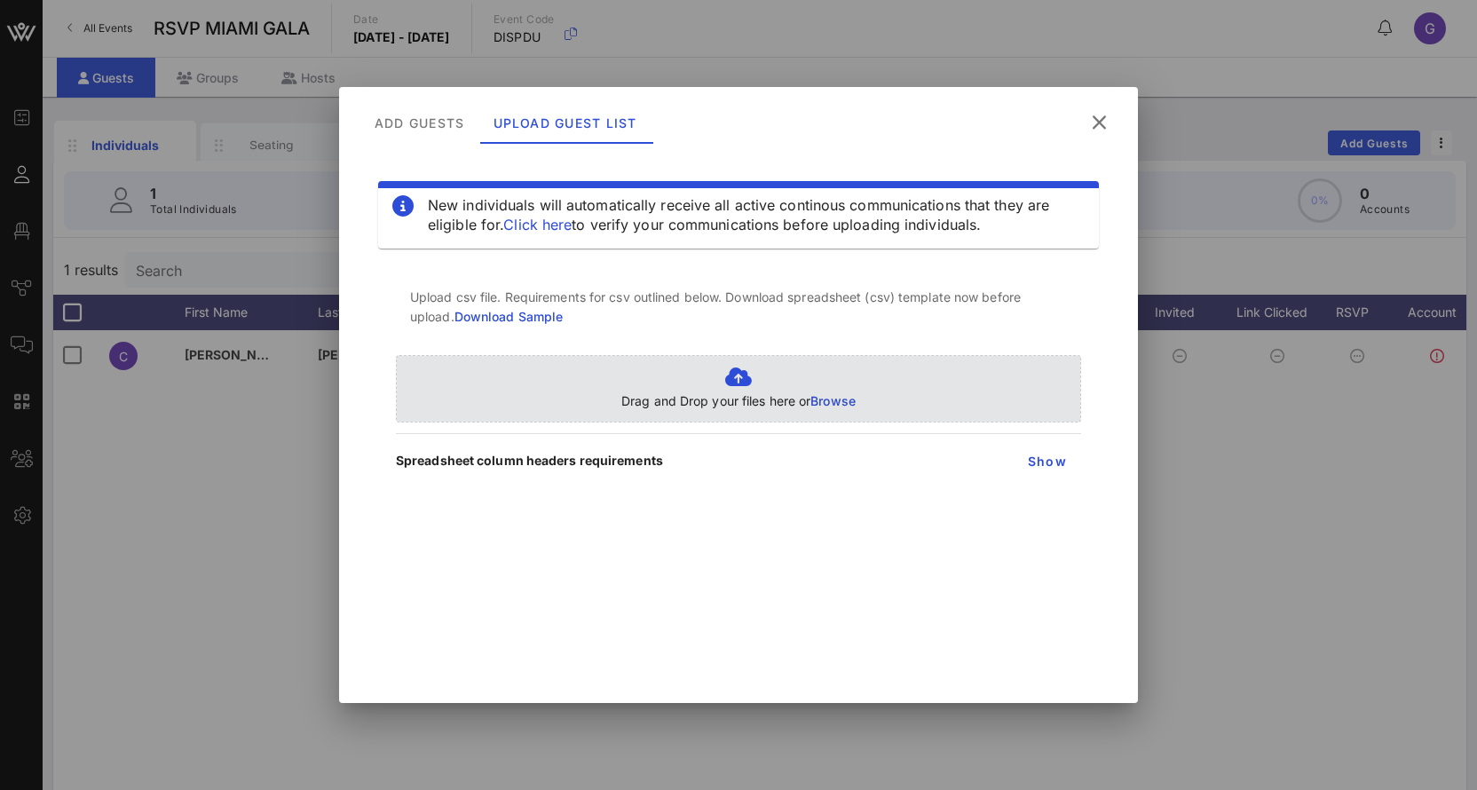
click at [760, 374] on icon at bounding box center [738, 376] width 234 height 21
